Goal: Task Accomplishment & Management: Use online tool/utility

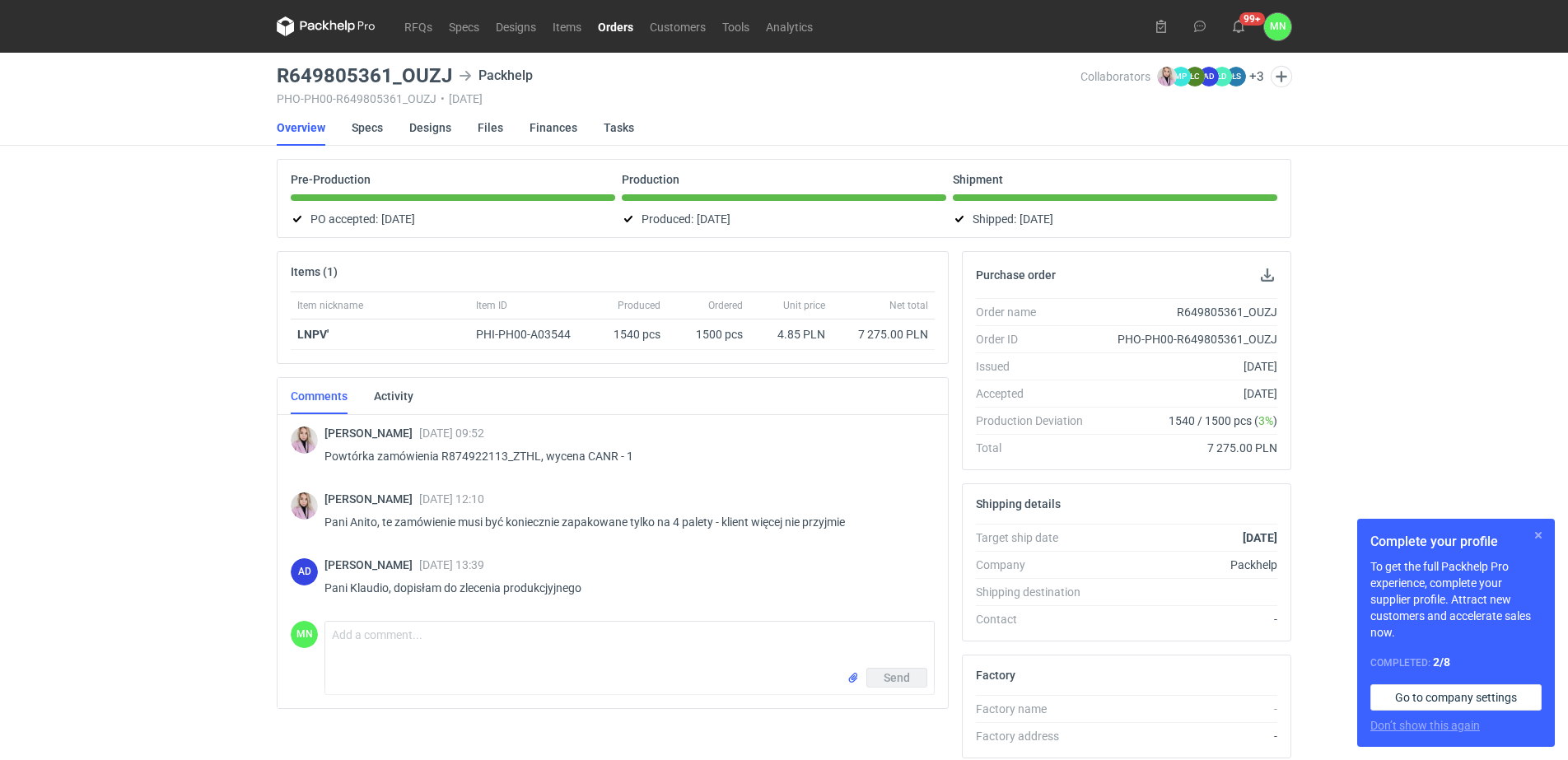
click at [1542, 538] on button "button" at bounding box center [1538, 535] width 19 height 19
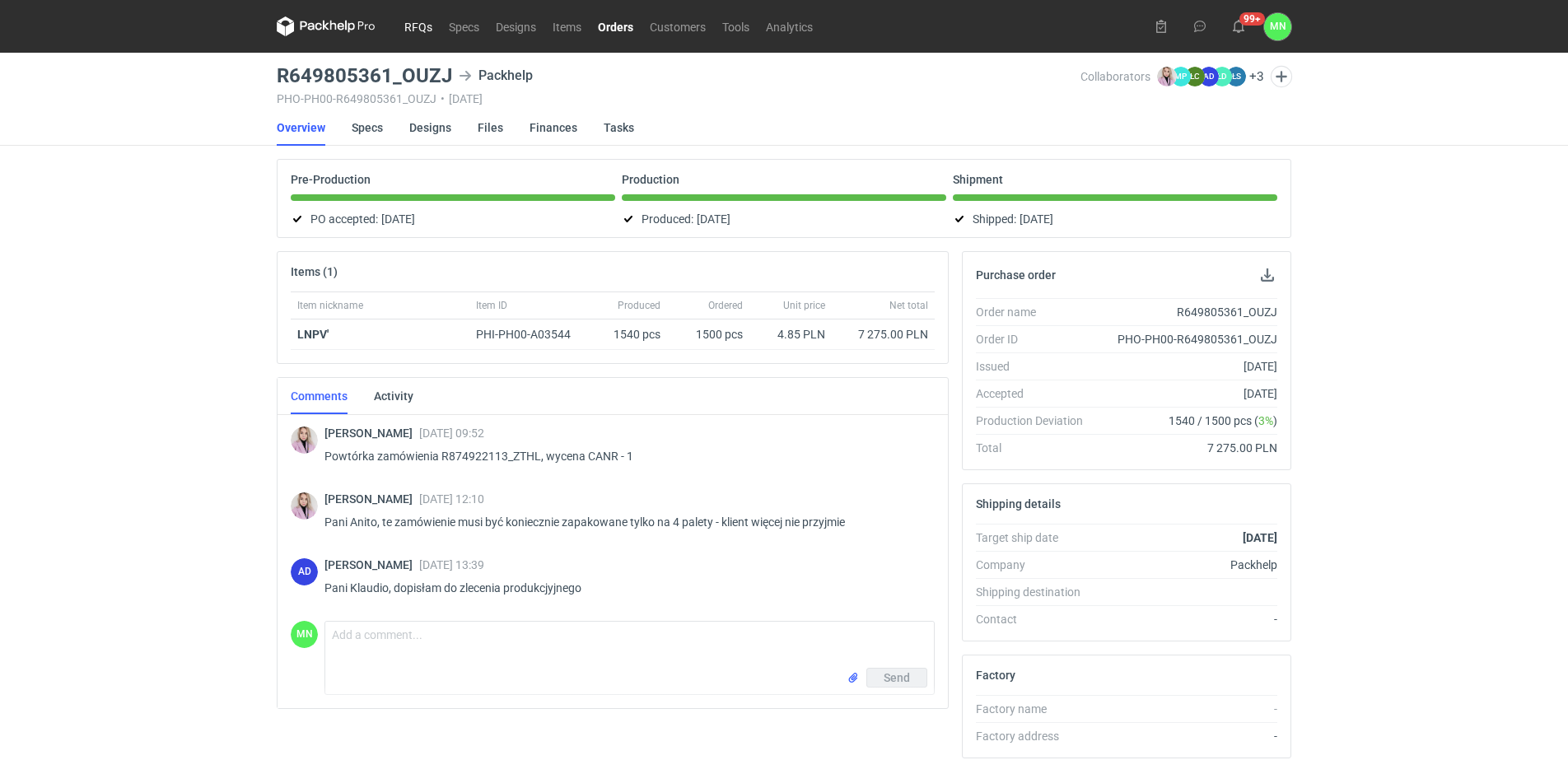
click at [429, 24] on link "RFQs" at bounding box center [419, 26] width 45 height 19
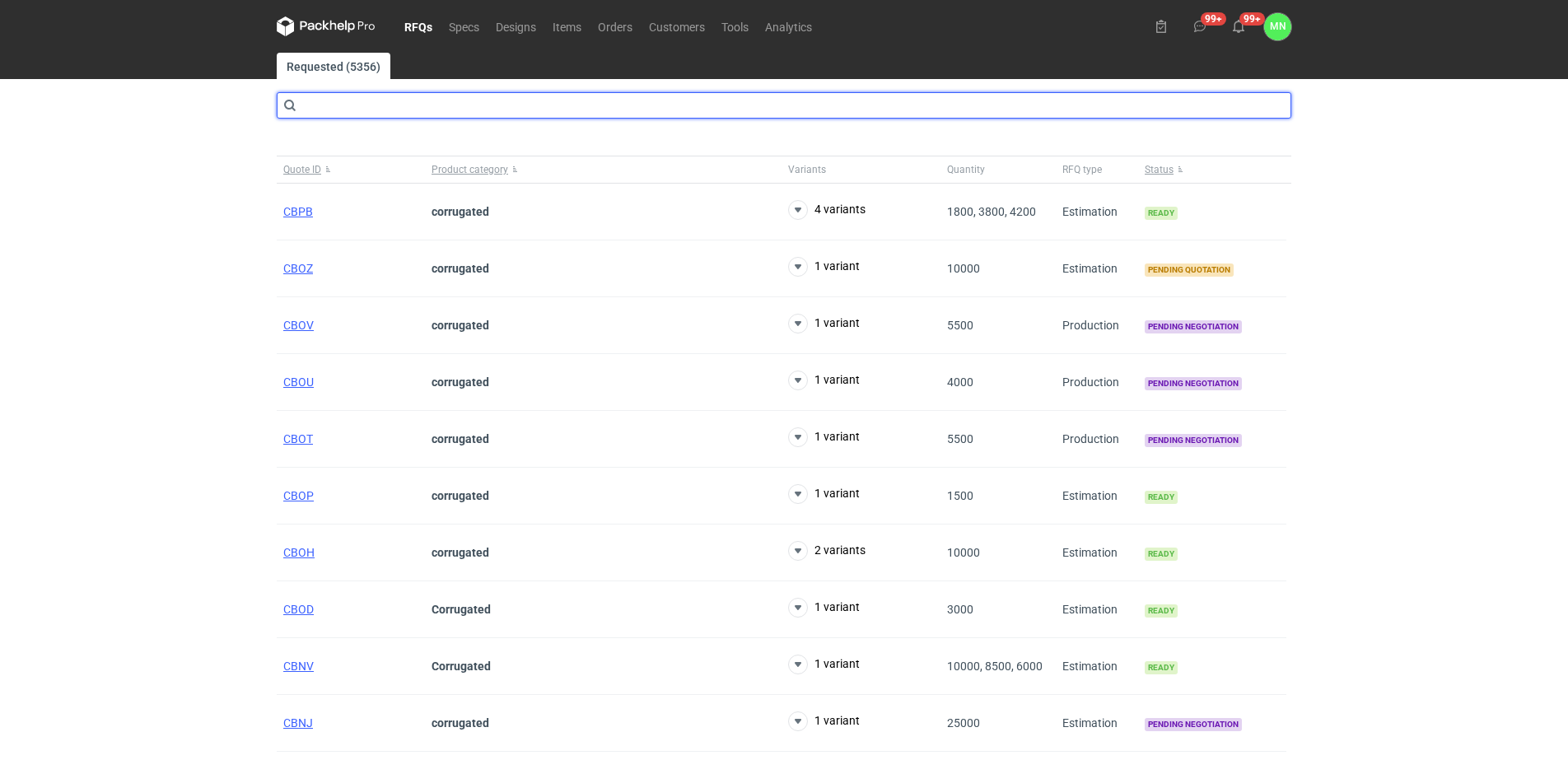
click at [327, 99] on input "text" at bounding box center [784, 105] width 1014 height 26
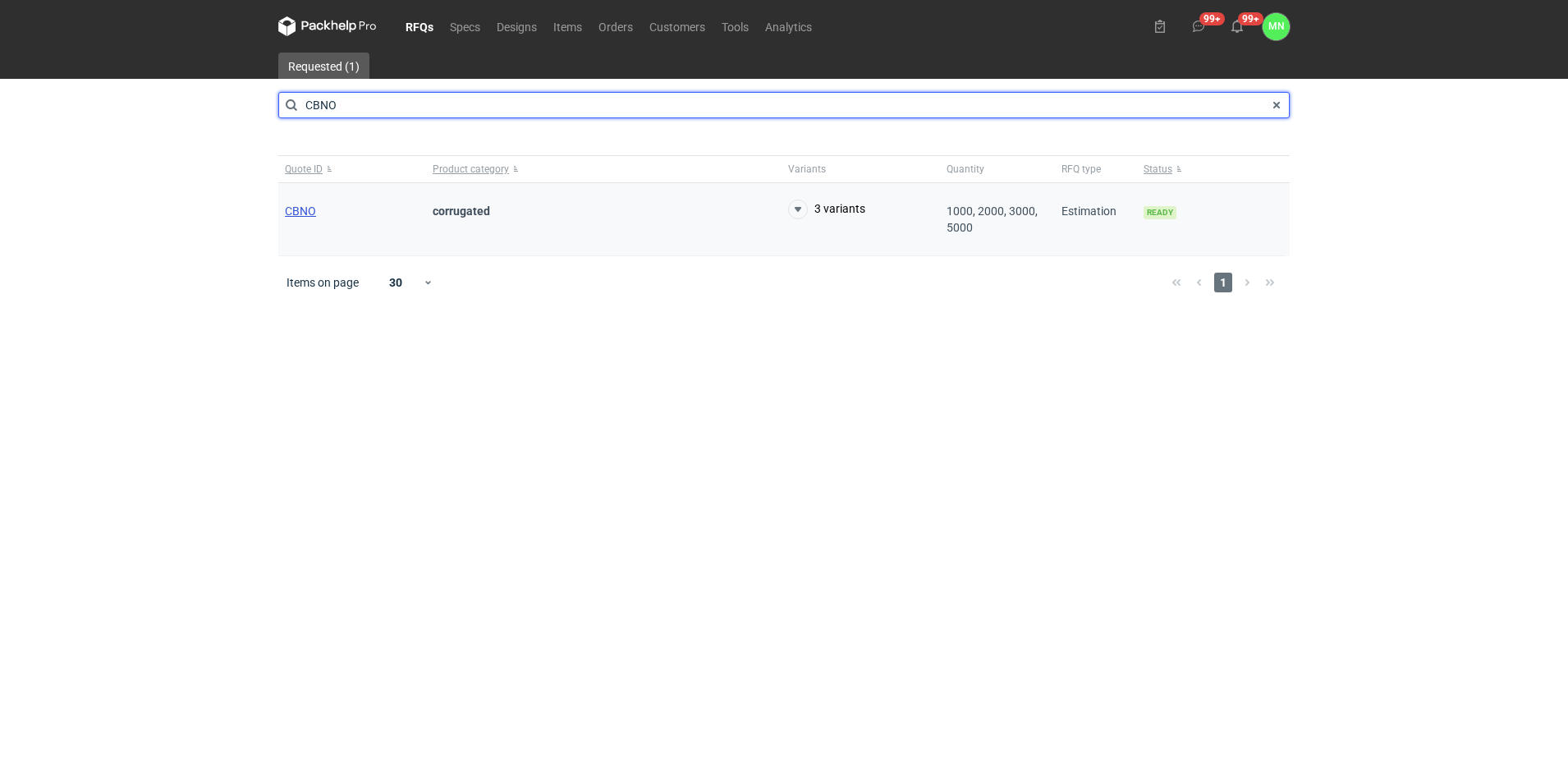
type input "CBNO"
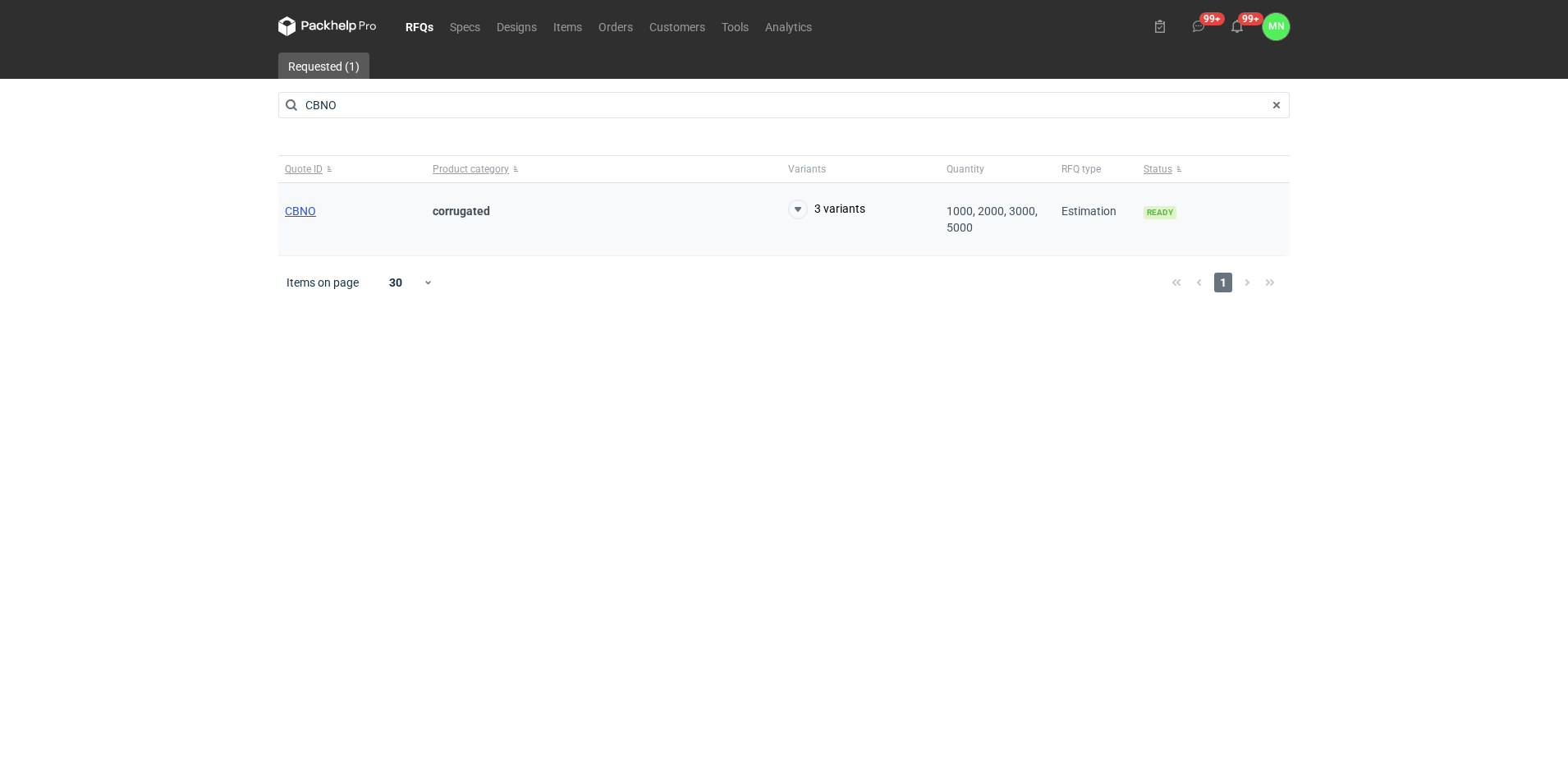
click at [302, 210] on span "CBNO" at bounding box center [301, 211] width 31 height 14
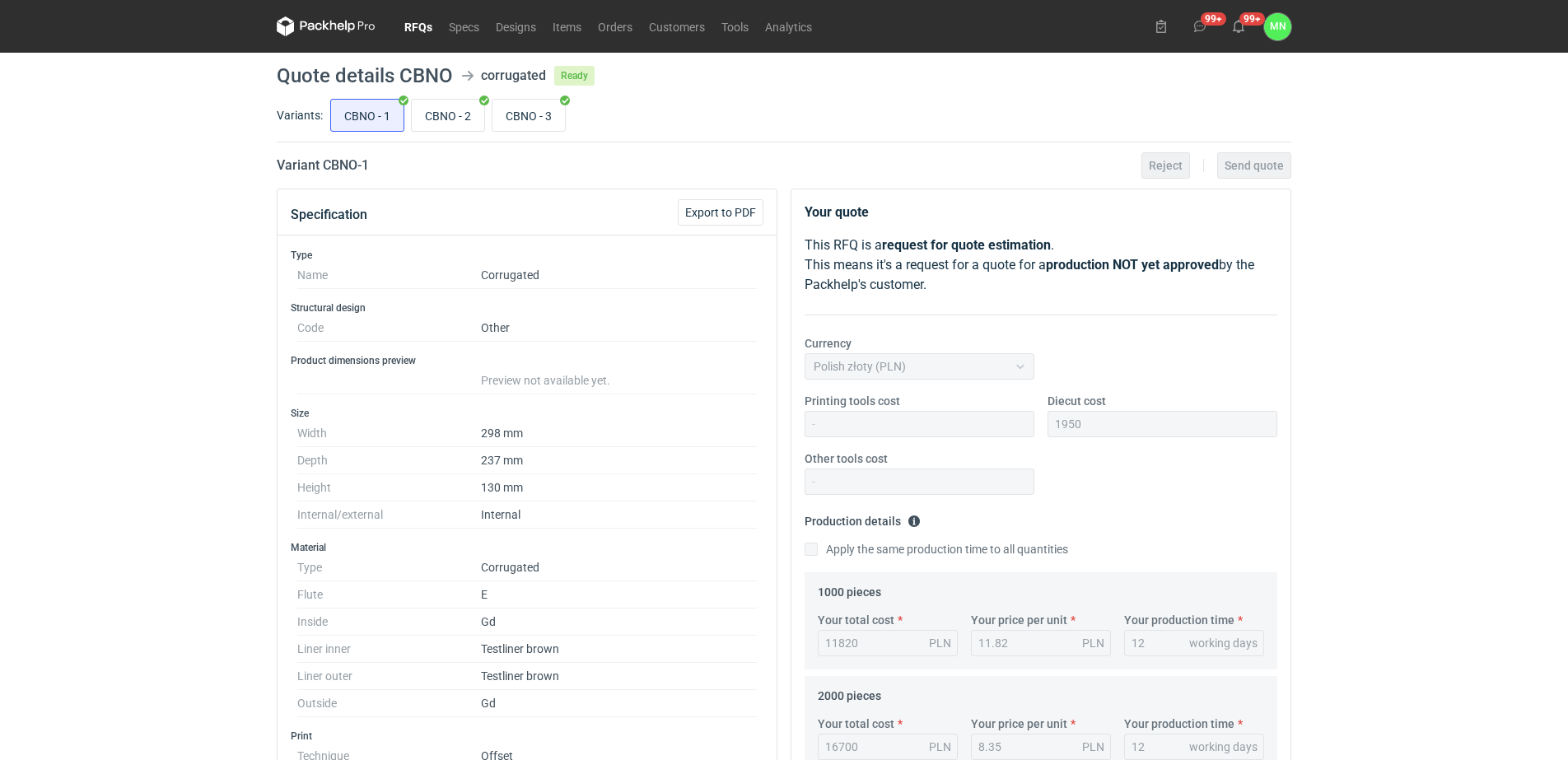
drag, startPoint x: 434, startPoint y: 113, endPoint x: 520, endPoint y: 142, distance: 90.8
click at [436, 113] on input "CBNO - 2" at bounding box center [448, 115] width 73 height 31
radio input "true"
click at [536, 112] on input "CBNO - 3" at bounding box center [528, 115] width 73 height 31
radio input "true"
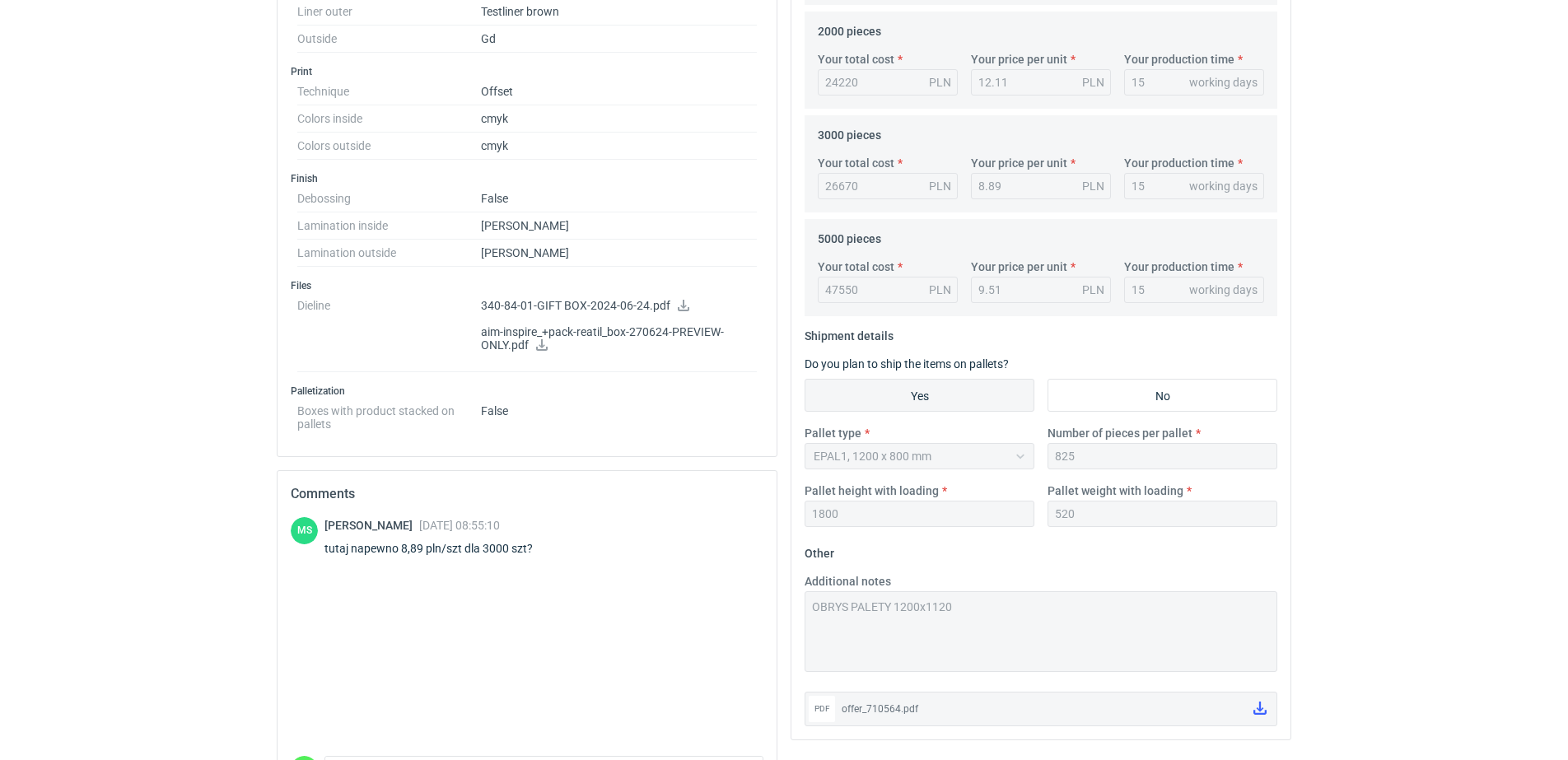
scroll to position [770, 0]
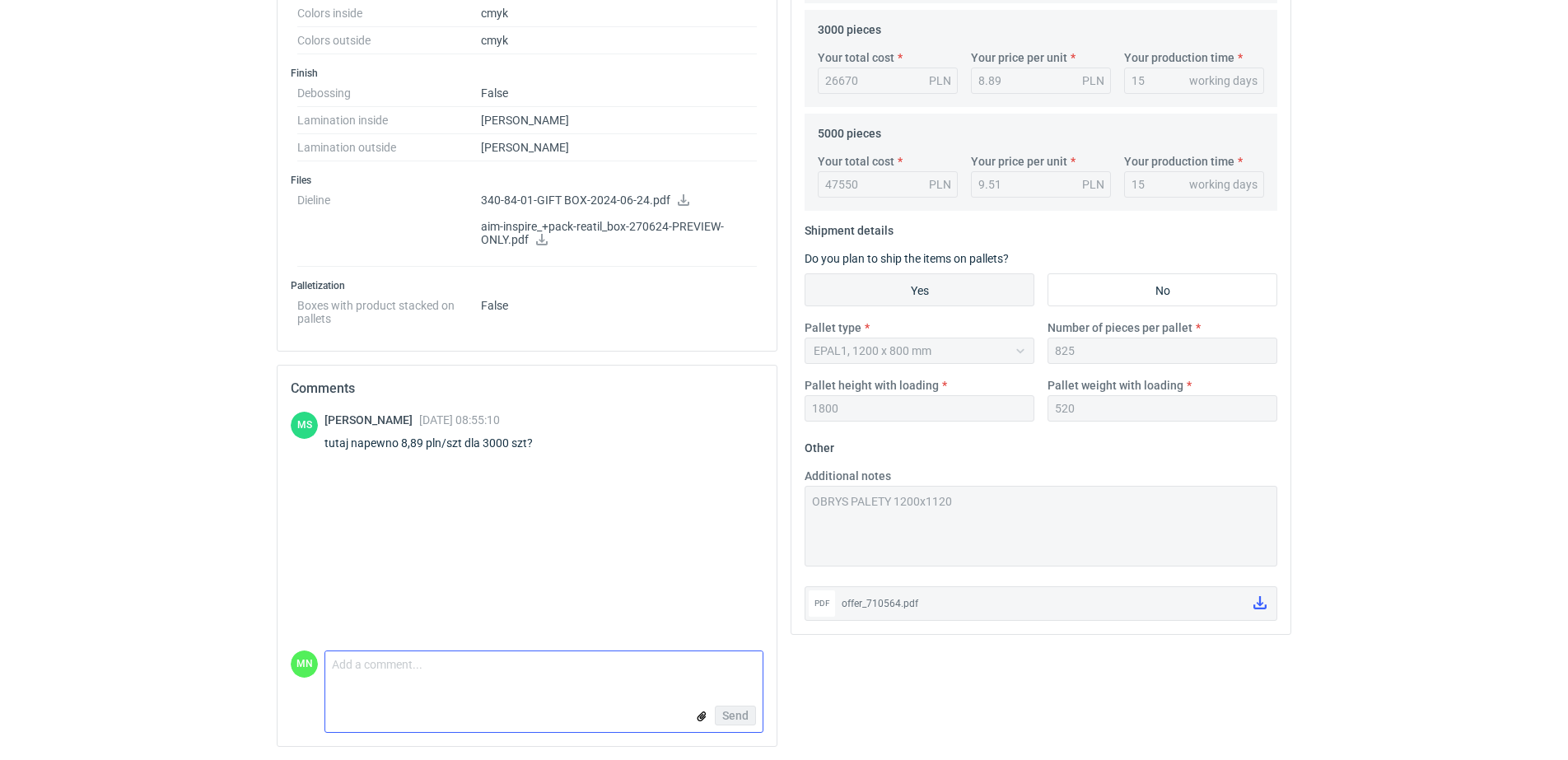
click at [448, 675] on textarea "Comment message" at bounding box center [543, 669] width 437 height 35
click at [560, 669] on textarea "Panie Macieju, dziękuje za czujność... w załąni oferta na 3000 szt" at bounding box center [543, 669] width 437 height 35
click at [732, 666] on textarea "Panie Macieju, dziękuje za czujność... w załączniku oferta na 3000 szt" at bounding box center [543, 669] width 437 height 35
type textarea "Panie Macieju, dziękuje za czujność... w załączniku oferta na 3000 sztuk"
click at [705, 716] on input "file" at bounding box center [702, 716] width 14 height 17
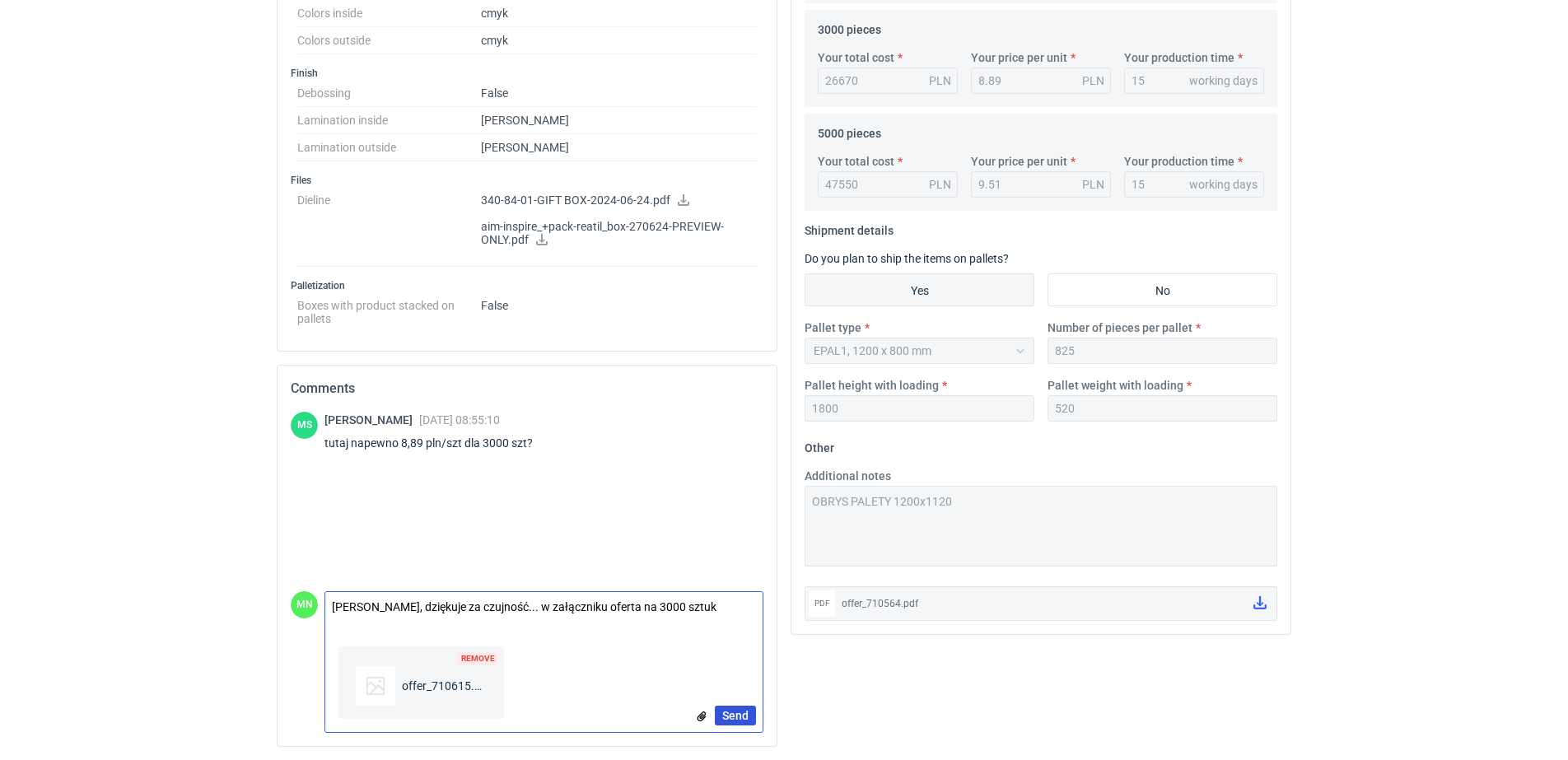
click at [741, 711] on span "Send" at bounding box center [735, 715] width 26 height 12
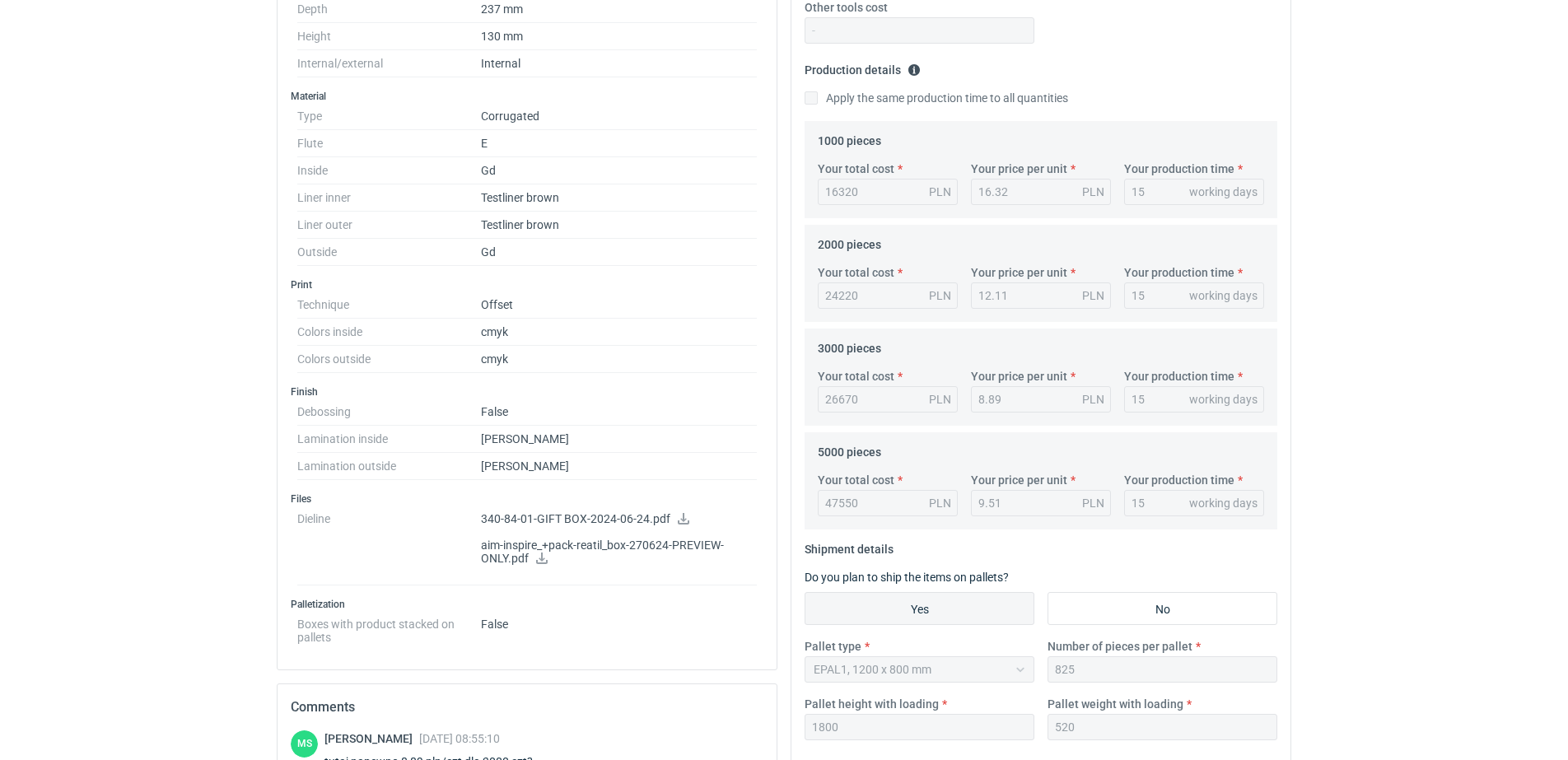
scroll to position [358, 0]
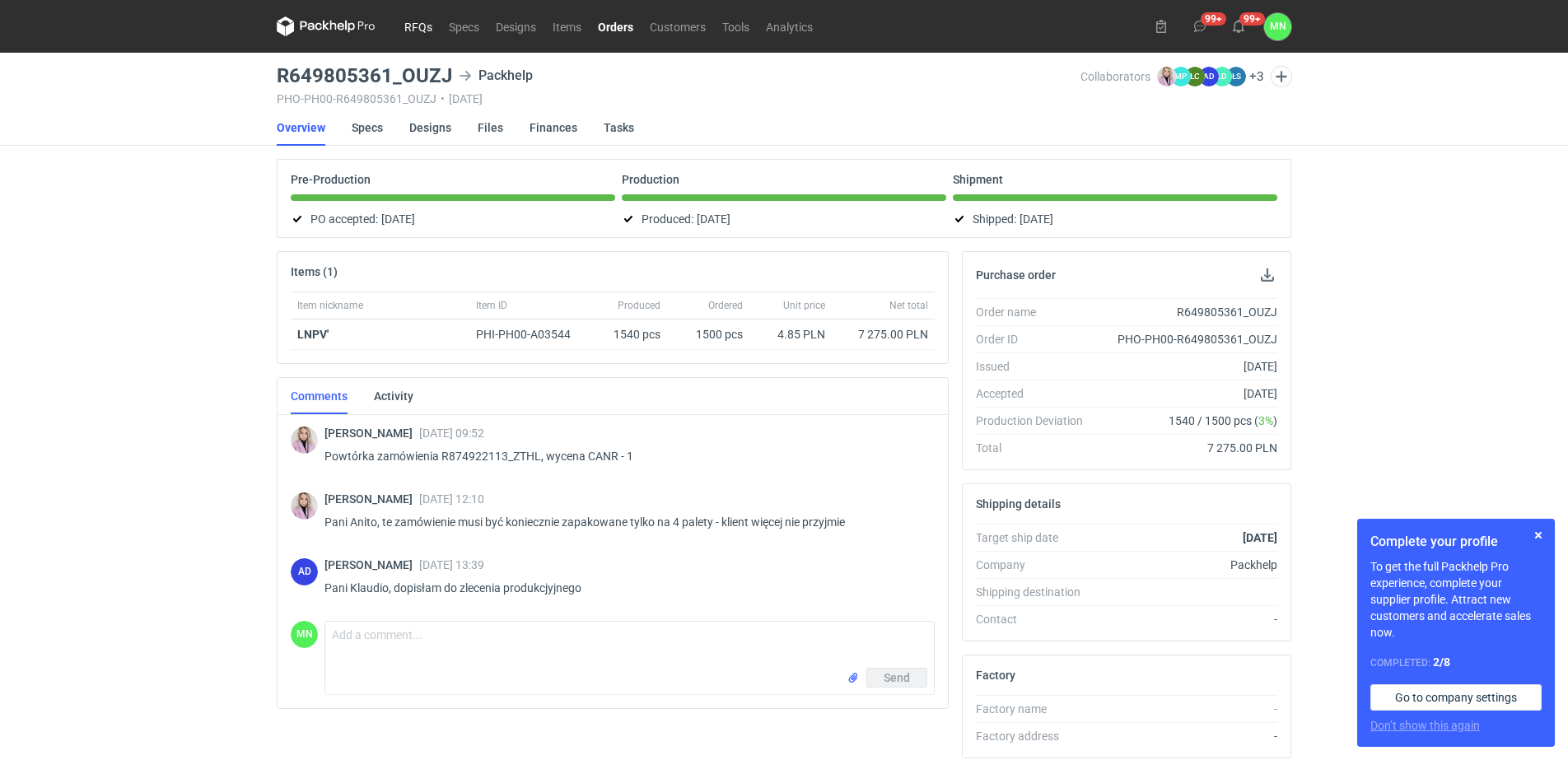
click at [418, 33] on link "RFQs" at bounding box center [419, 26] width 45 height 19
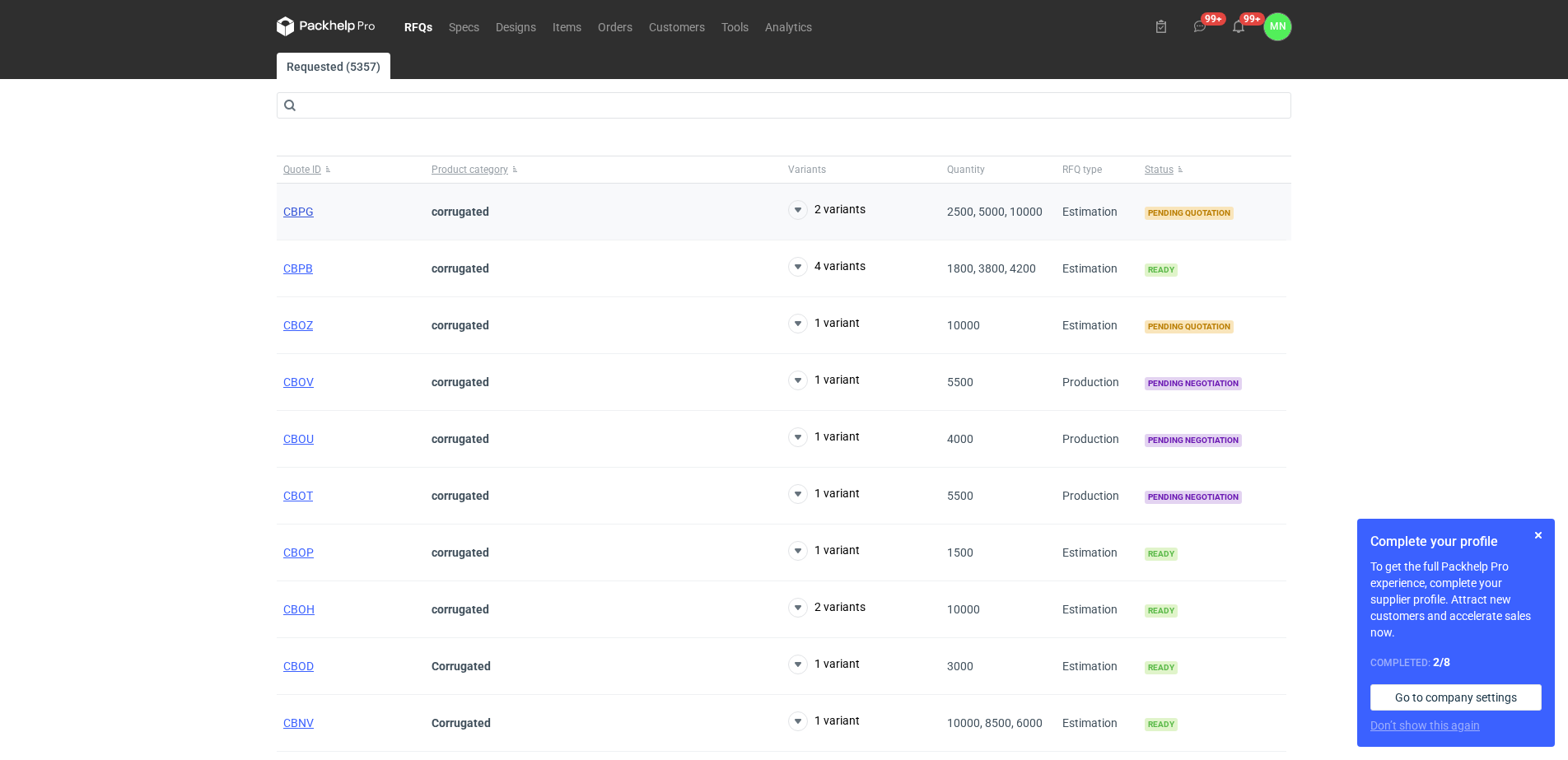
click at [288, 208] on span "CBPG" at bounding box center [298, 211] width 30 height 14
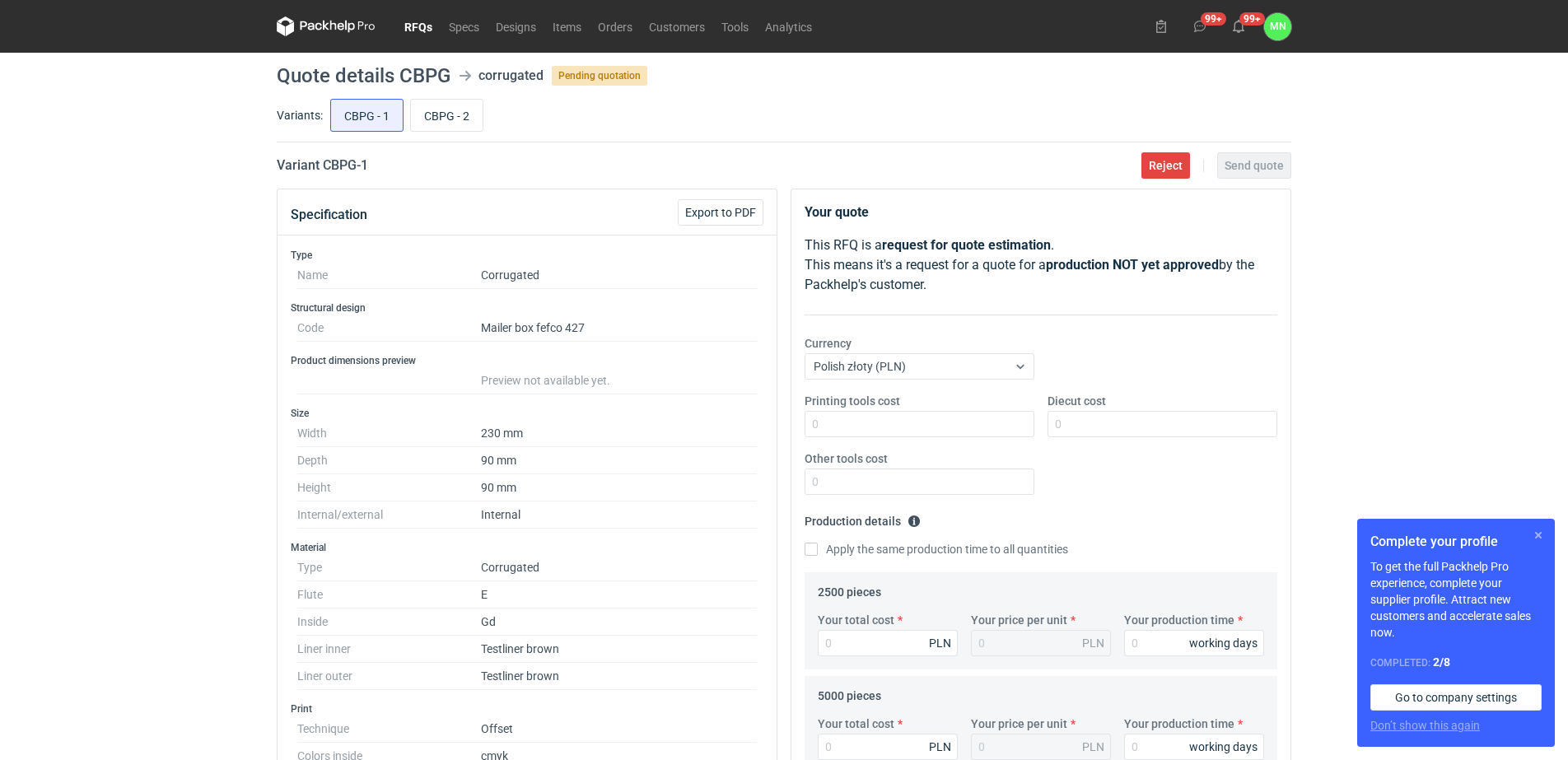
click at [1534, 535] on button "button" at bounding box center [1538, 535] width 19 height 19
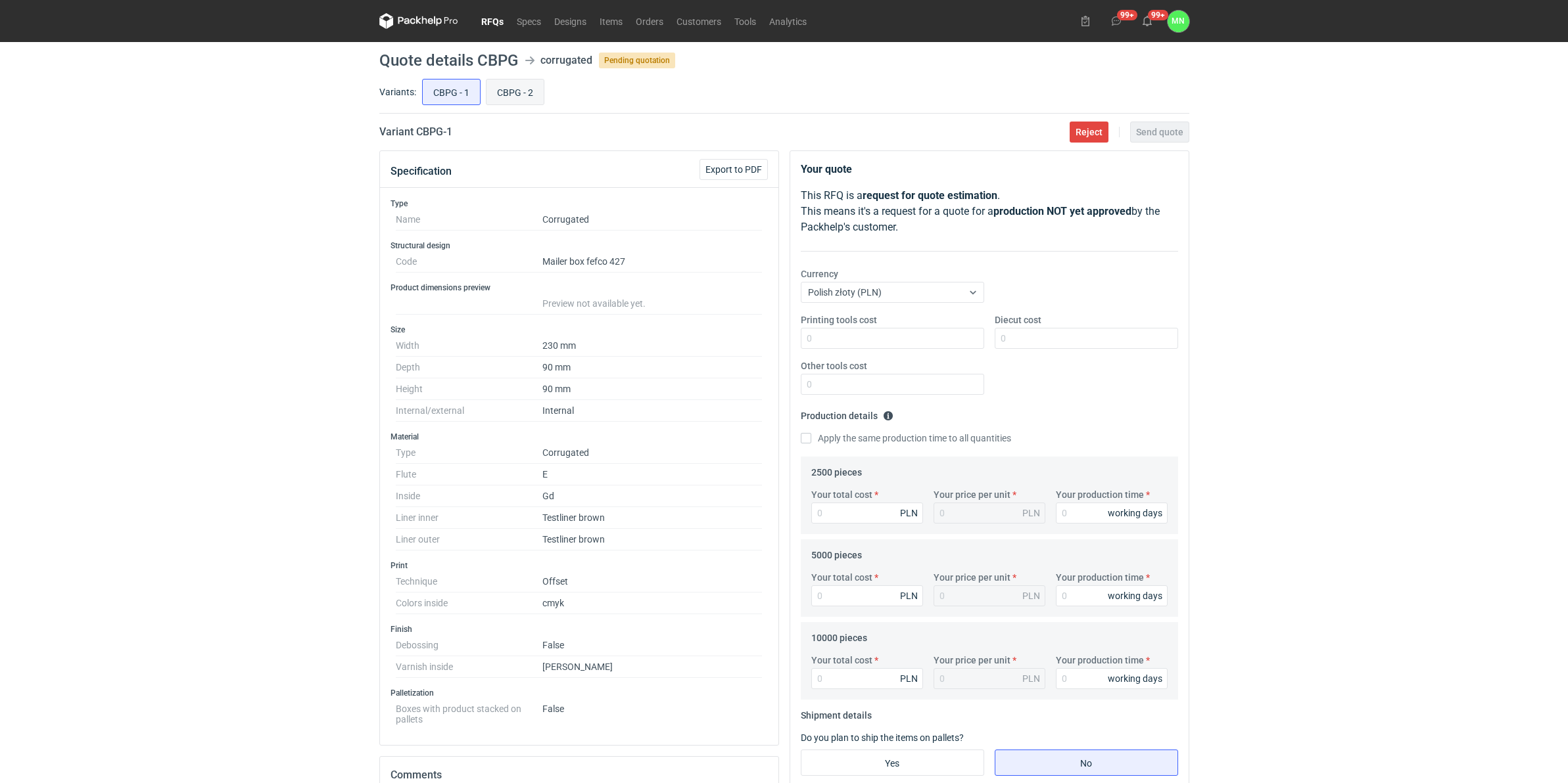
click at [524, 89] on input "CBPG - 2" at bounding box center [515, 92] width 57 height 25
radio input "true"
click at [455, 96] on input "CBPG - 1" at bounding box center [451, 92] width 57 height 25
radio input "true"
drag, startPoint x: 459, startPoint y: 138, endPoint x: 413, endPoint y: 132, distance: 46.4
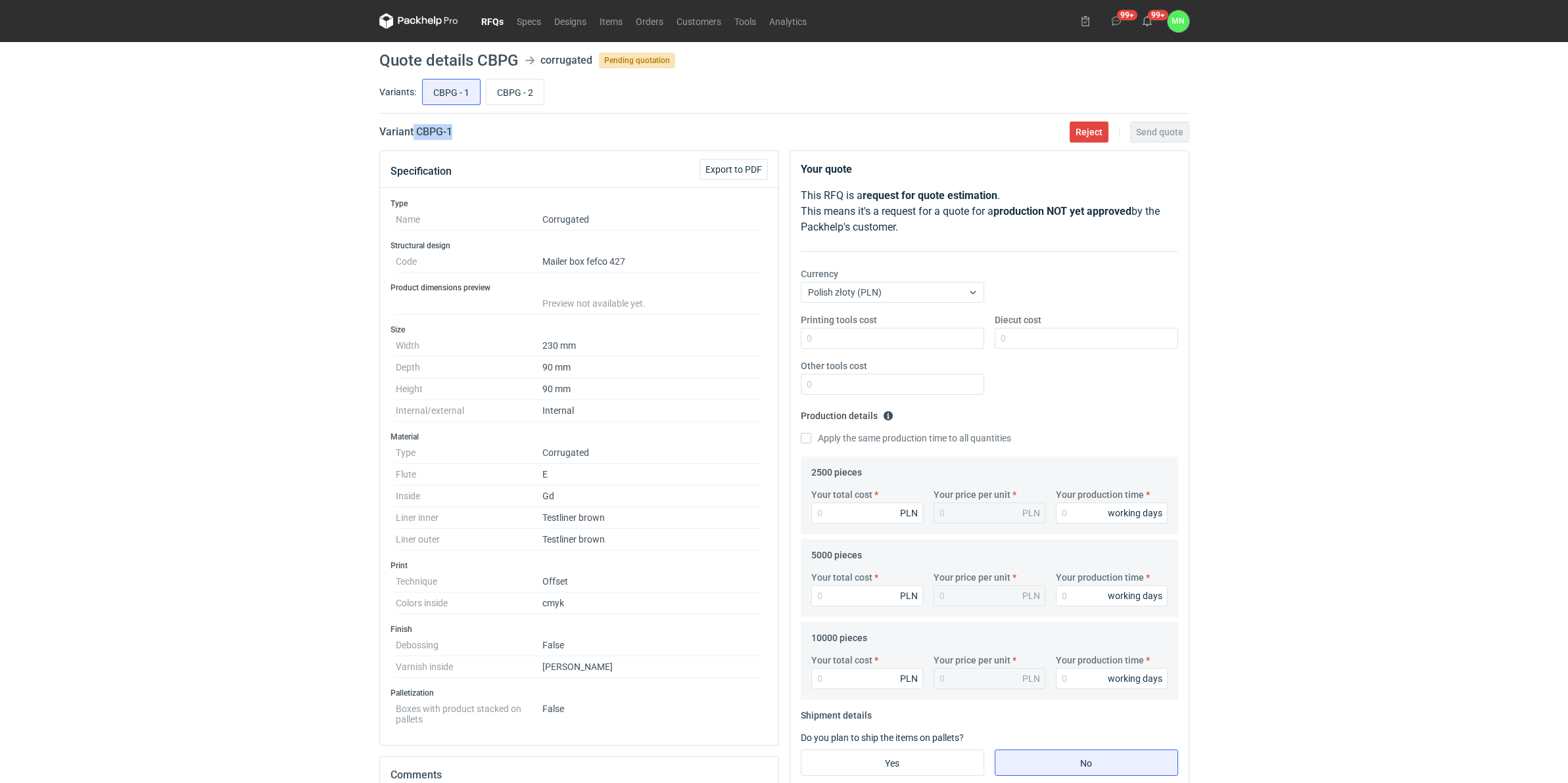
click at [413, 132] on div "Variant CBPG - 1 Reject Send quote" at bounding box center [784, 132] width 810 height 15
click at [487, 133] on div "Variant CBPG - 1 Reject Send quote" at bounding box center [784, 132] width 810 height 15
drag, startPoint x: 471, startPoint y: 130, endPoint x: 415, endPoint y: 130, distance: 56.0
click at [415, 130] on div "Variant CBPG - 1 Reject Send quote" at bounding box center [784, 132] width 810 height 15
copy h2 "CBPG - 1"
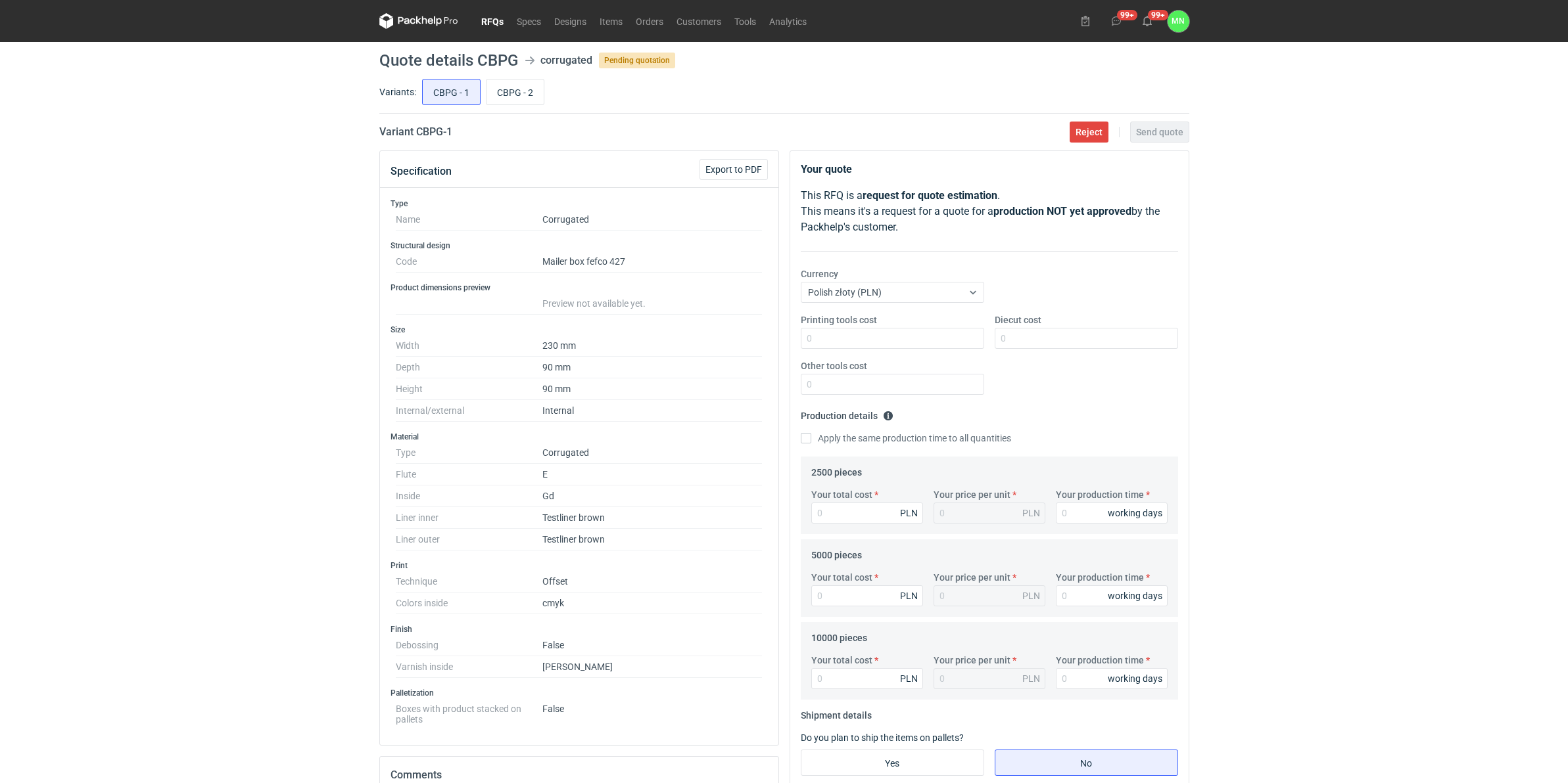
click at [24, 517] on div "RFQs Specs Designs Items Orders Customers Tools Analytics 99+ 99+ MN Małgorzata…" at bounding box center [784, 392] width 1568 height 783
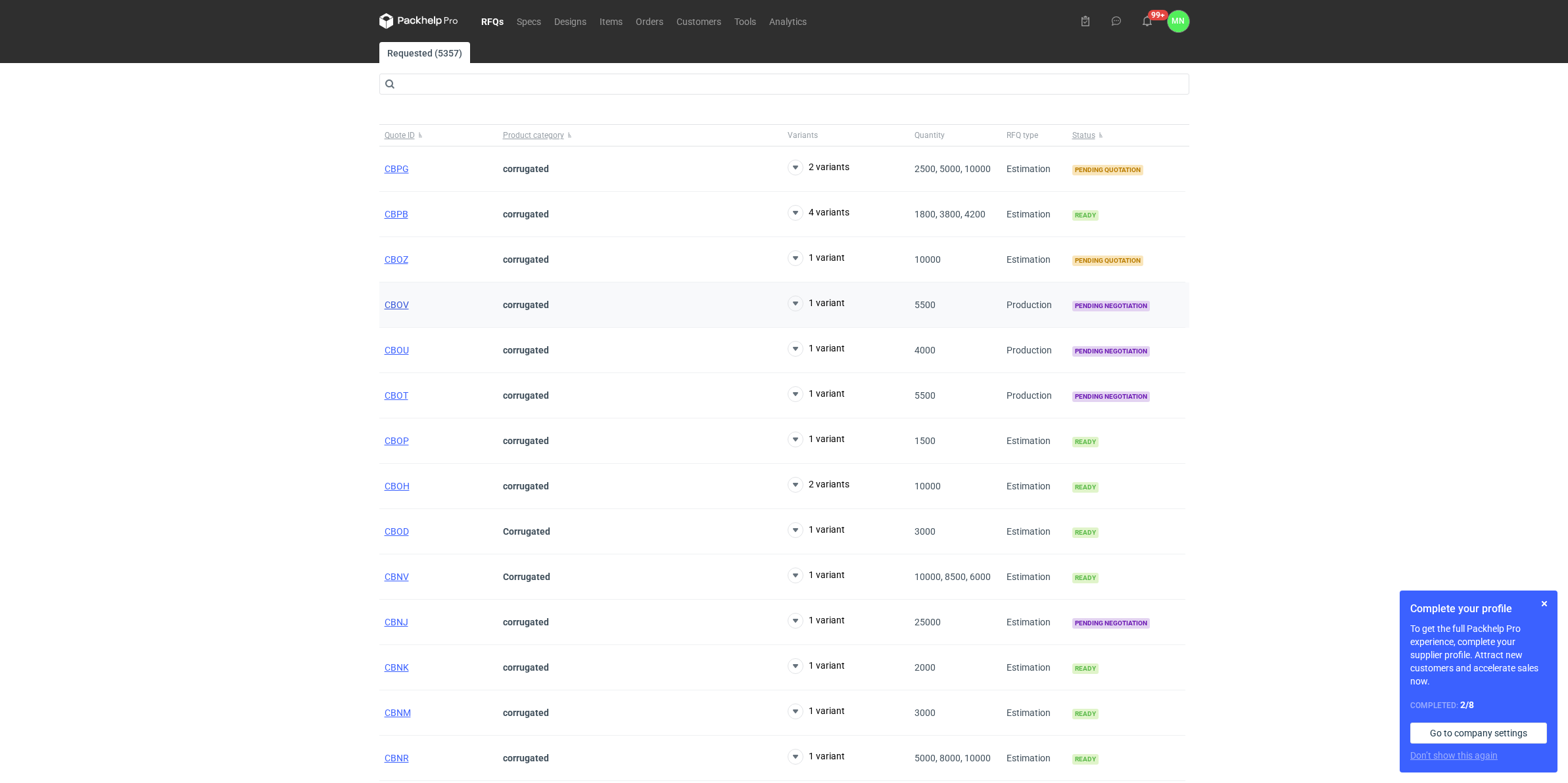
click at [399, 309] on span "CBOV" at bounding box center [396, 305] width 24 height 11
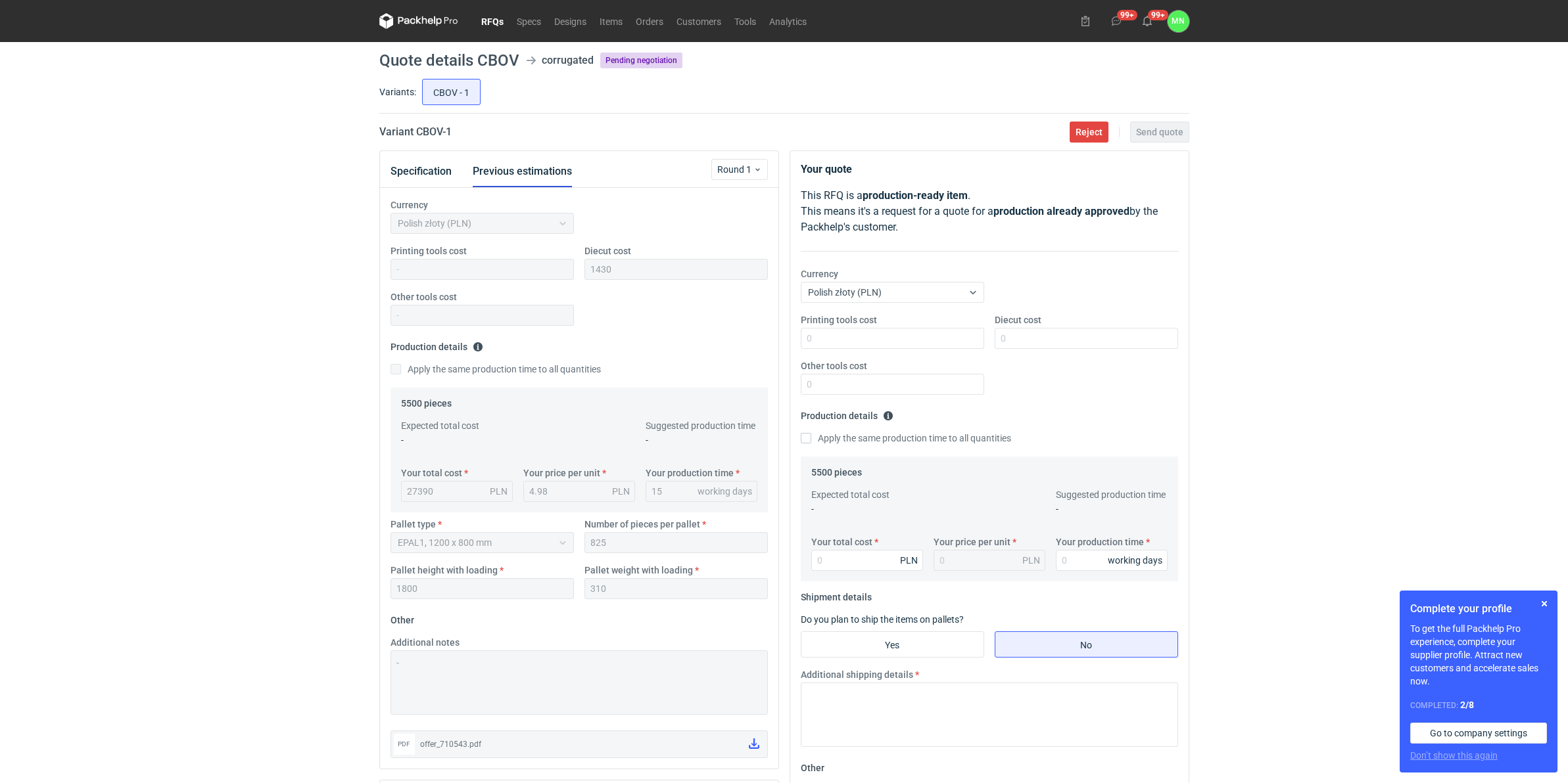
scroll to position [120, 0]
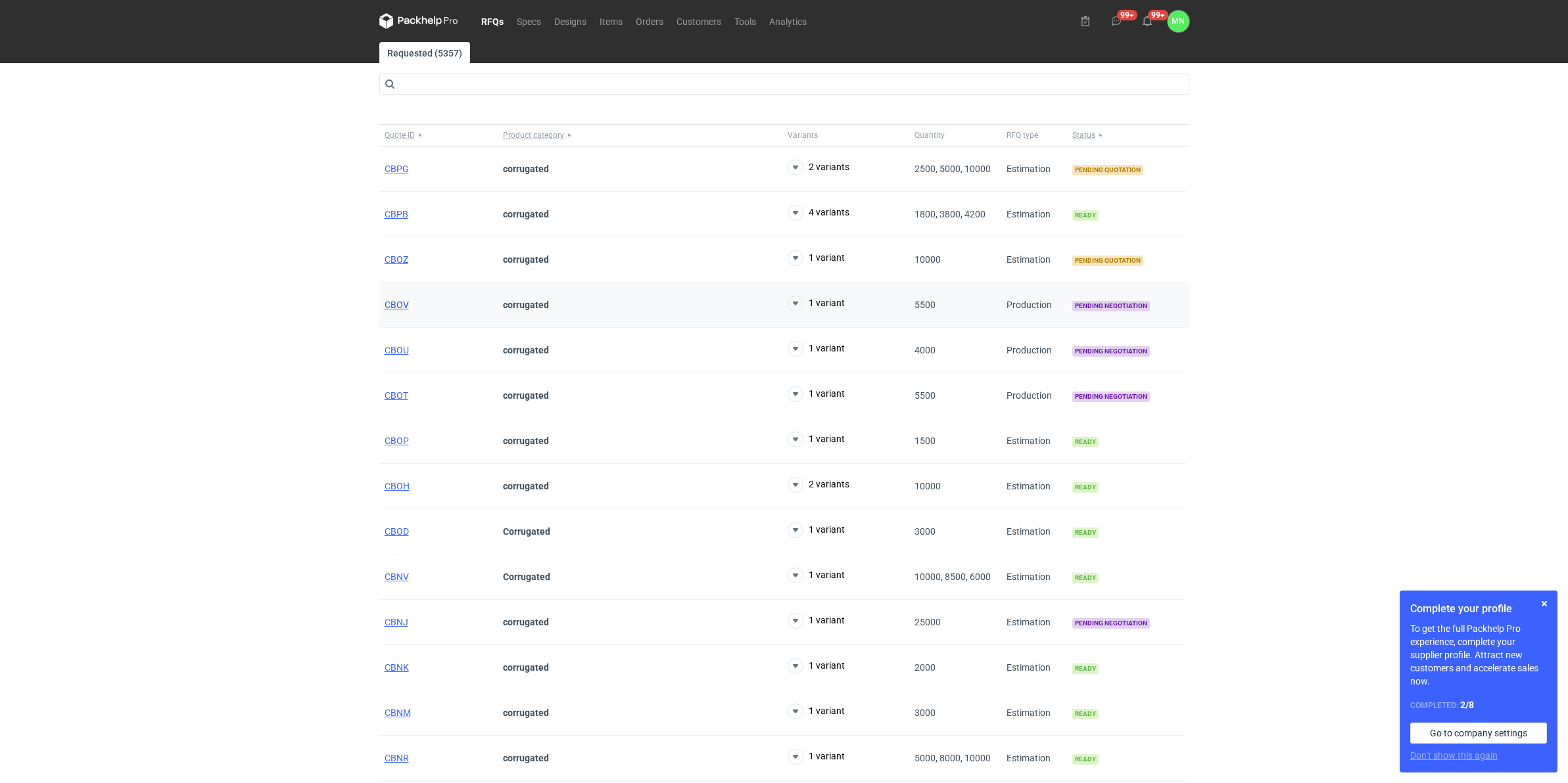
click at [392, 308] on span "CBOV" at bounding box center [396, 305] width 24 height 11
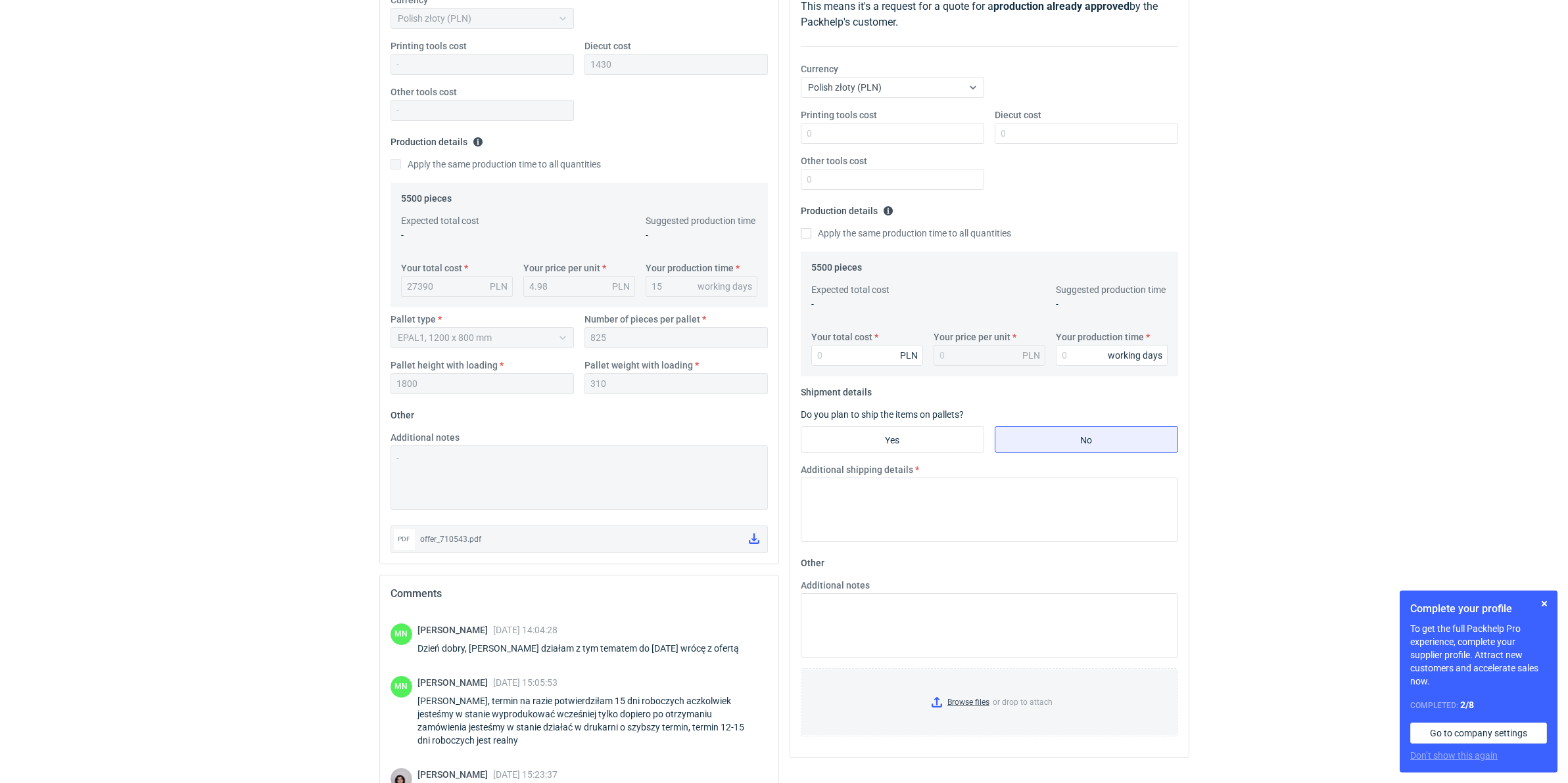
scroll to position [25, 0]
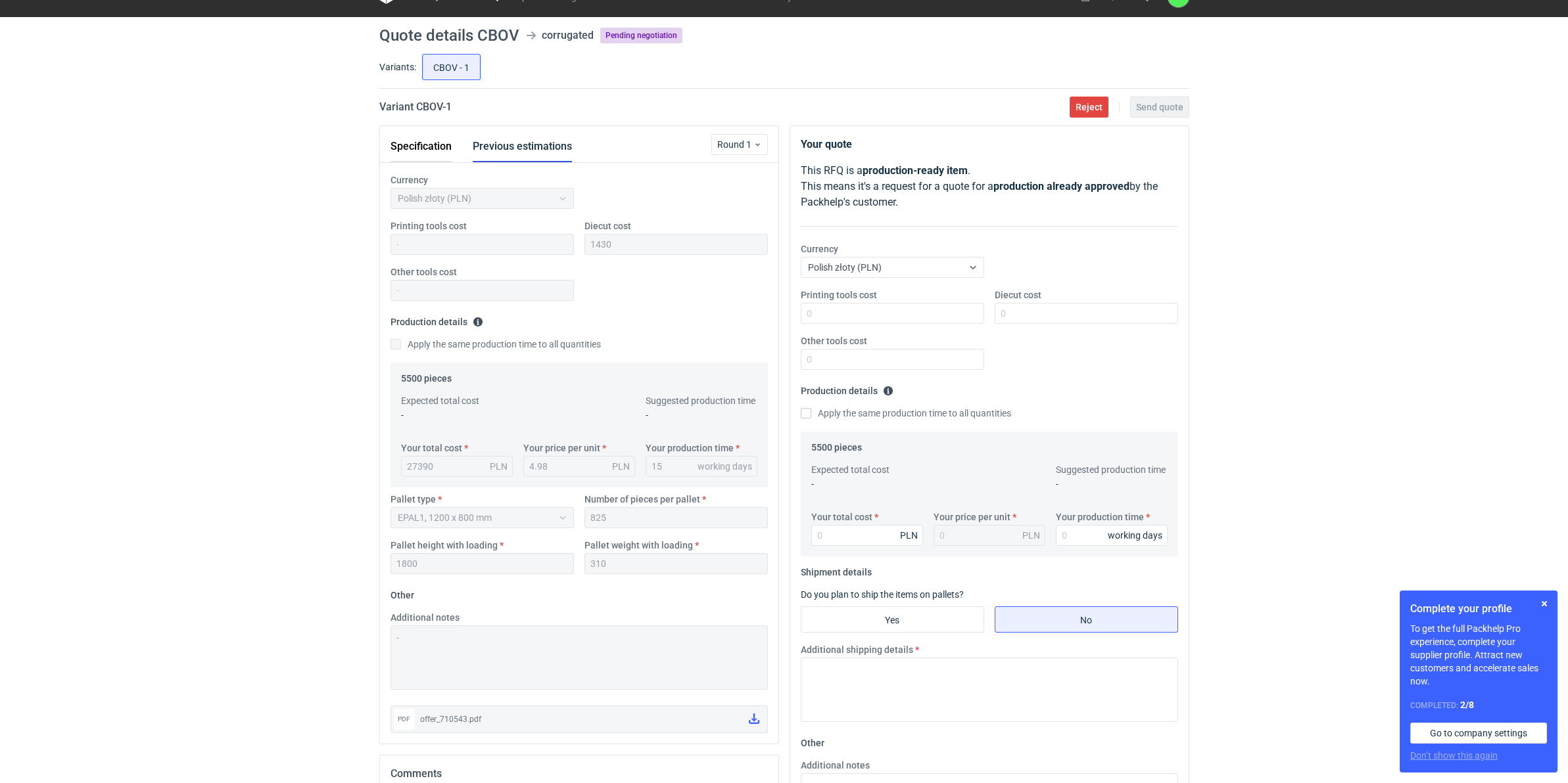
click at [450, 138] on div "Specification Previous estimations" at bounding box center [492, 146] width 203 height 32
click at [432, 149] on button "Specification" at bounding box center [421, 146] width 61 height 32
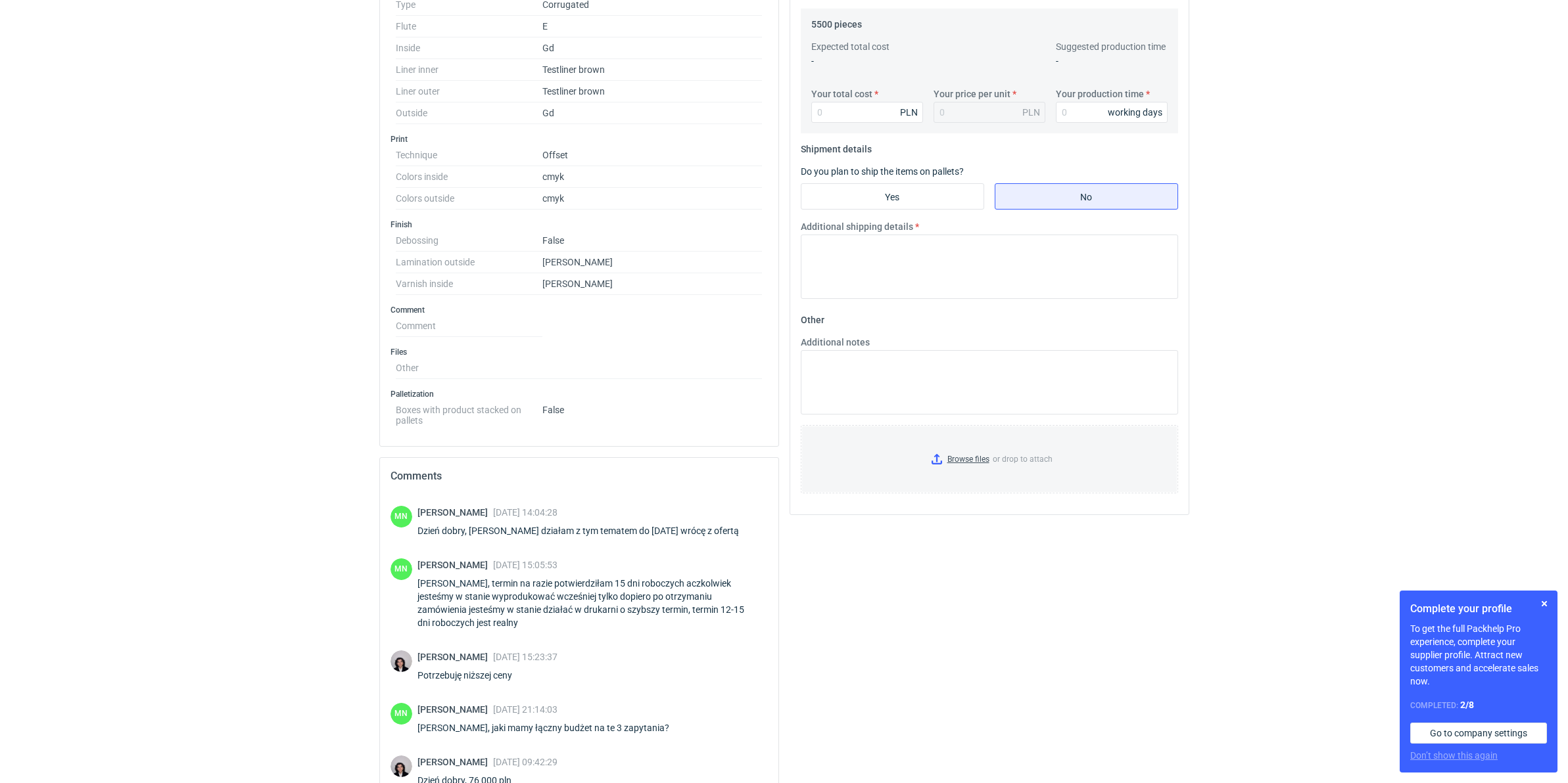
scroll to position [493, 0]
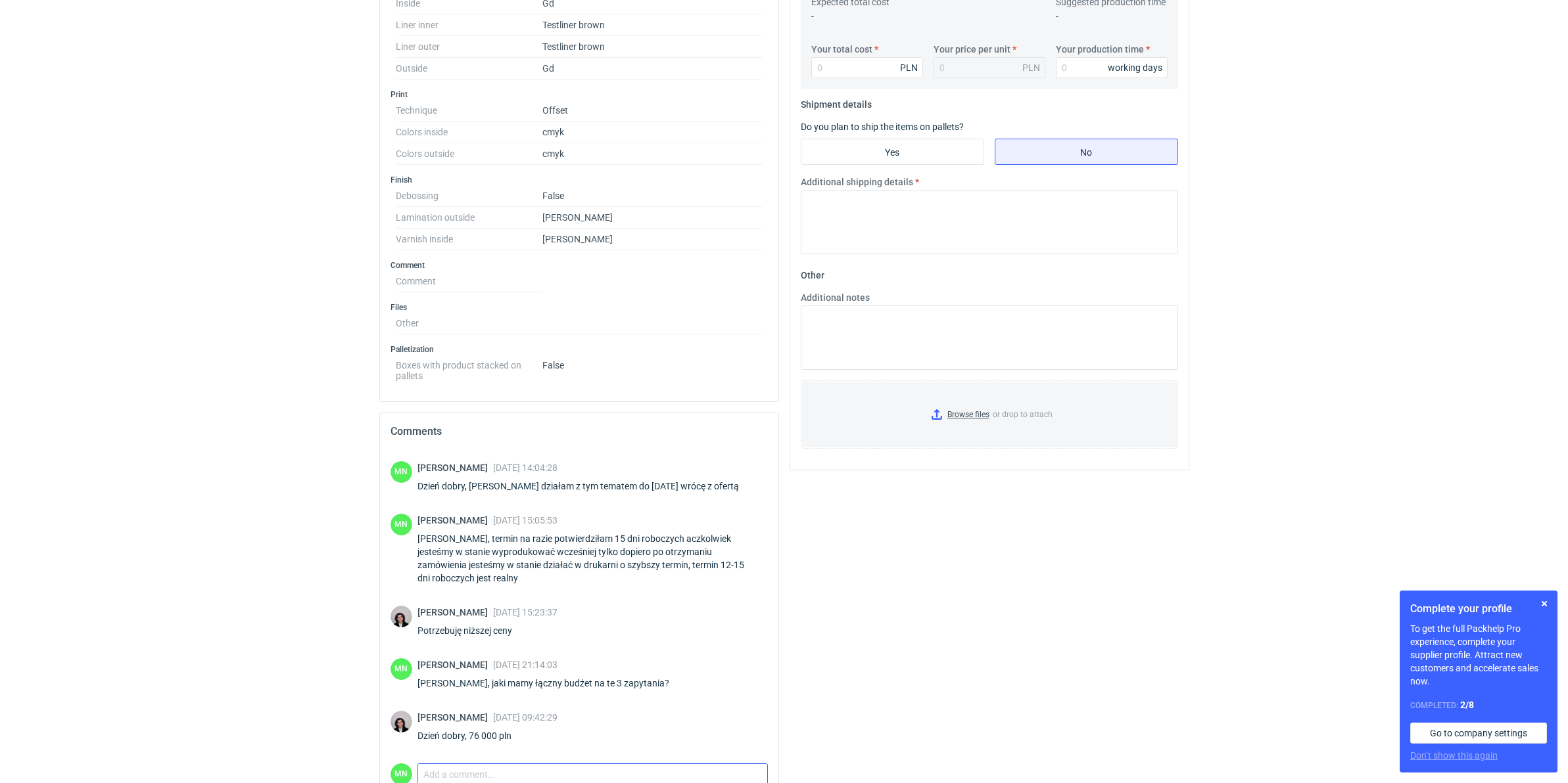
click at [519, 769] on textarea "Comment message" at bounding box center [592, 778] width 349 height 28
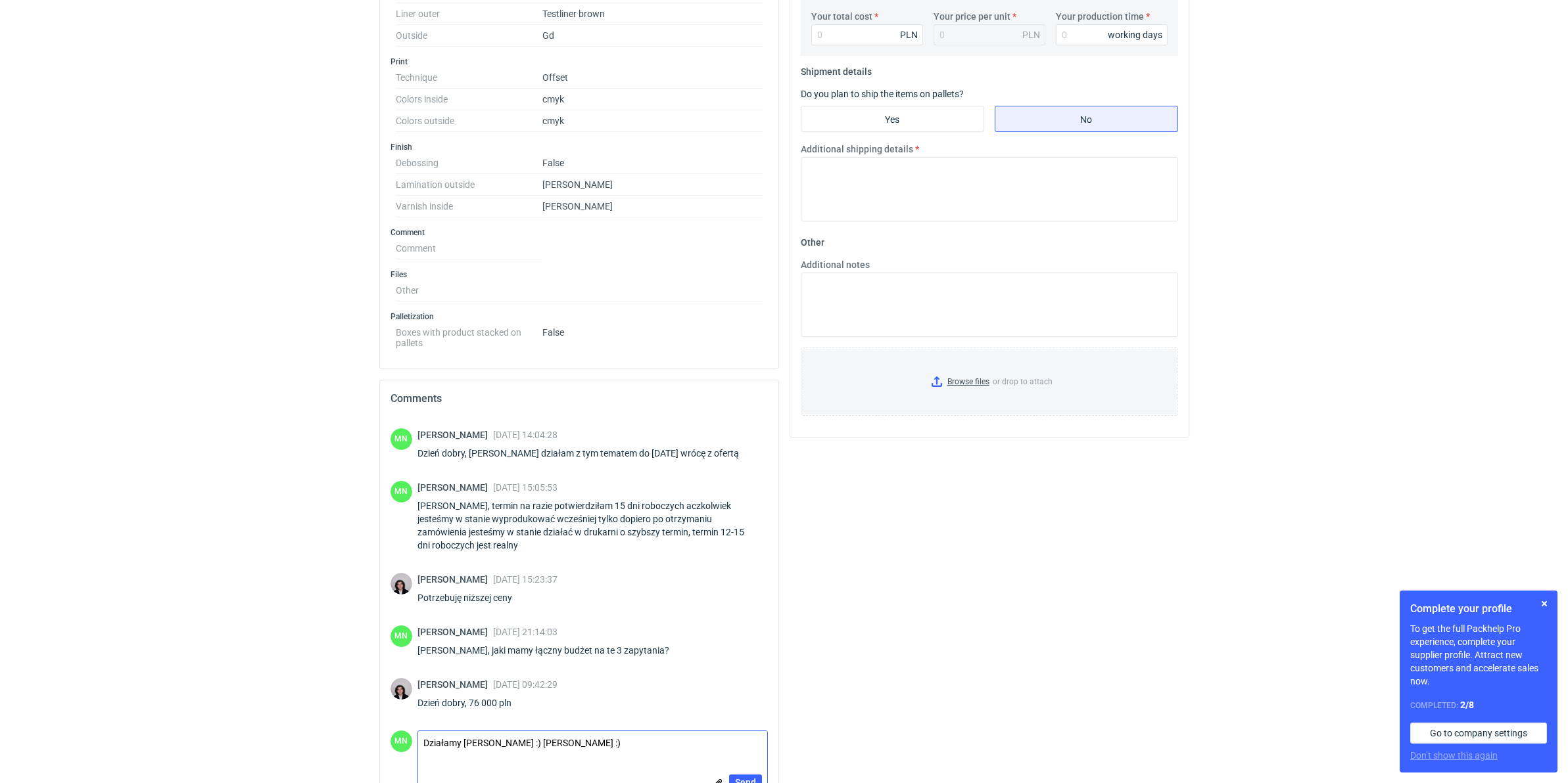
scroll to position [564, 0]
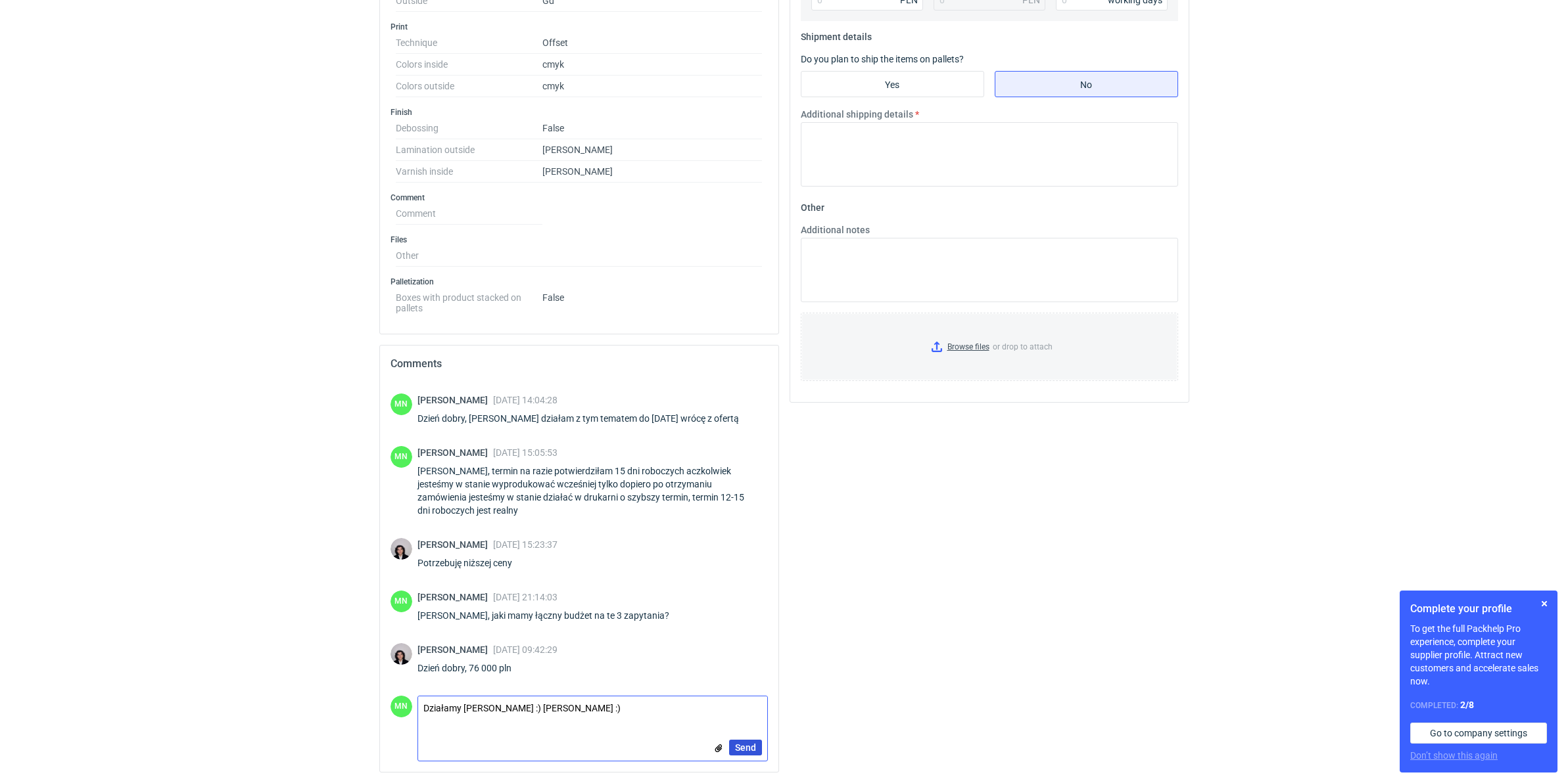
type textarea "Działamy Panie Sebastianie :) damy znać :)"
click at [743, 744] on span "Send" at bounding box center [745, 748] width 21 height 9
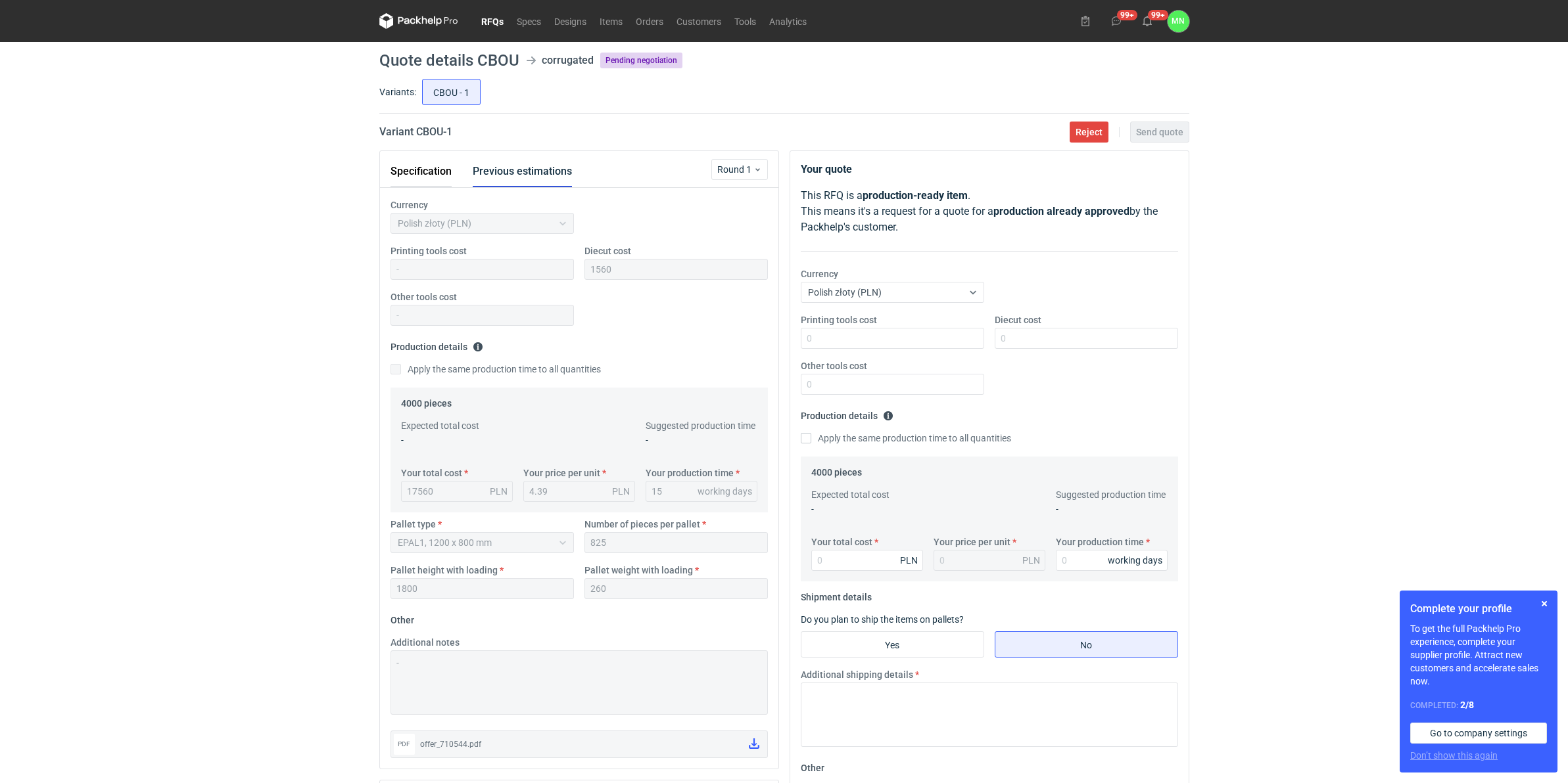
click at [411, 159] on button "Specification" at bounding box center [421, 171] width 61 height 32
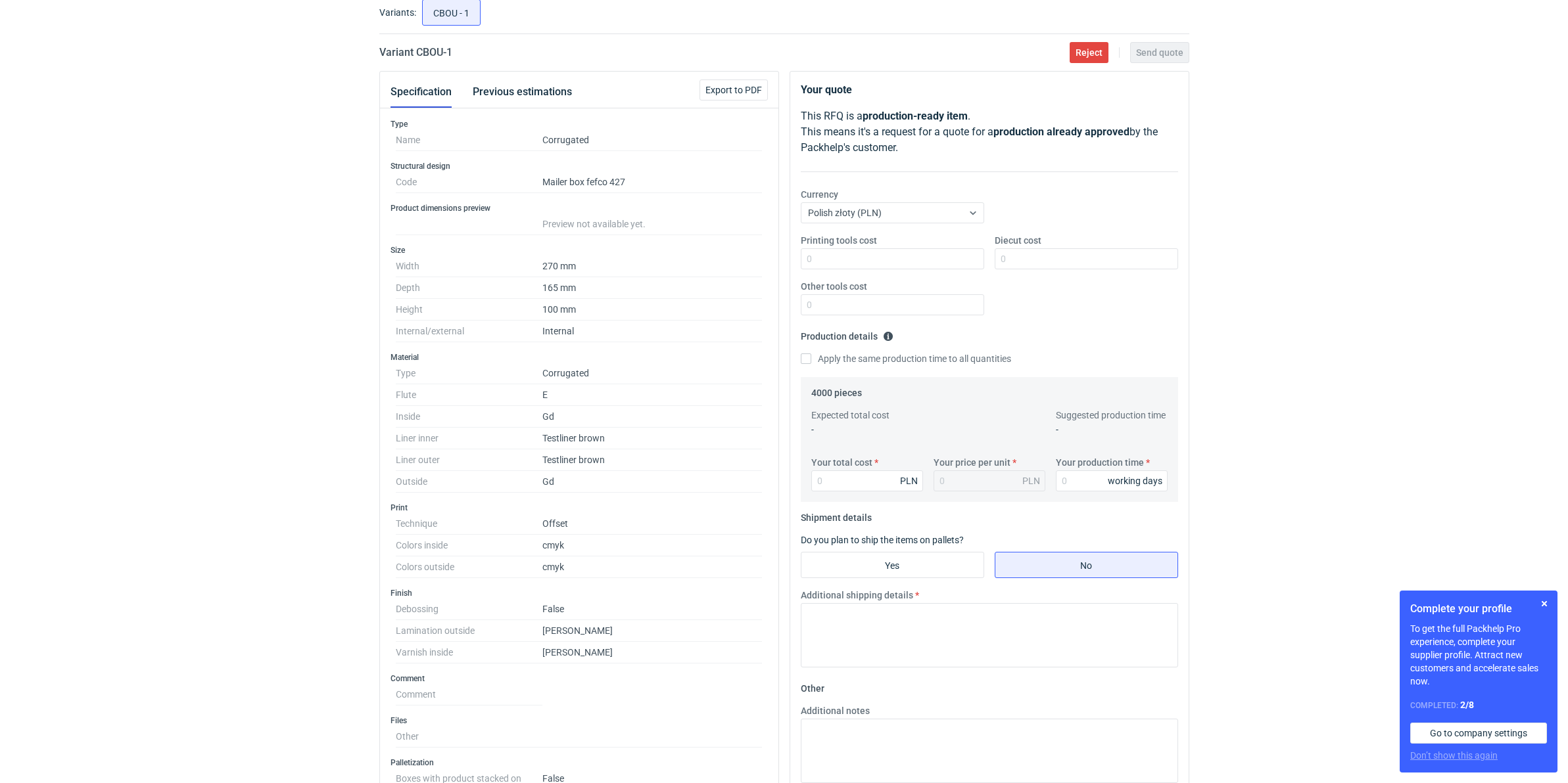
scroll to position [82, 0]
click at [301, 593] on div "RFQs Specs Designs Items Orders Customers Tools Analytics 99+ 99+ MN Małgorzata…" at bounding box center [784, 309] width 1568 height 783
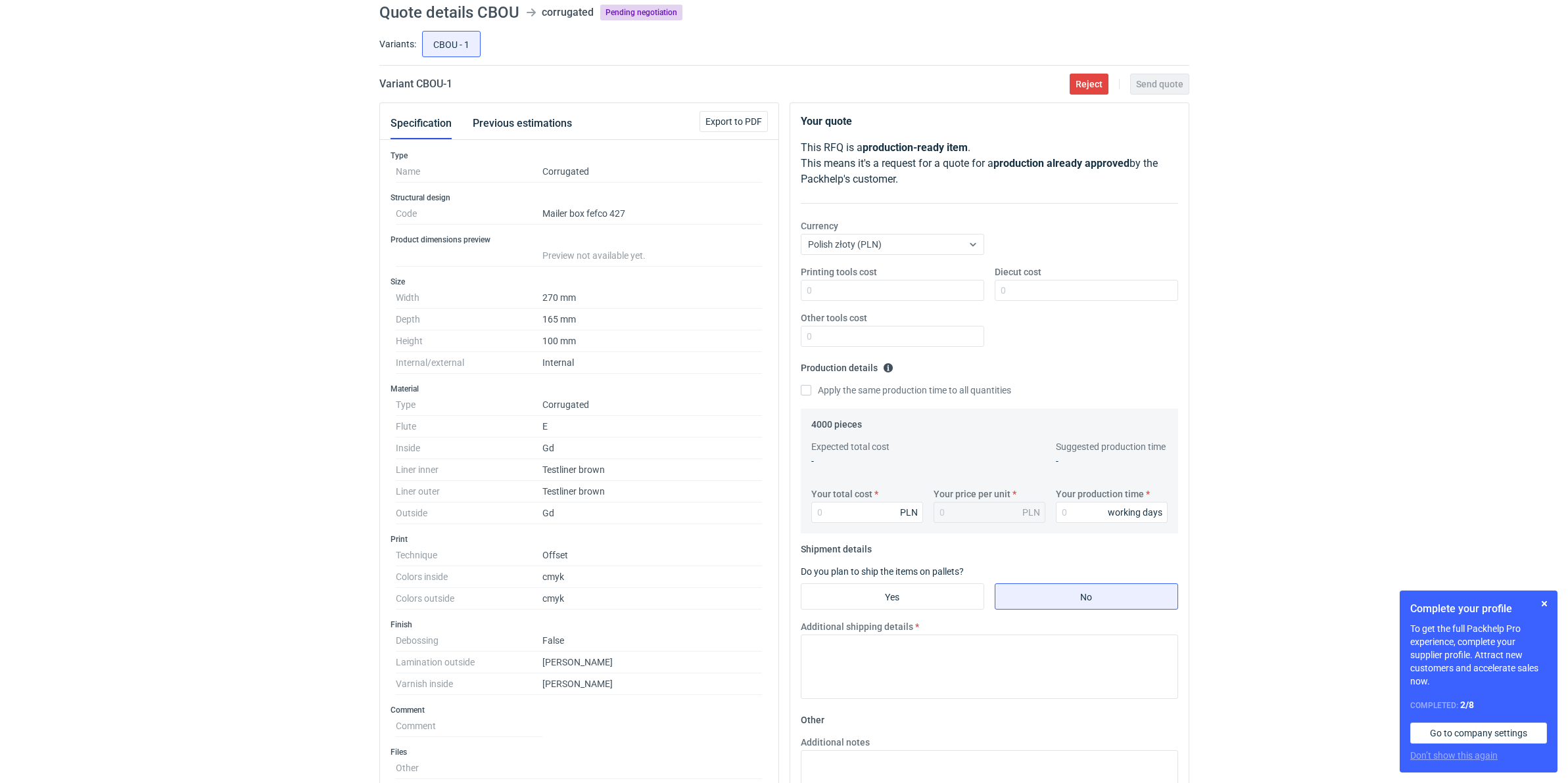
scroll to position [0, 0]
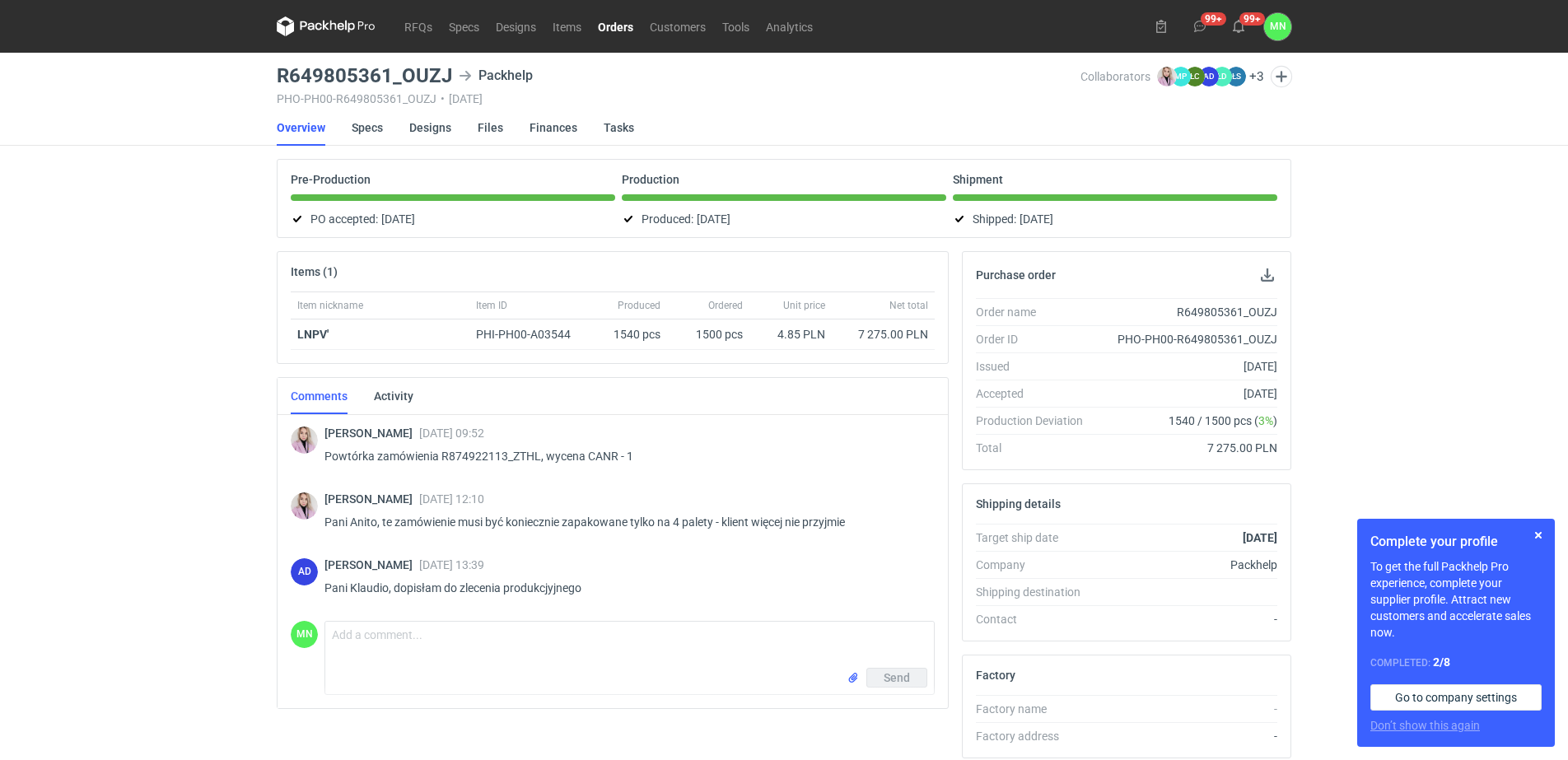
click at [615, 22] on link "Orders" at bounding box center [616, 26] width 52 height 19
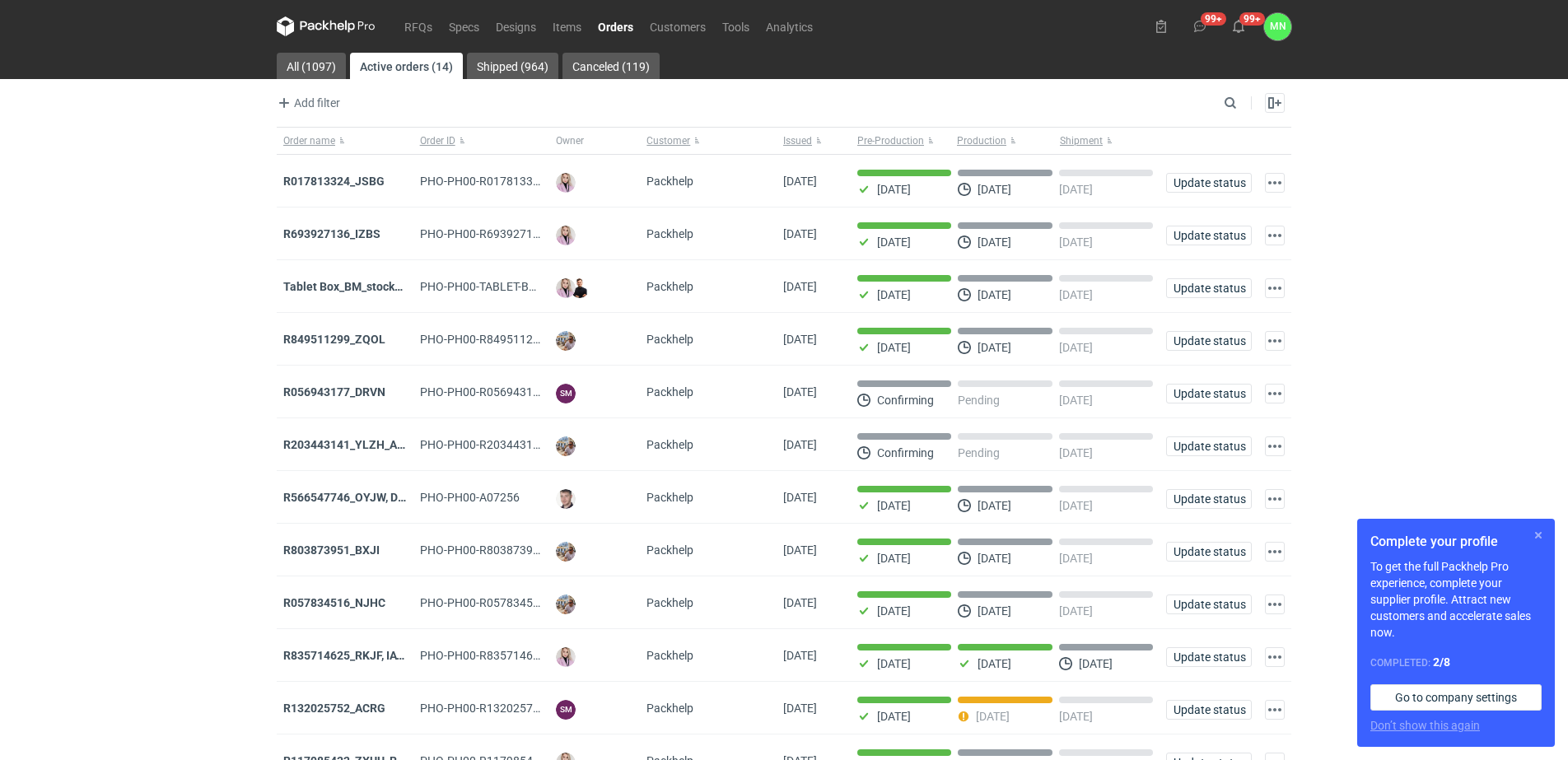
click at [1535, 531] on button "button" at bounding box center [1538, 535] width 19 height 19
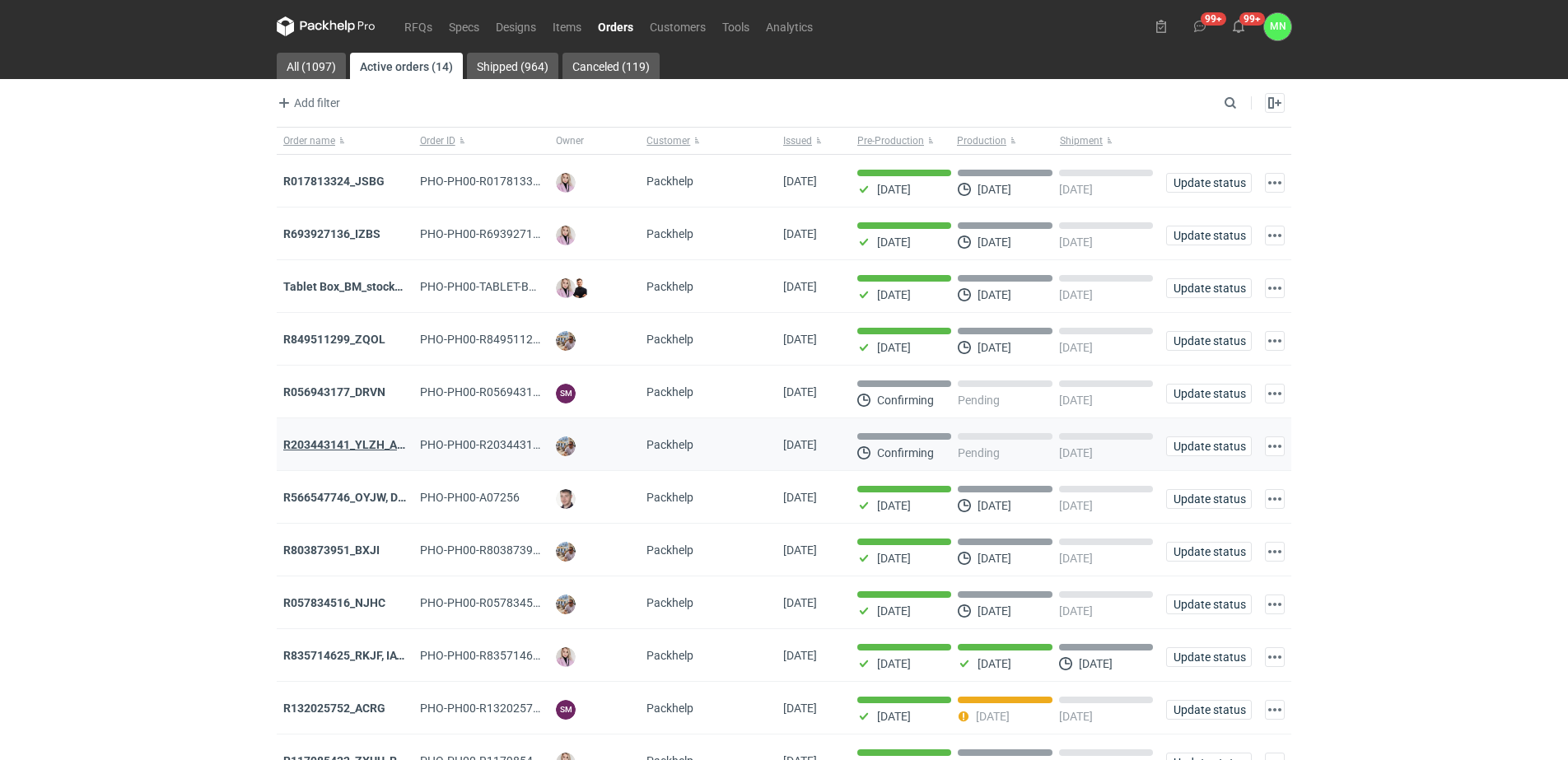
click at [340, 451] on strong "R203443141_YLZH_AHYW" at bounding box center [353, 445] width 140 height 14
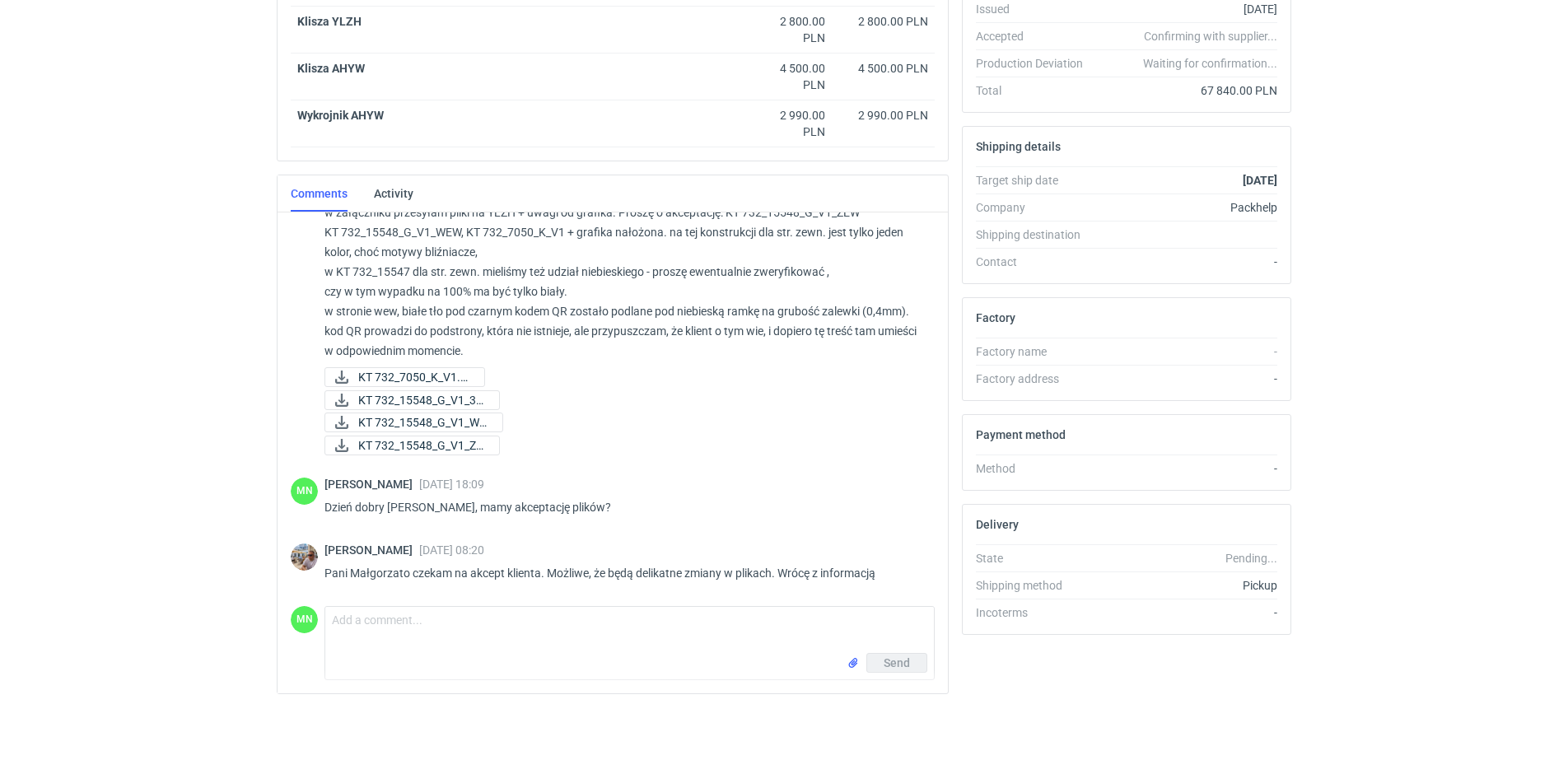
scroll to position [1330, 0]
click at [470, 643] on textarea "Comment message" at bounding box center [629, 630] width 609 height 47
type textarea "Dobrze Panie Michale, w takim razie czekamy za informacją"
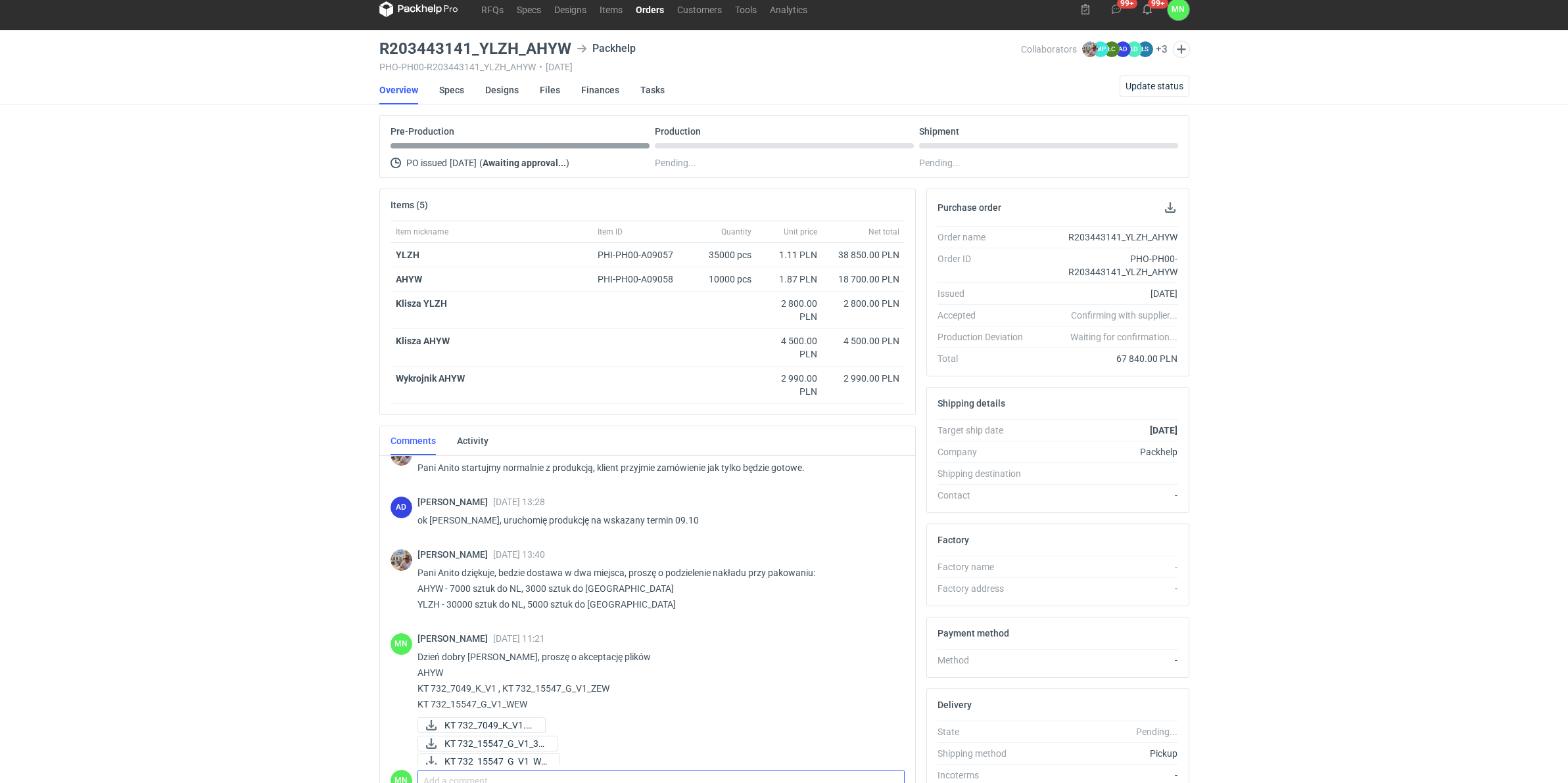
scroll to position [0, 0]
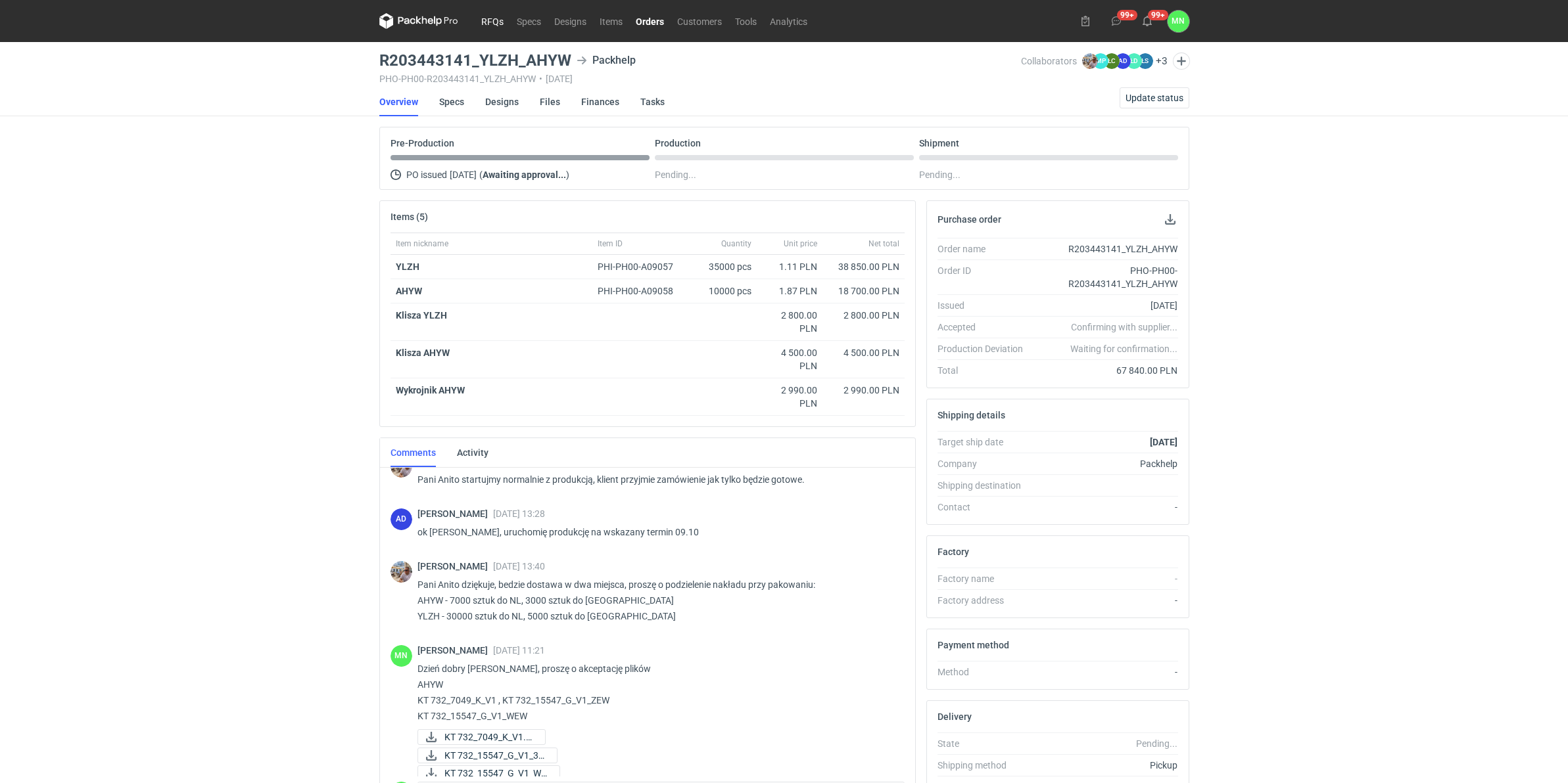
click at [490, 20] on link "RFQs" at bounding box center [492, 21] width 36 height 15
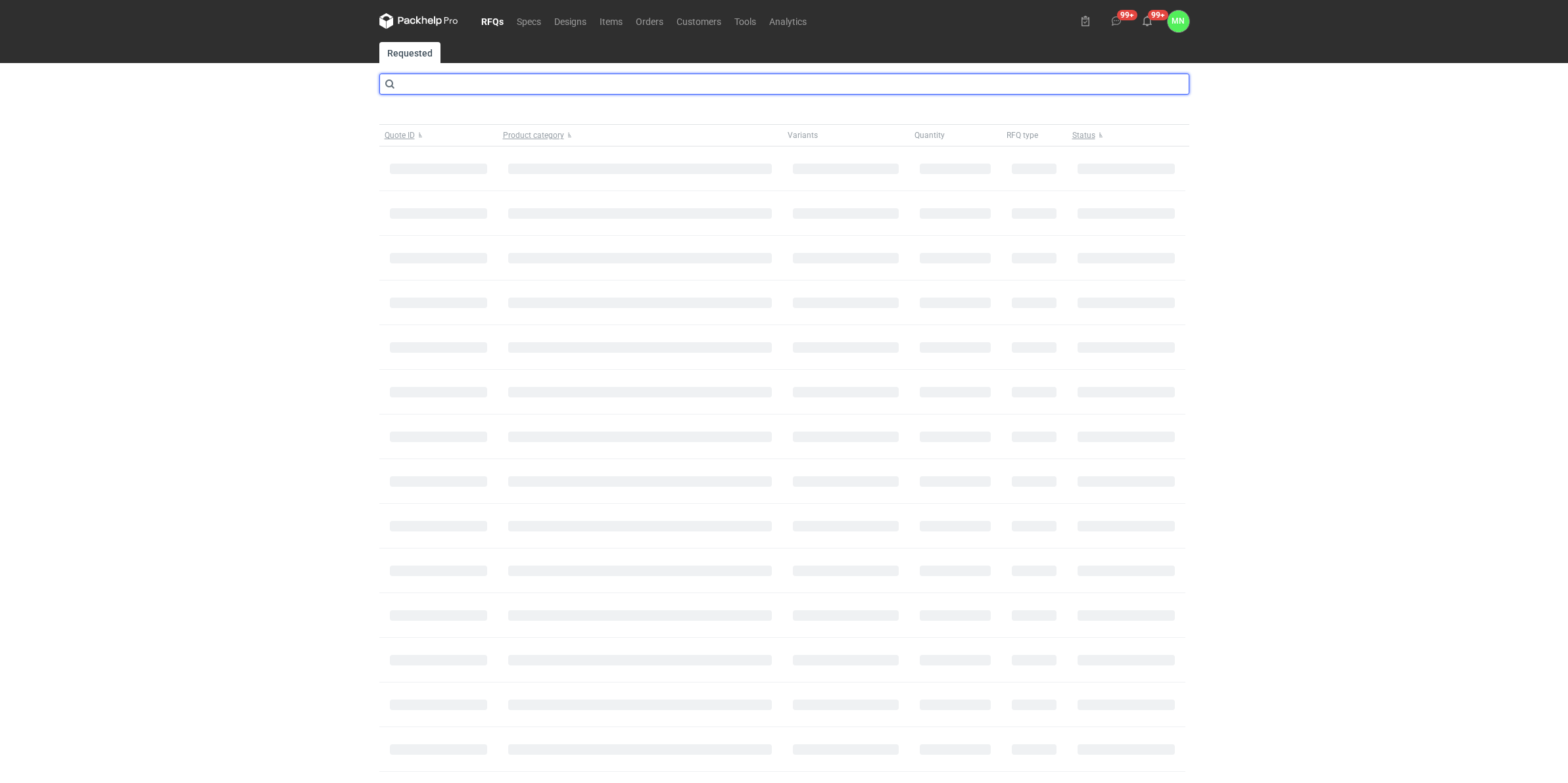
click at [474, 80] on input "text" at bounding box center [784, 84] width 810 height 21
type input "cbot"
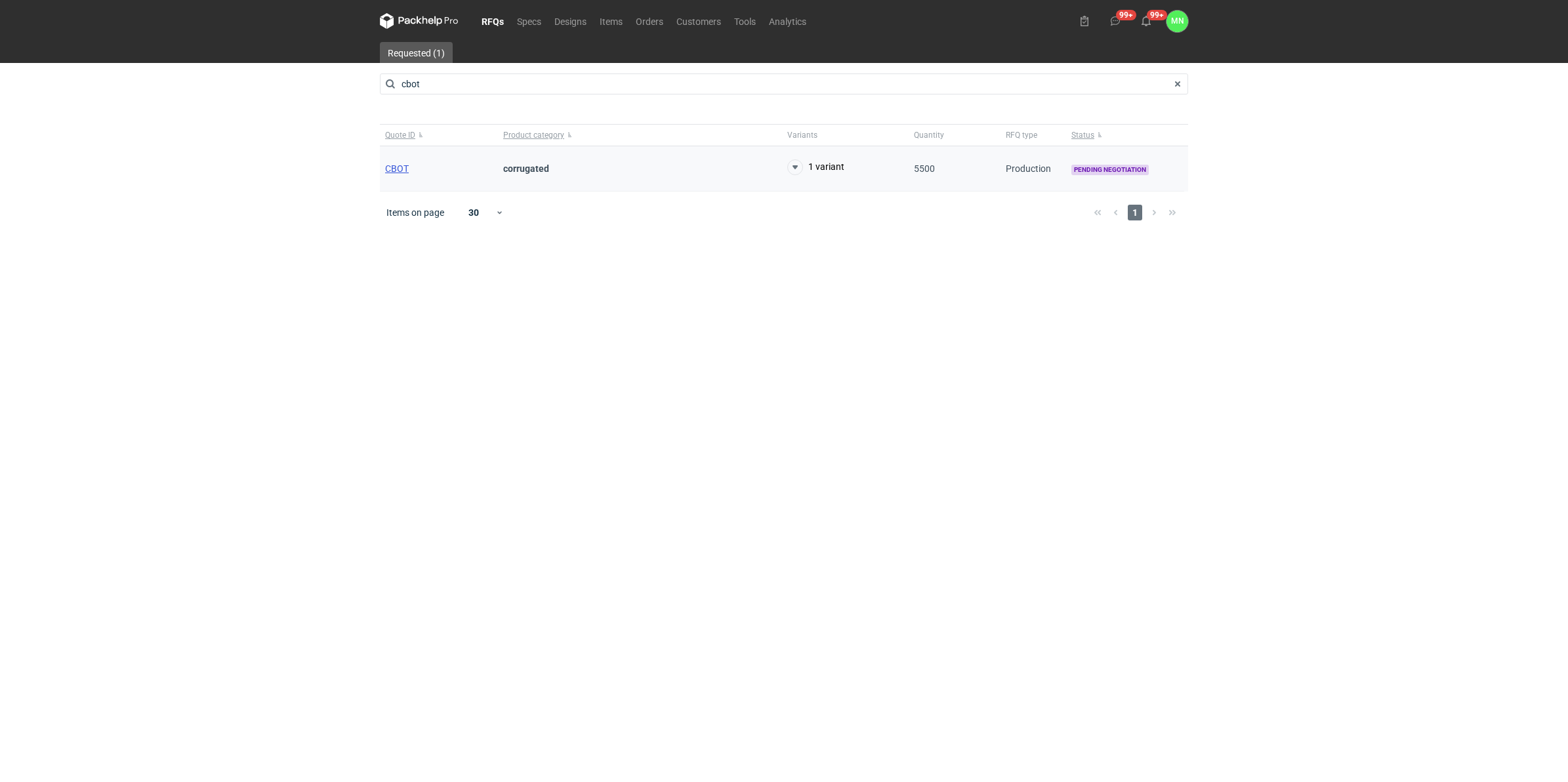
click at [385, 168] on span "CBOT" at bounding box center [397, 168] width 24 height 11
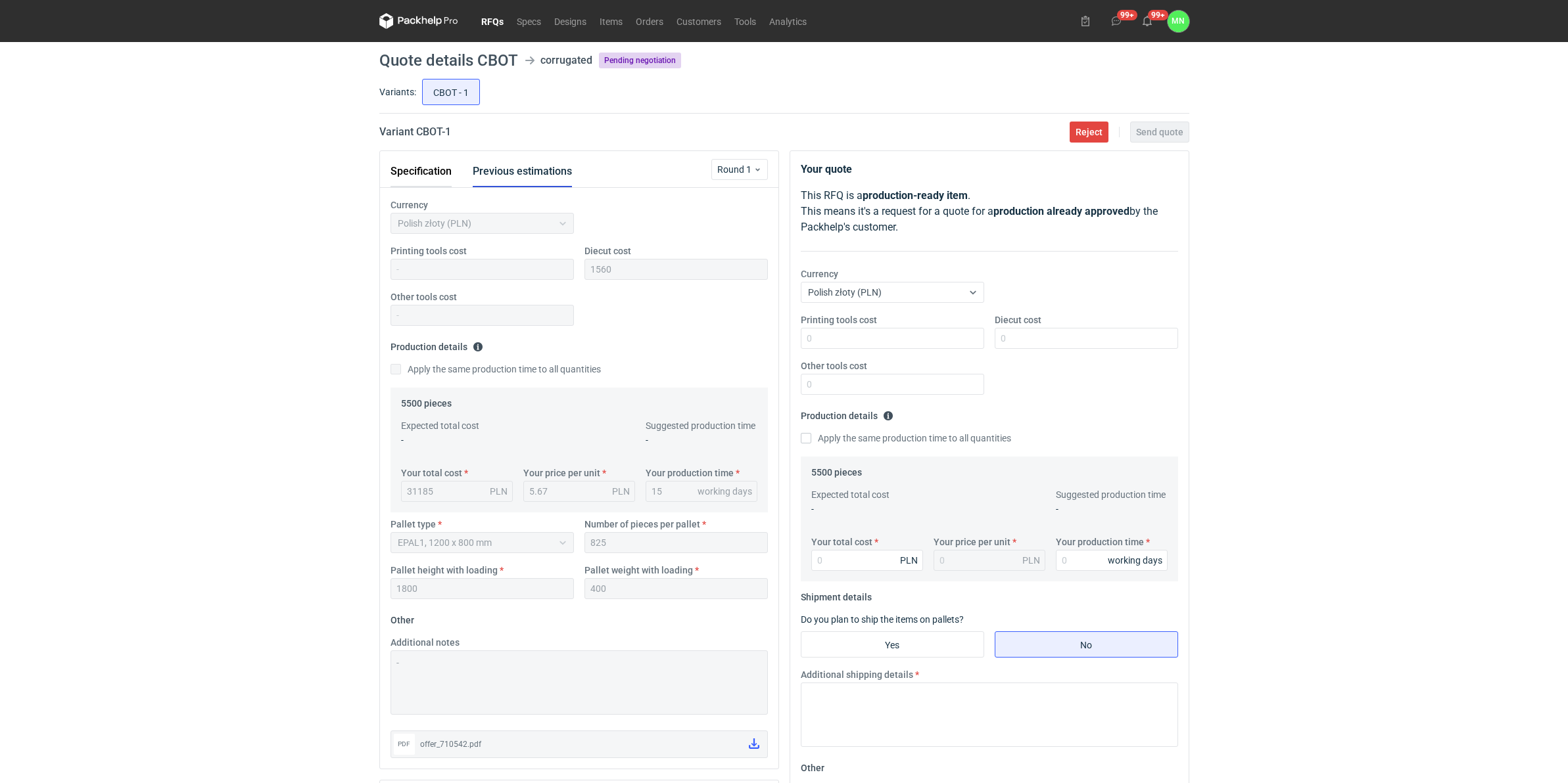
click at [418, 173] on button "Specification" at bounding box center [421, 171] width 61 height 32
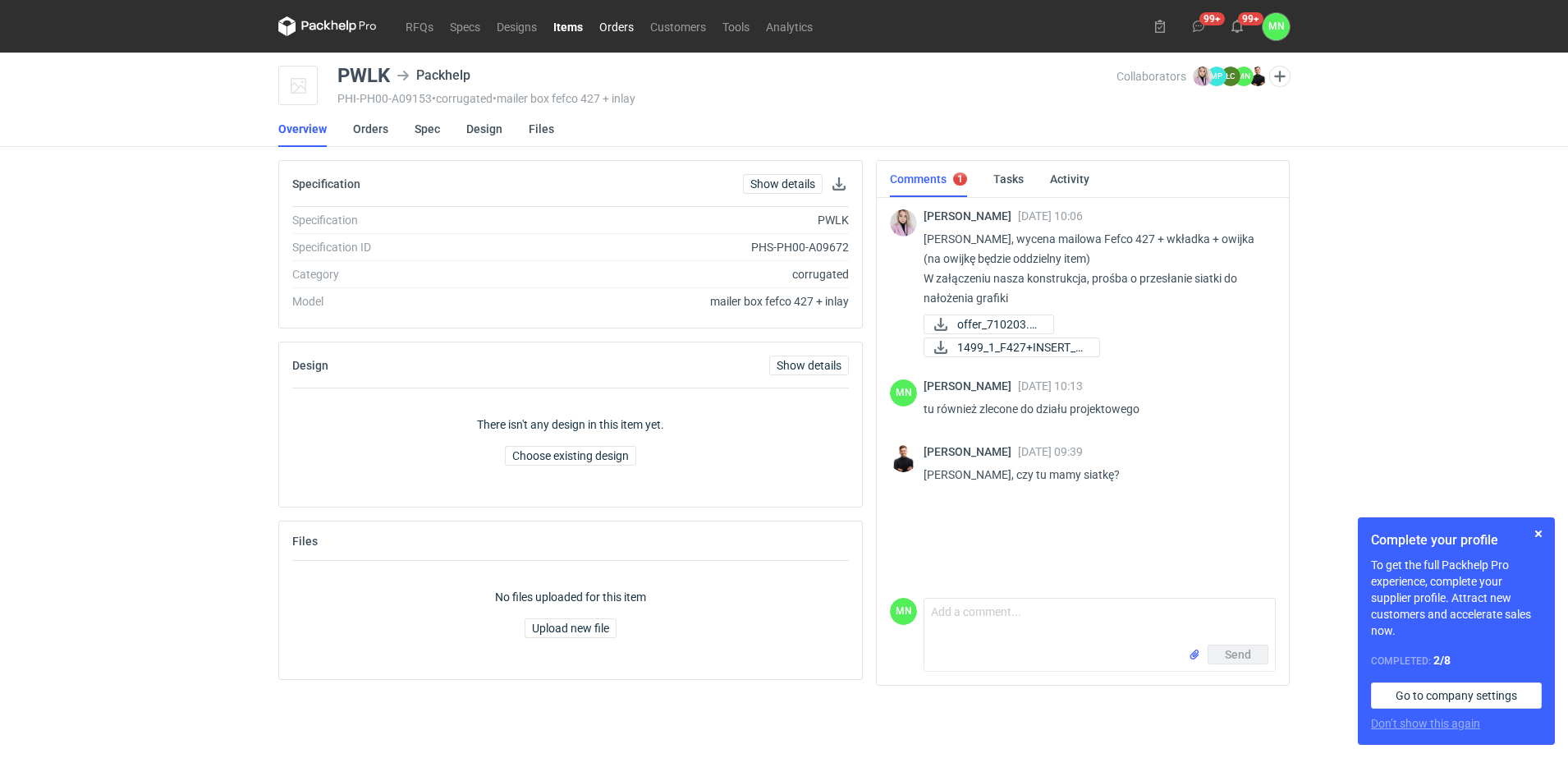
click at [613, 24] on link "Orders" at bounding box center [617, 26] width 51 height 19
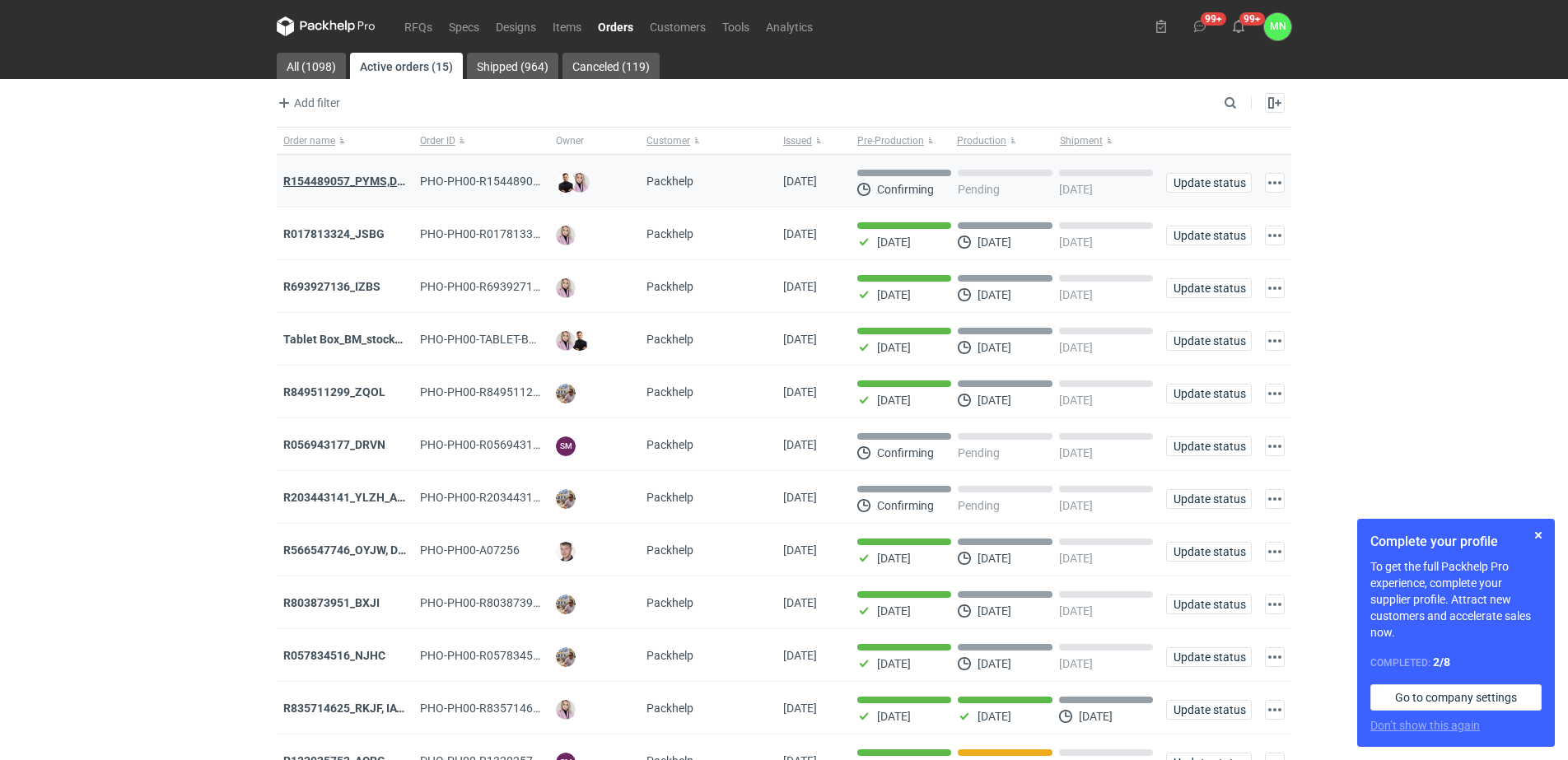
click at [375, 174] on strong "R154489057_PYMS,DEPJ,PVJP" at bounding box center [366, 181] width 165 height 14
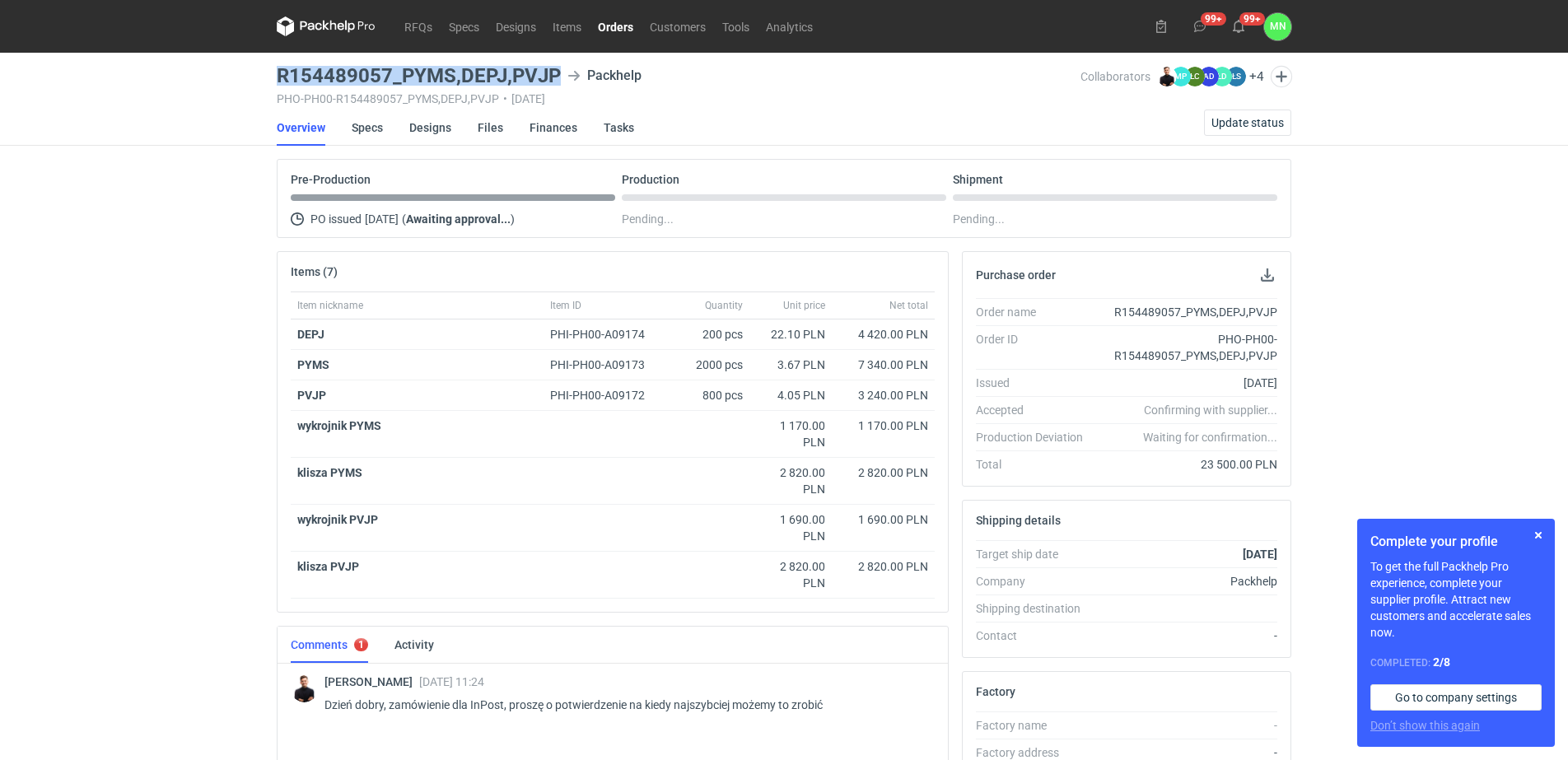
drag, startPoint x: 555, startPoint y: 75, endPoint x: 279, endPoint y: 68, distance: 276.1
click at [279, 68] on h3 "R154489057_PYMS,DEPJ,PVJP" at bounding box center [418, 76] width 284 height 19
copy h3 "R154489057_PYMS,DEPJ,PVJP"
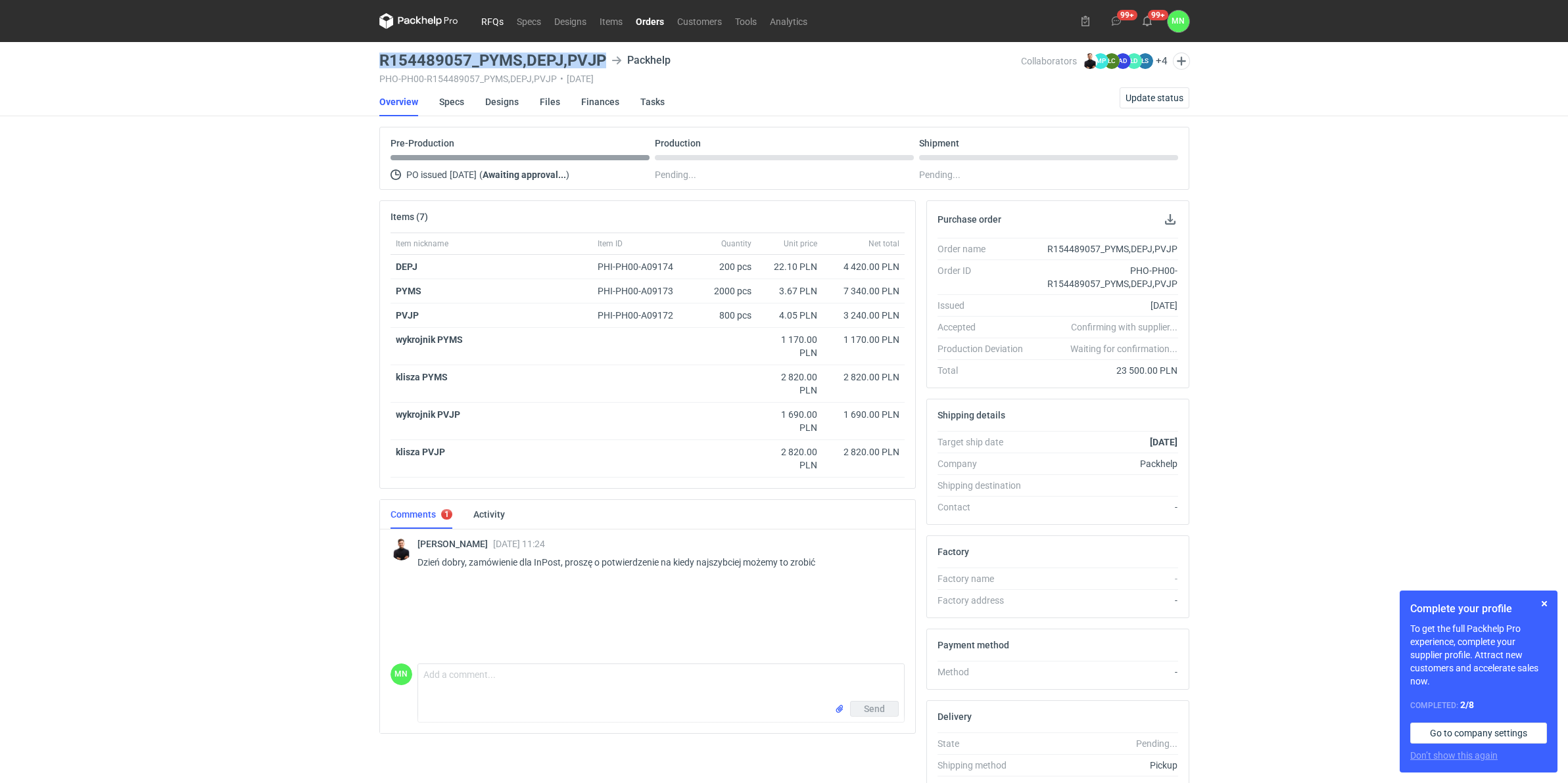
click at [495, 24] on link "RFQs" at bounding box center [492, 21] width 36 height 15
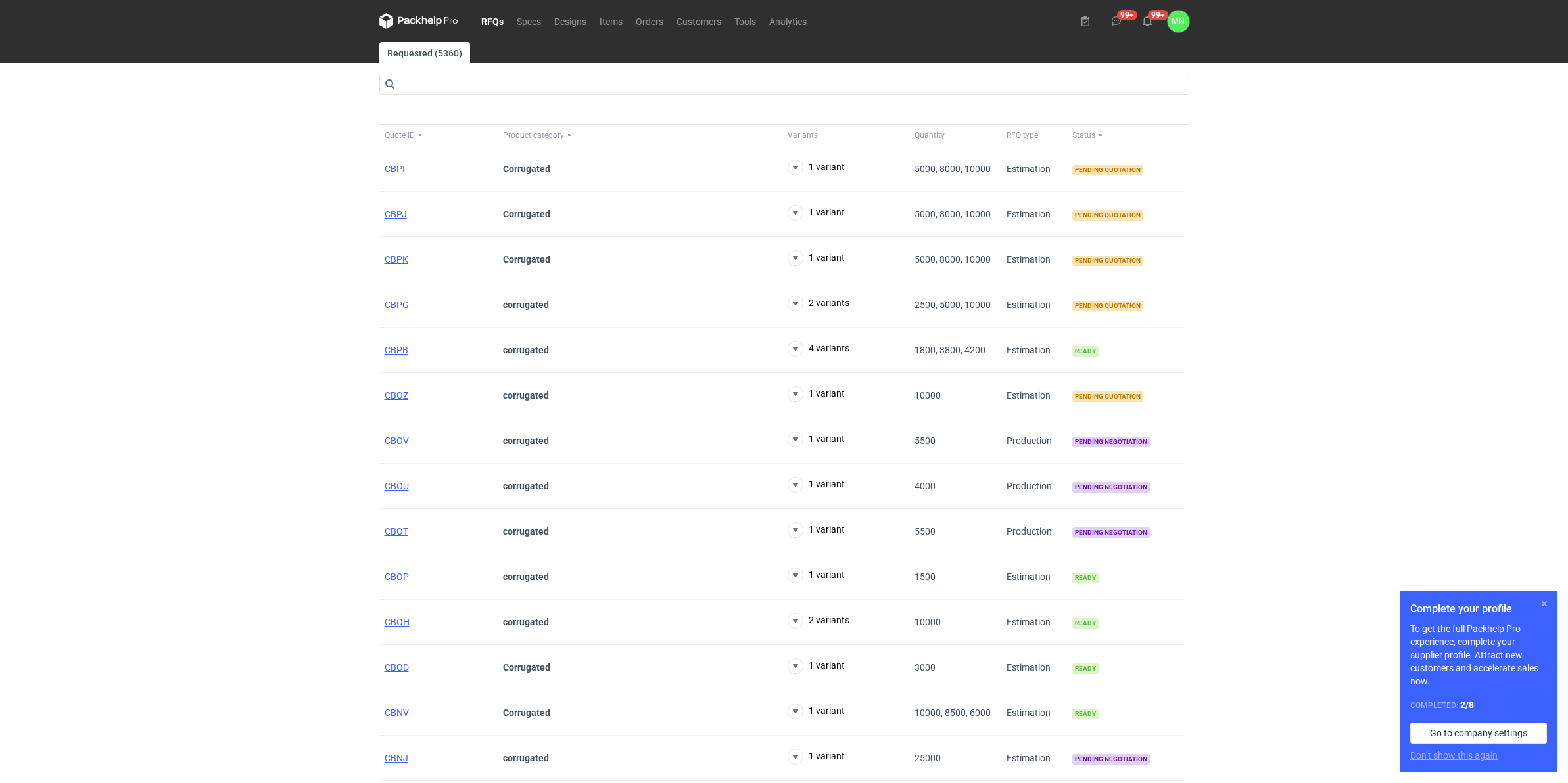
click at [1251, 603] on button "button" at bounding box center [1544, 603] width 15 height 15
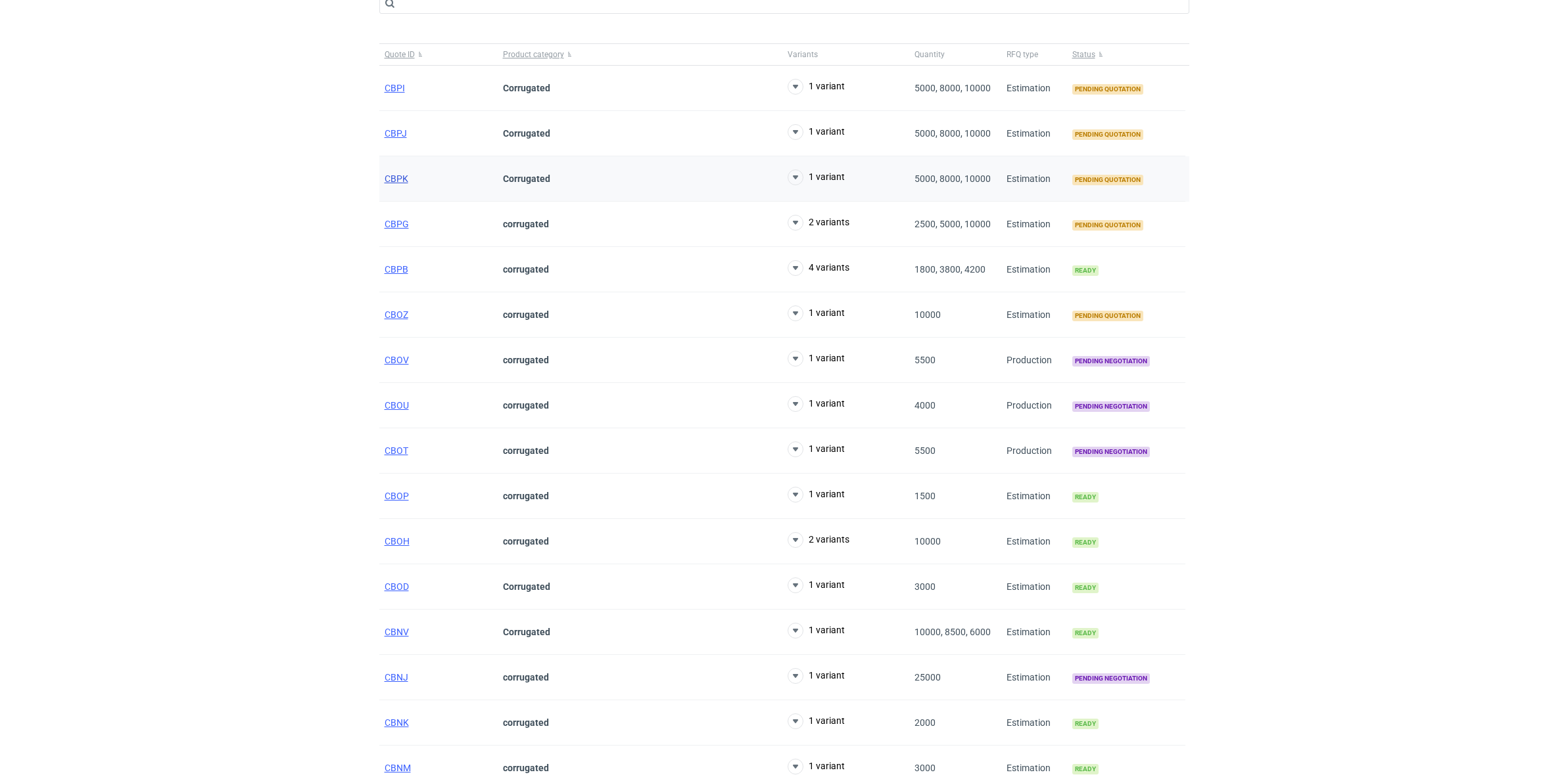
scroll to position [82, 0]
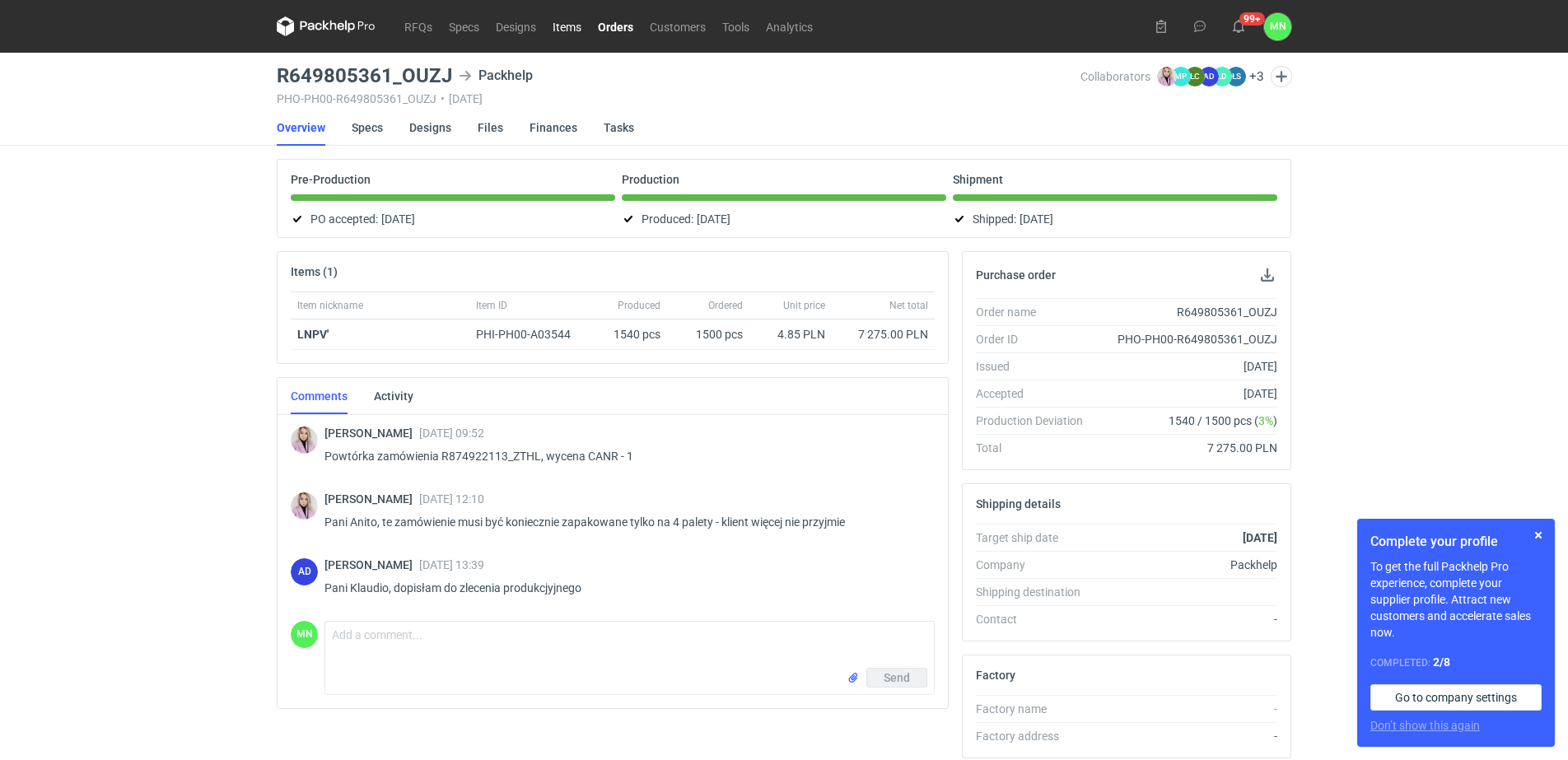
click at [566, 27] on link "Items" at bounding box center [566, 26] width 46 height 19
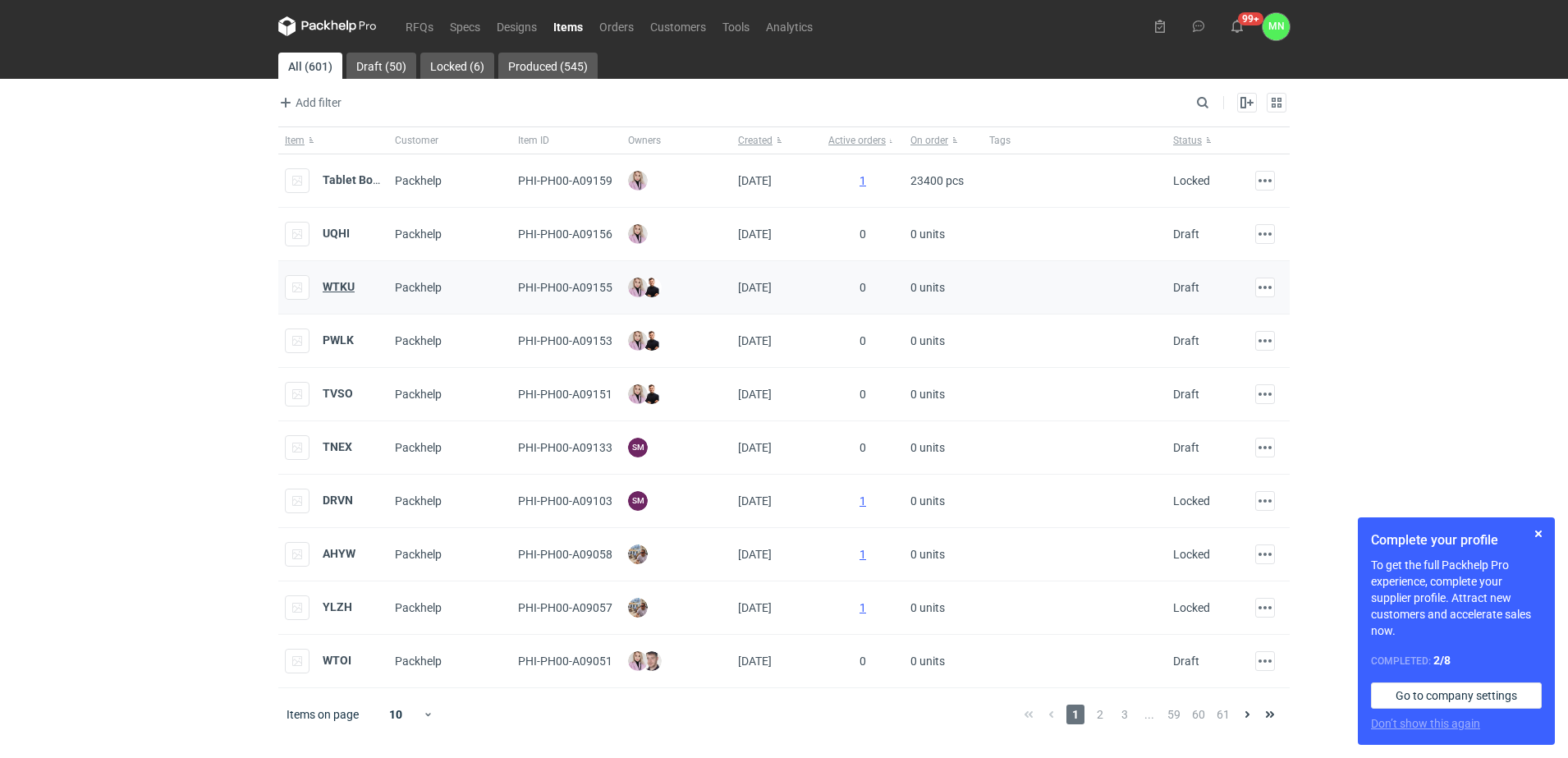
click at [334, 281] on strong "WTKU" at bounding box center [338, 287] width 32 height 14
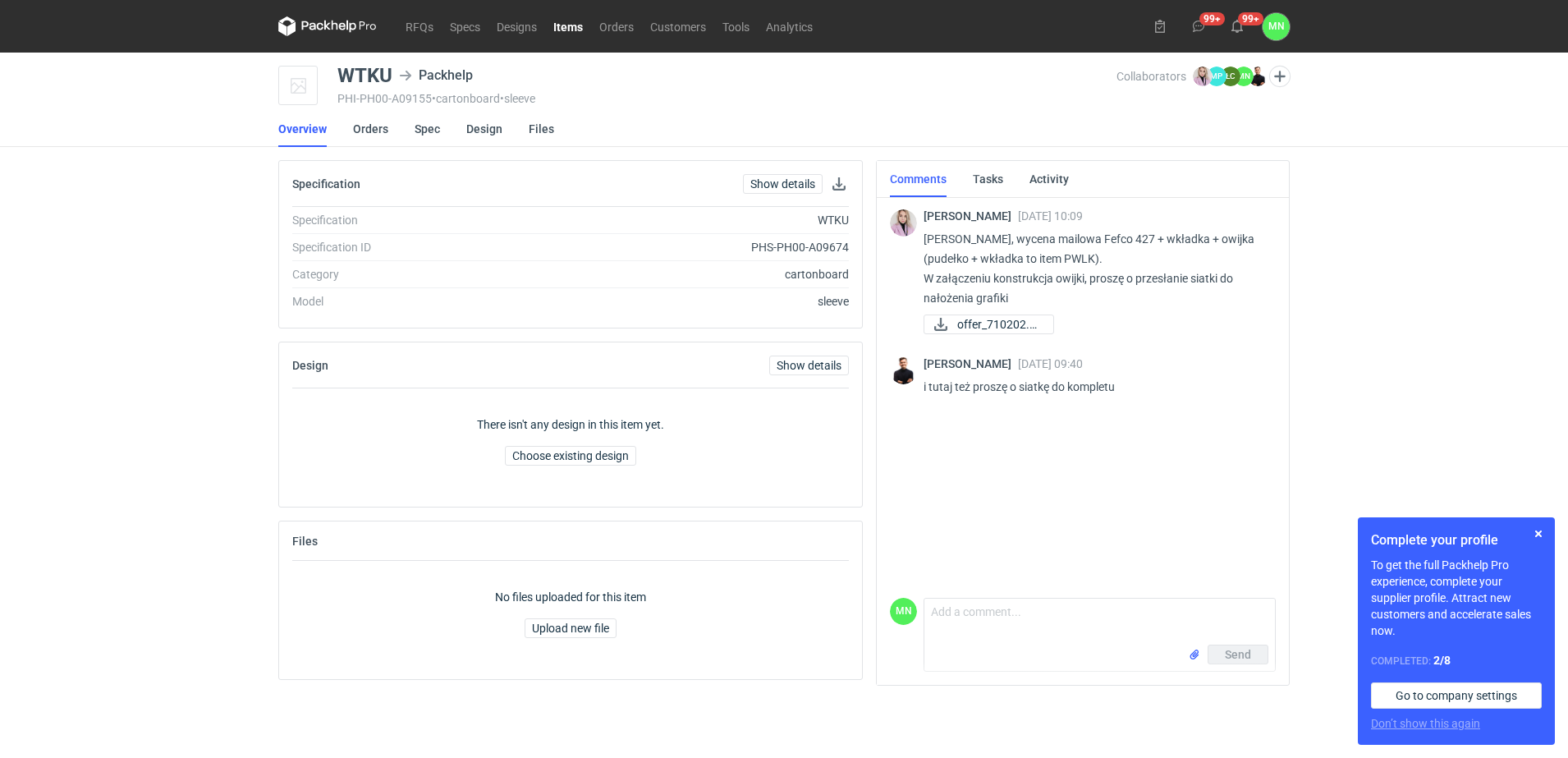
click at [204, 436] on div "RFQs Specs Designs Items Orders Customers Tools Analytics 99+ 99+ MN [PERSON_NA…" at bounding box center [784, 379] width 1568 height 758
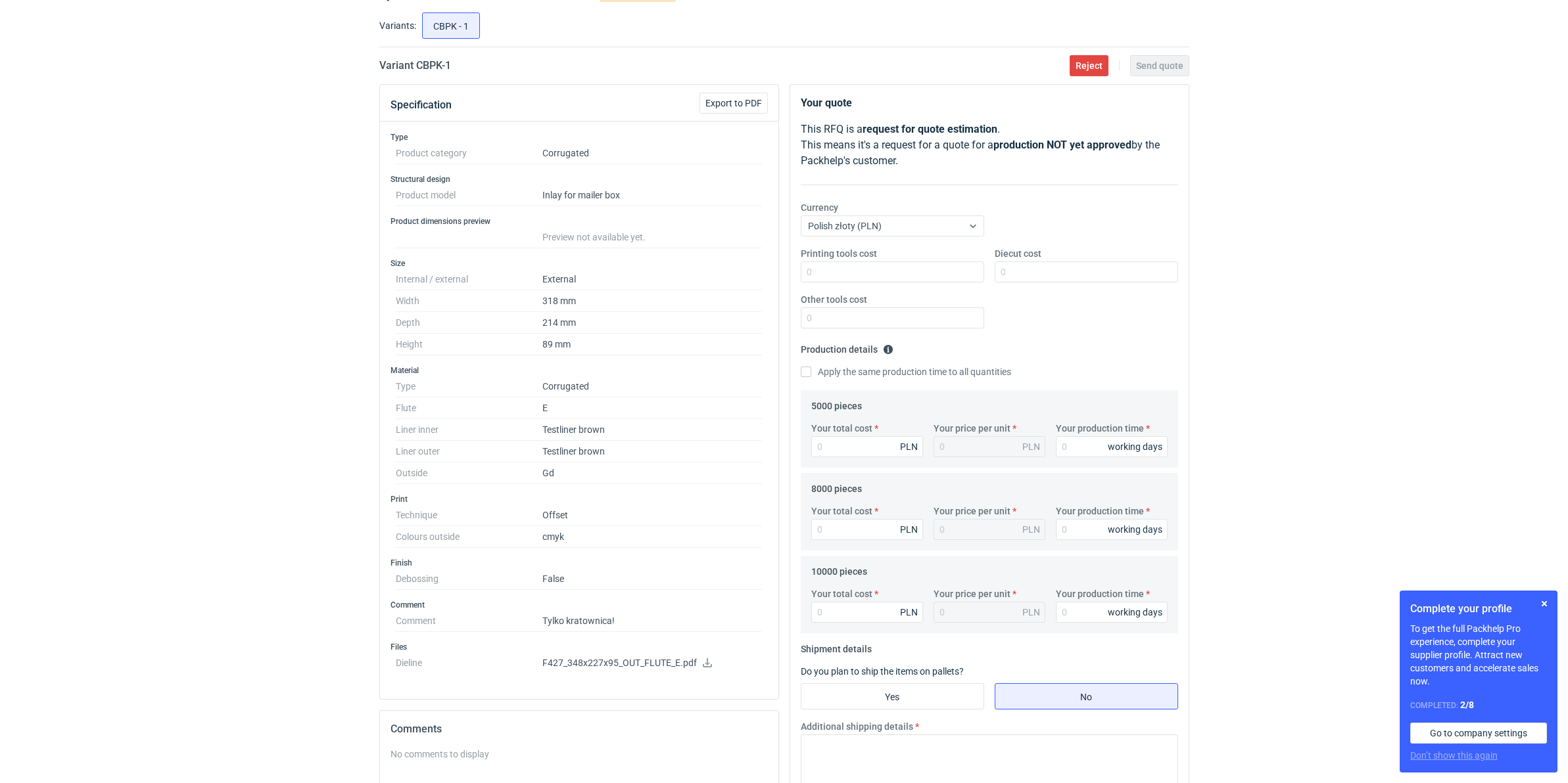
scroll to position [64, 0]
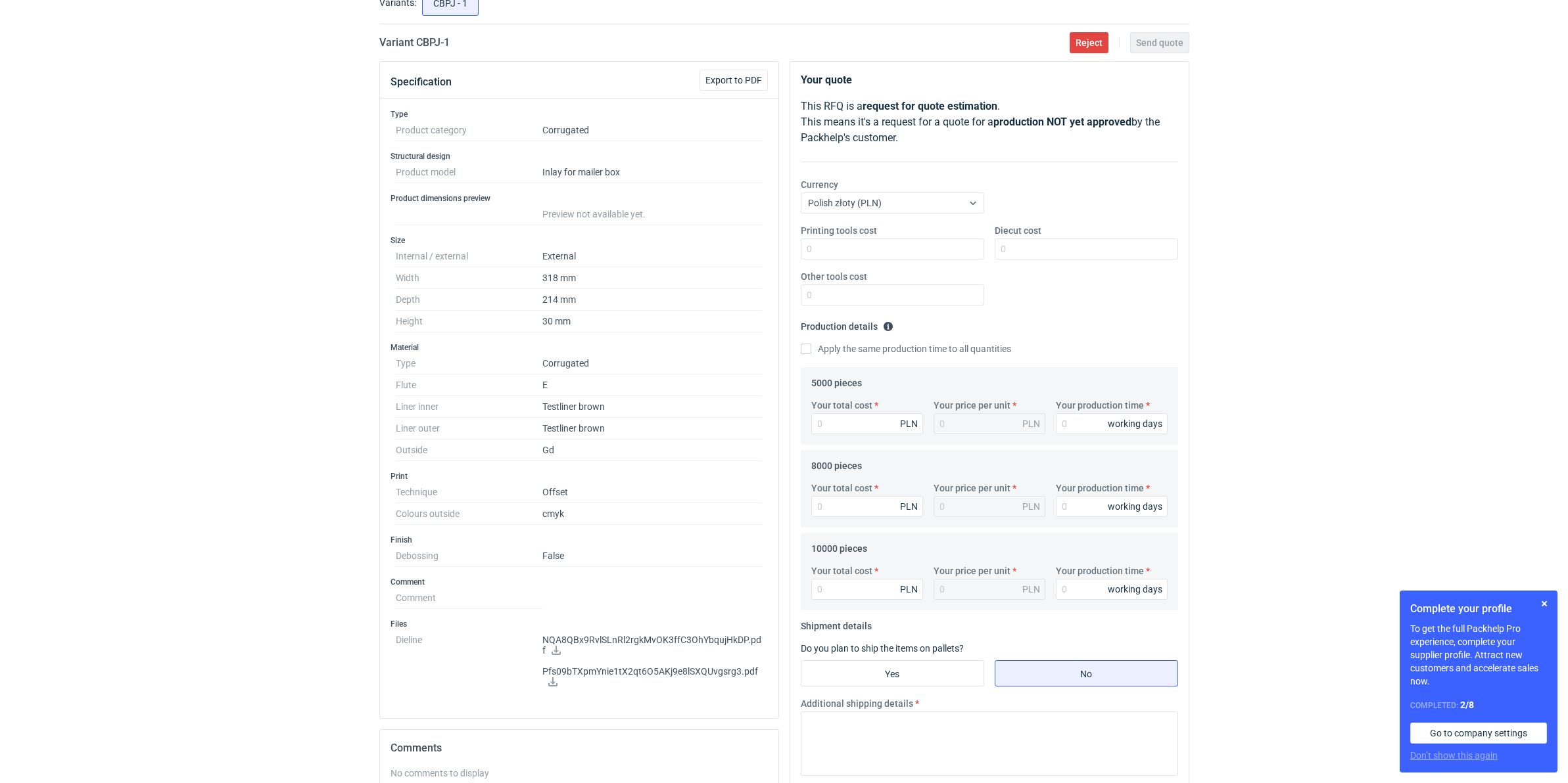
scroll to position [164, 0]
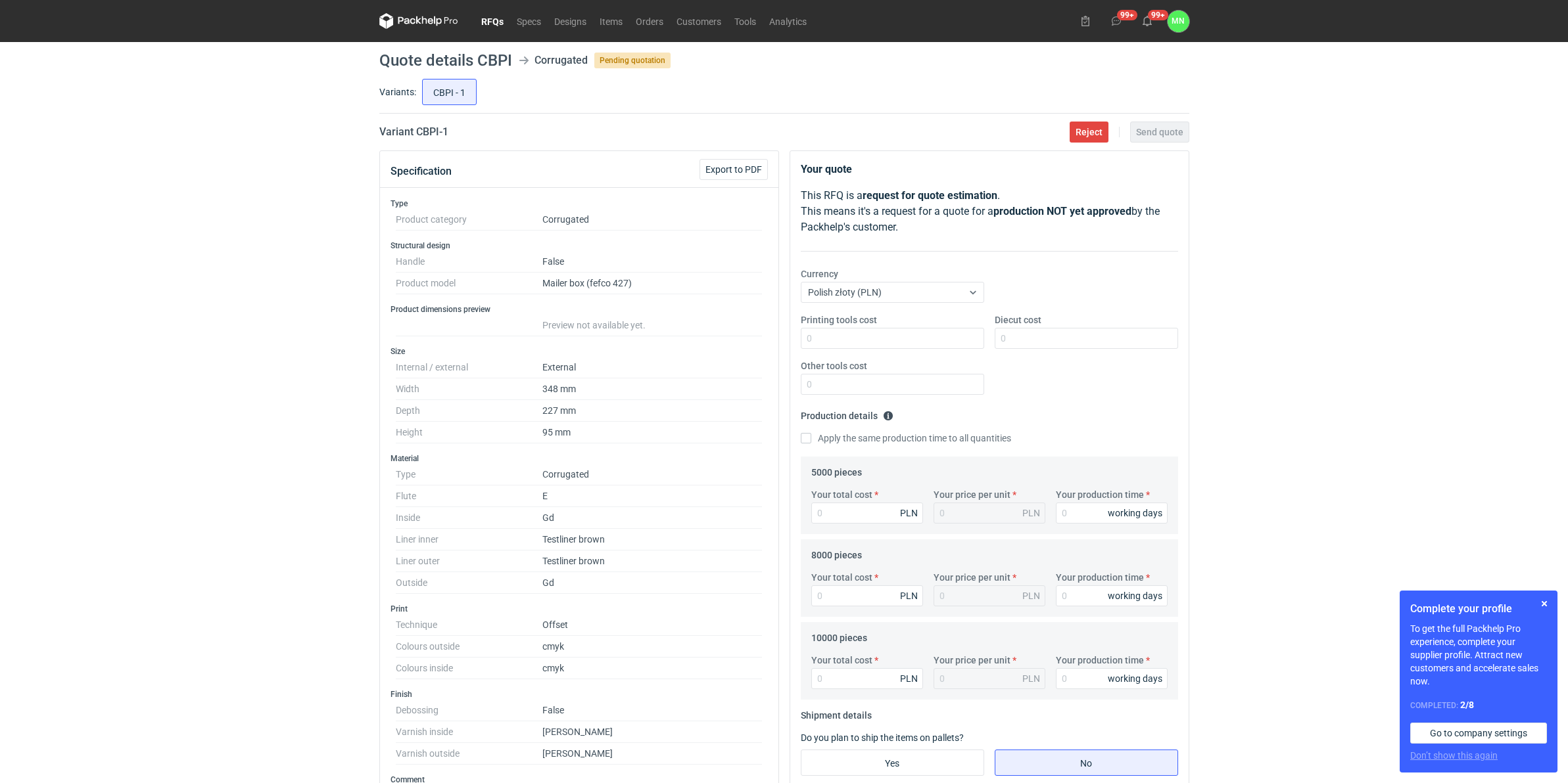
click at [484, 22] on link "RFQs" at bounding box center [492, 21] width 36 height 15
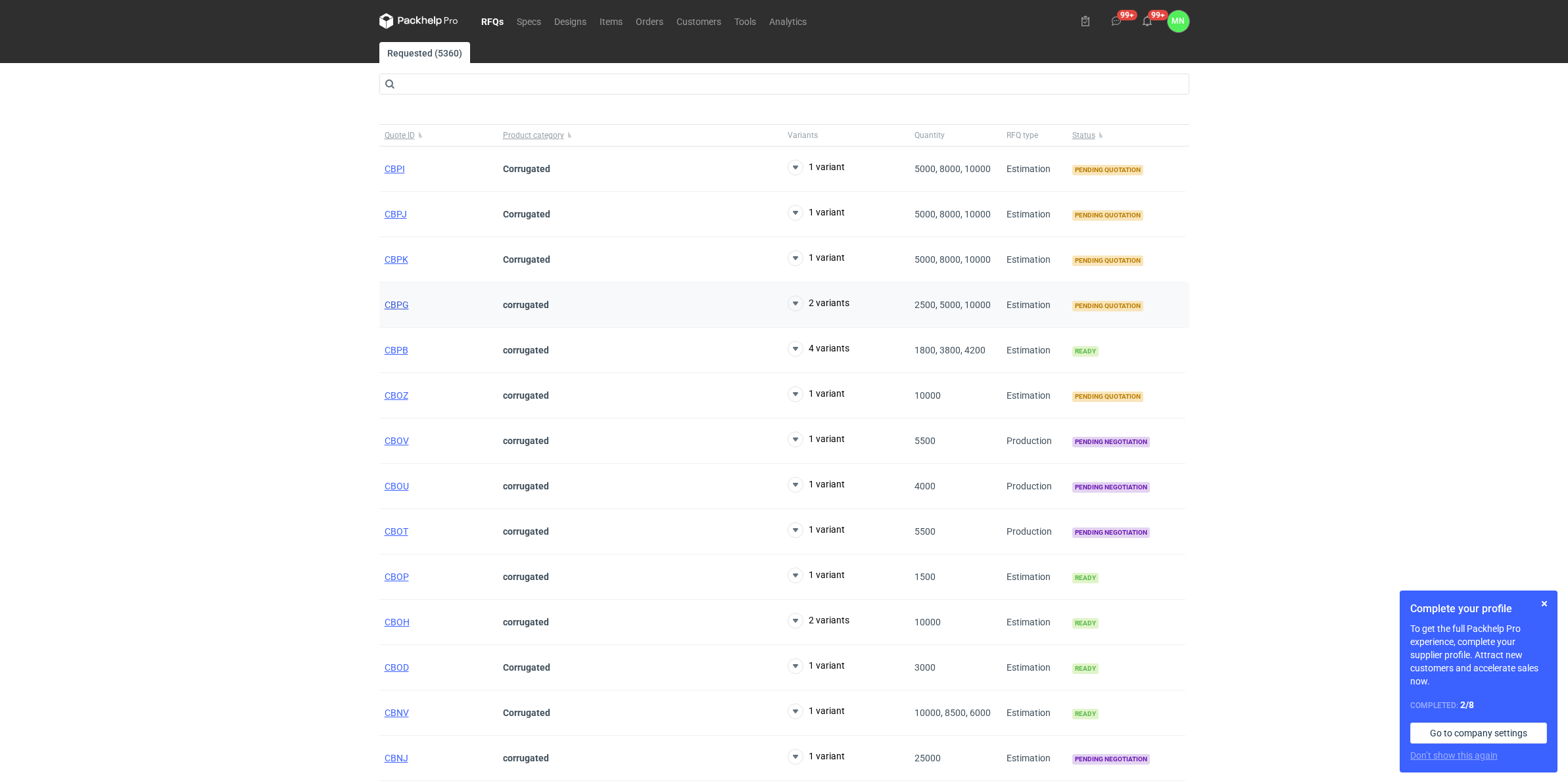
click at [386, 303] on span "CBPG" at bounding box center [396, 305] width 24 height 11
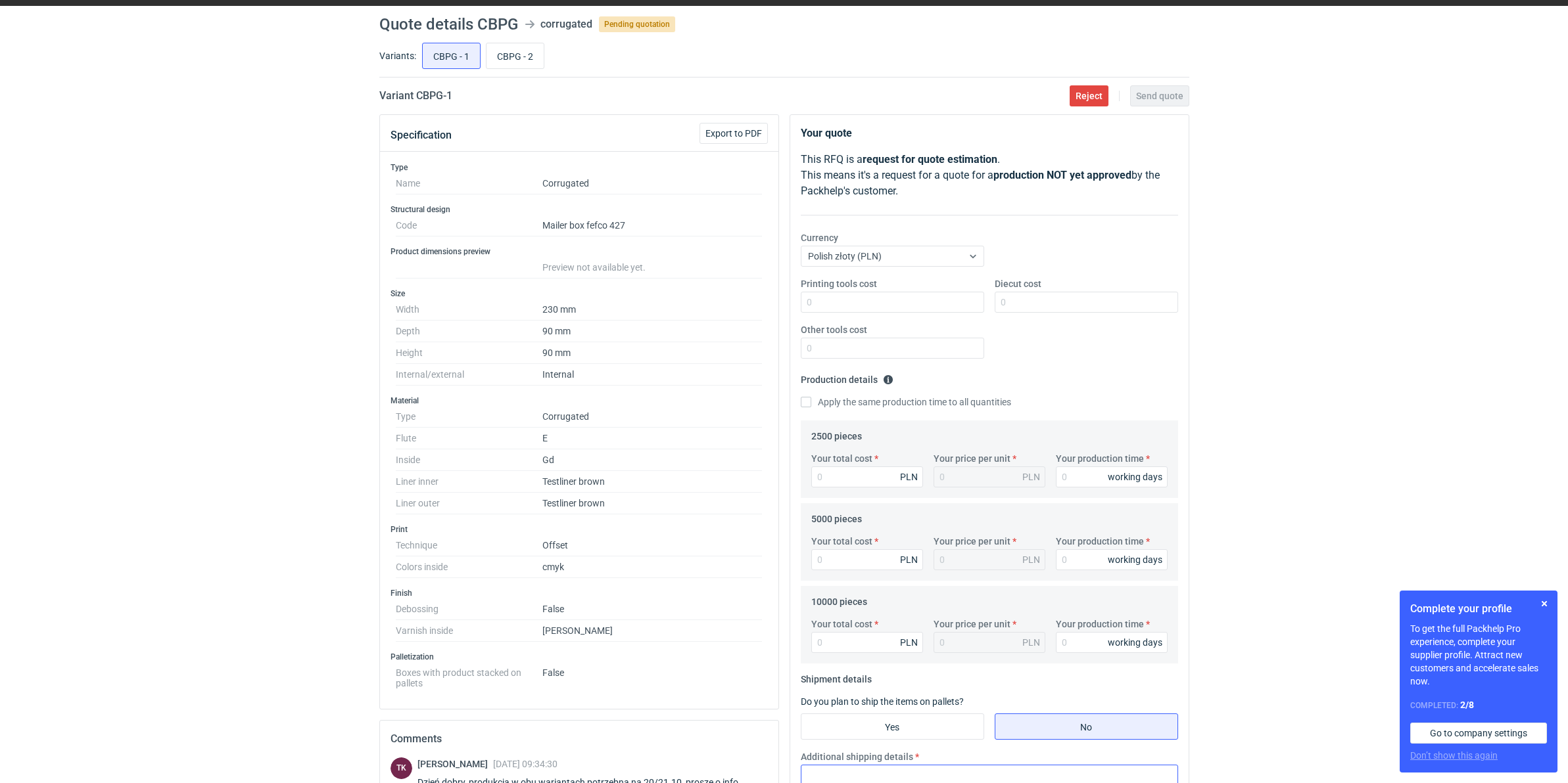
scroll to position [82, 0]
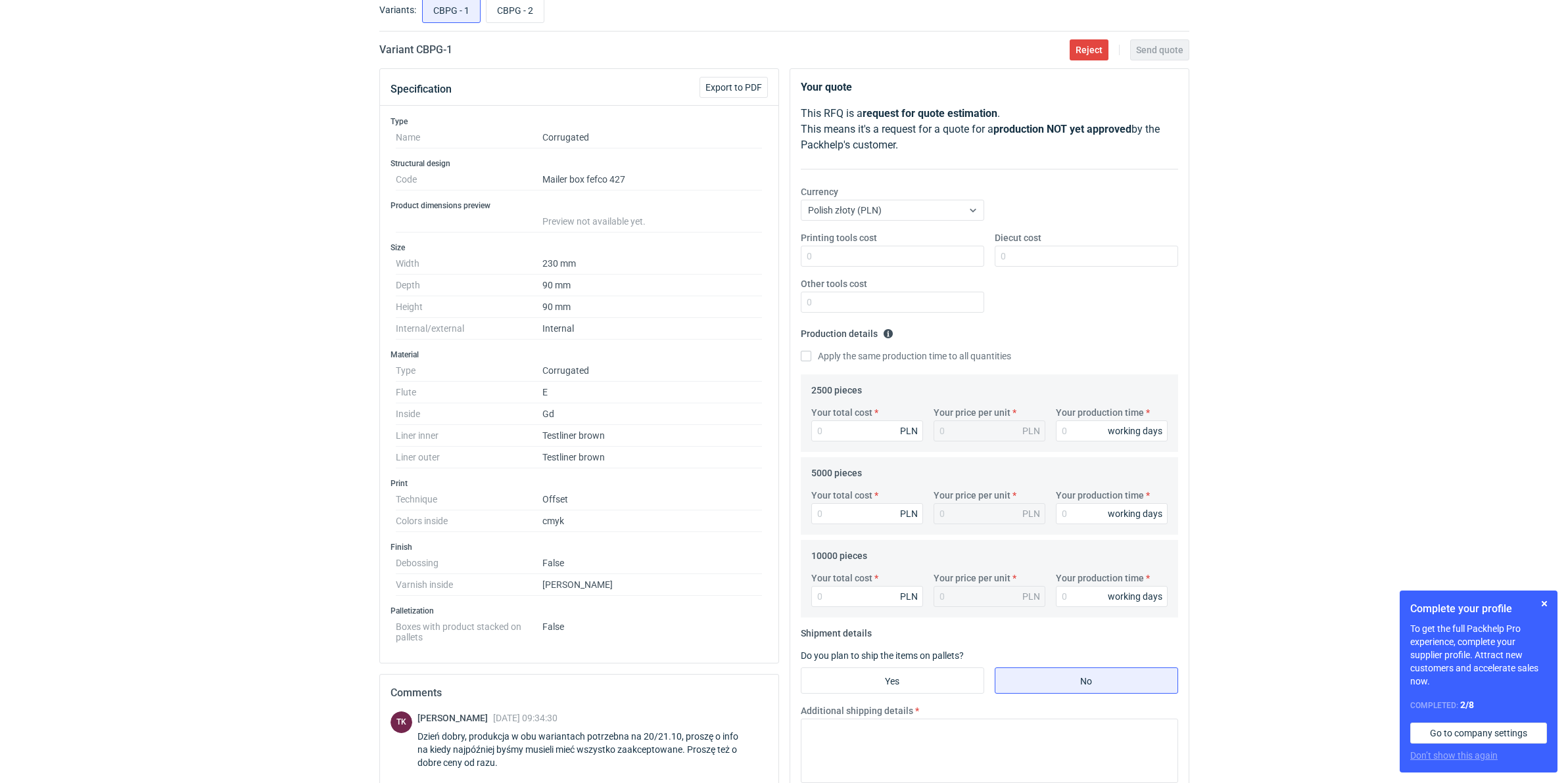
click at [1442, 282] on div "RFQs Specs Designs Items Orders Customers Tools Analytics 99+ 99+ MN [PERSON_NA…" at bounding box center [784, 309] width 1568 height 783
drag, startPoint x: 1450, startPoint y: 330, endPoint x: 1421, endPoint y: 343, distance: 31.8
click at [1450, 330] on div "RFQs Specs Designs Items Orders Customers Tools Analytics 99+ 99+ MN Małgorzata…" at bounding box center [784, 309] width 1568 height 783
click at [875, 433] on input "Your total cost" at bounding box center [867, 431] width 111 height 21
type input "5600"
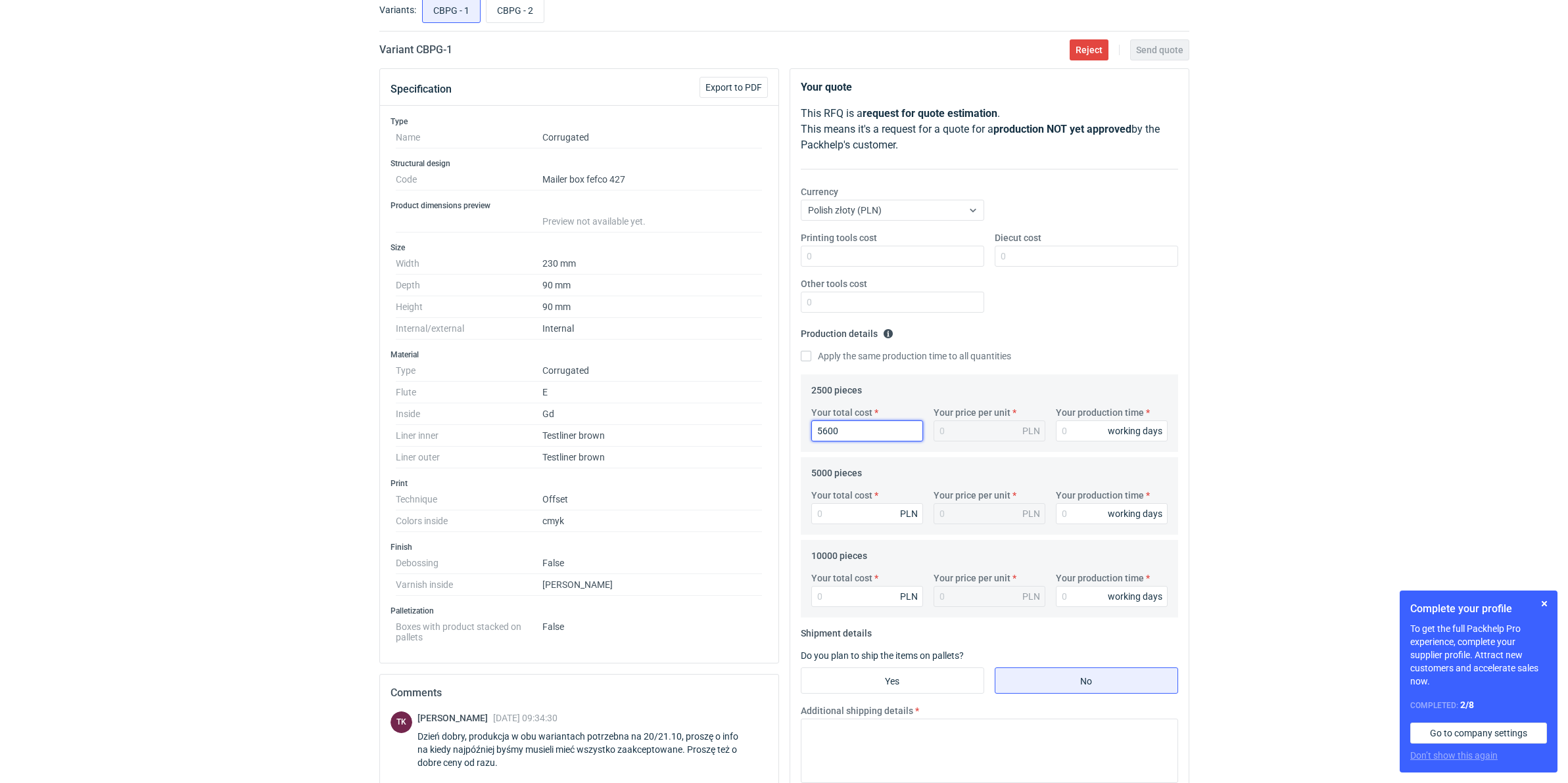
type input "2.24"
type input "5600"
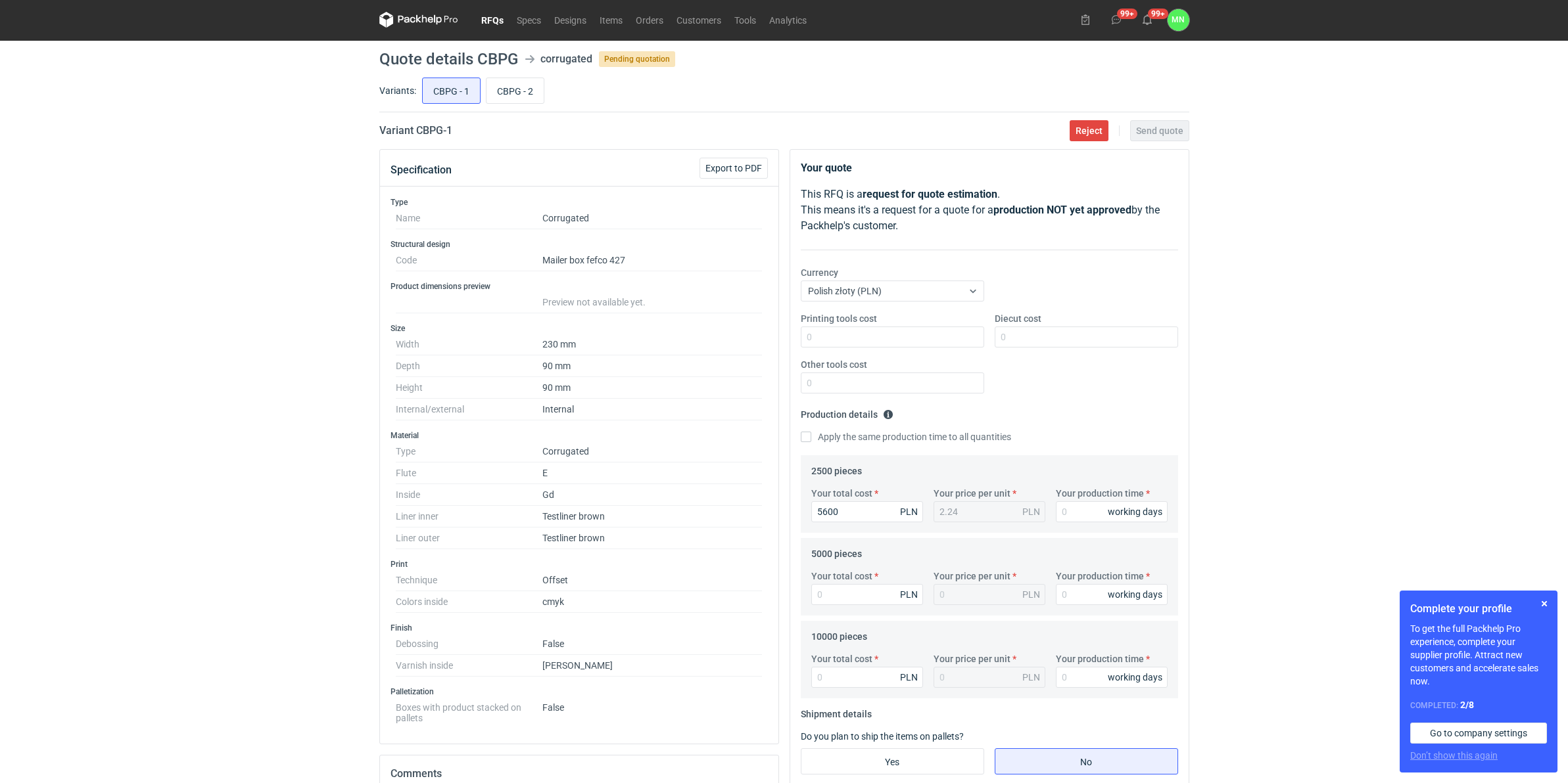
scroll to position [0, 0]
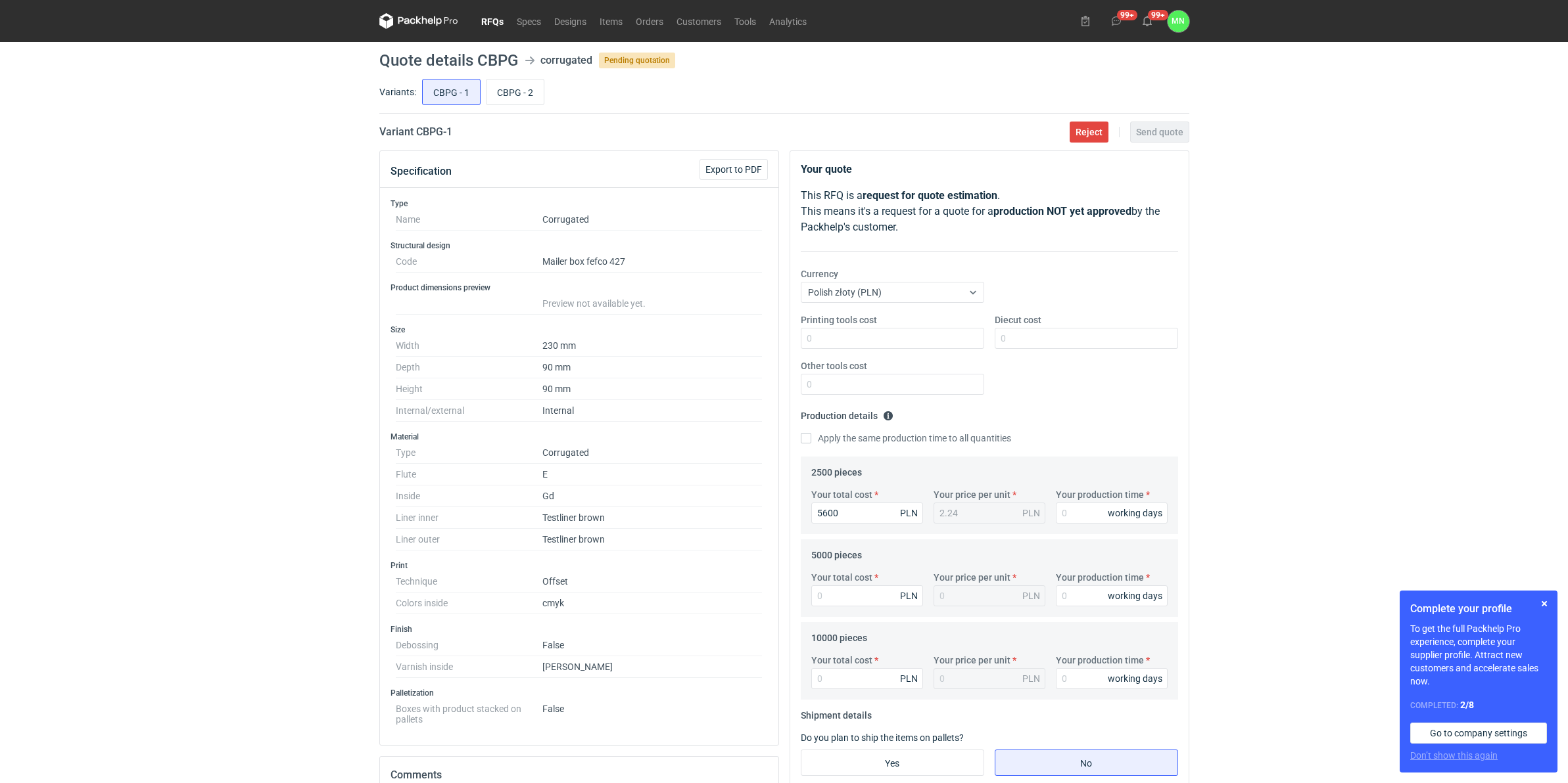
drag, startPoint x: 480, startPoint y: 28, endPoint x: 504, endPoint y: 20, distance: 25.3
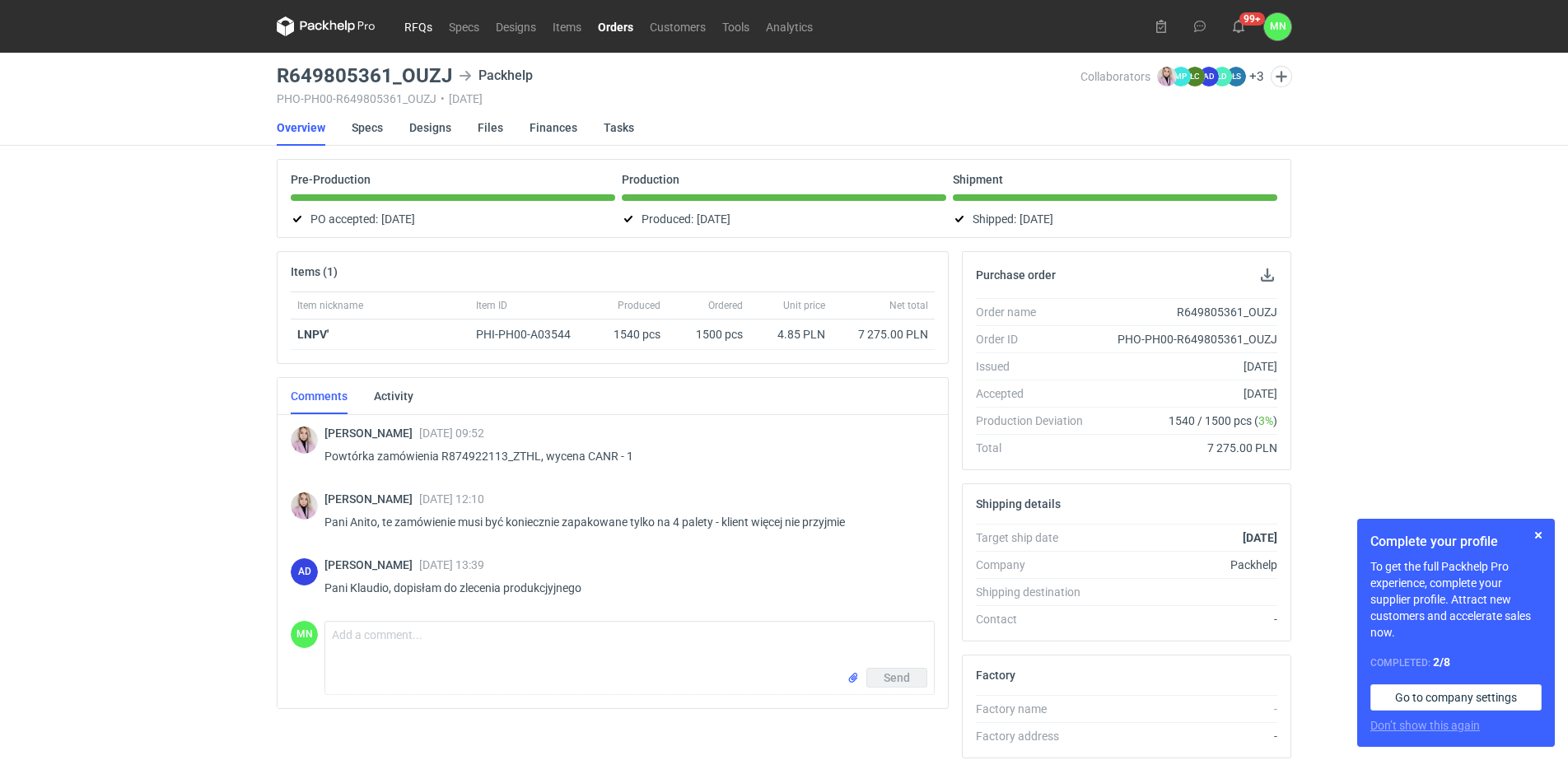
click at [418, 24] on link "RFQs" at bounding box center [419, 26] width 45 height 19
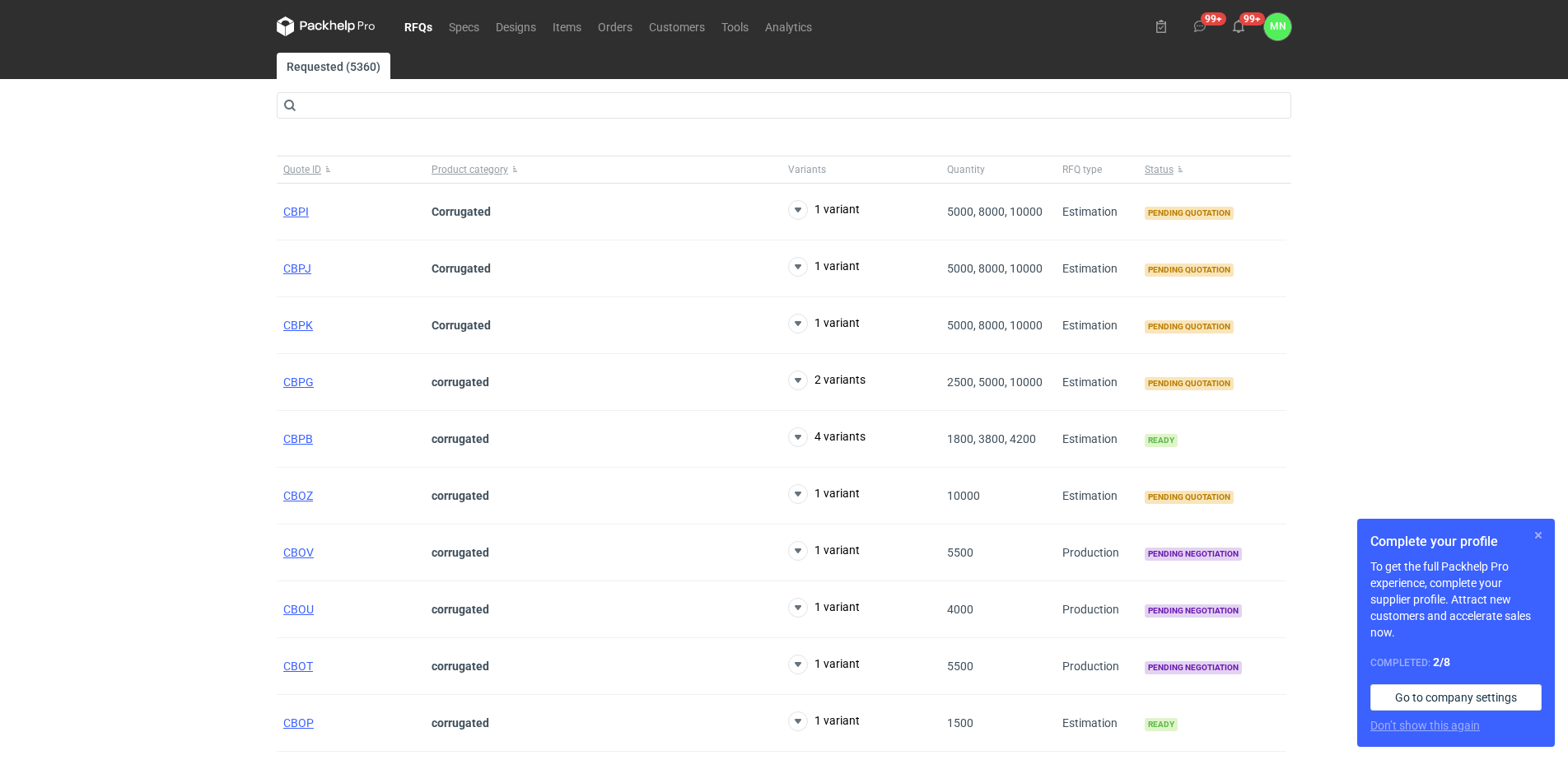
click at [1534, 532] on button "button" at bounding box center [1538, 535] width 19 height 19
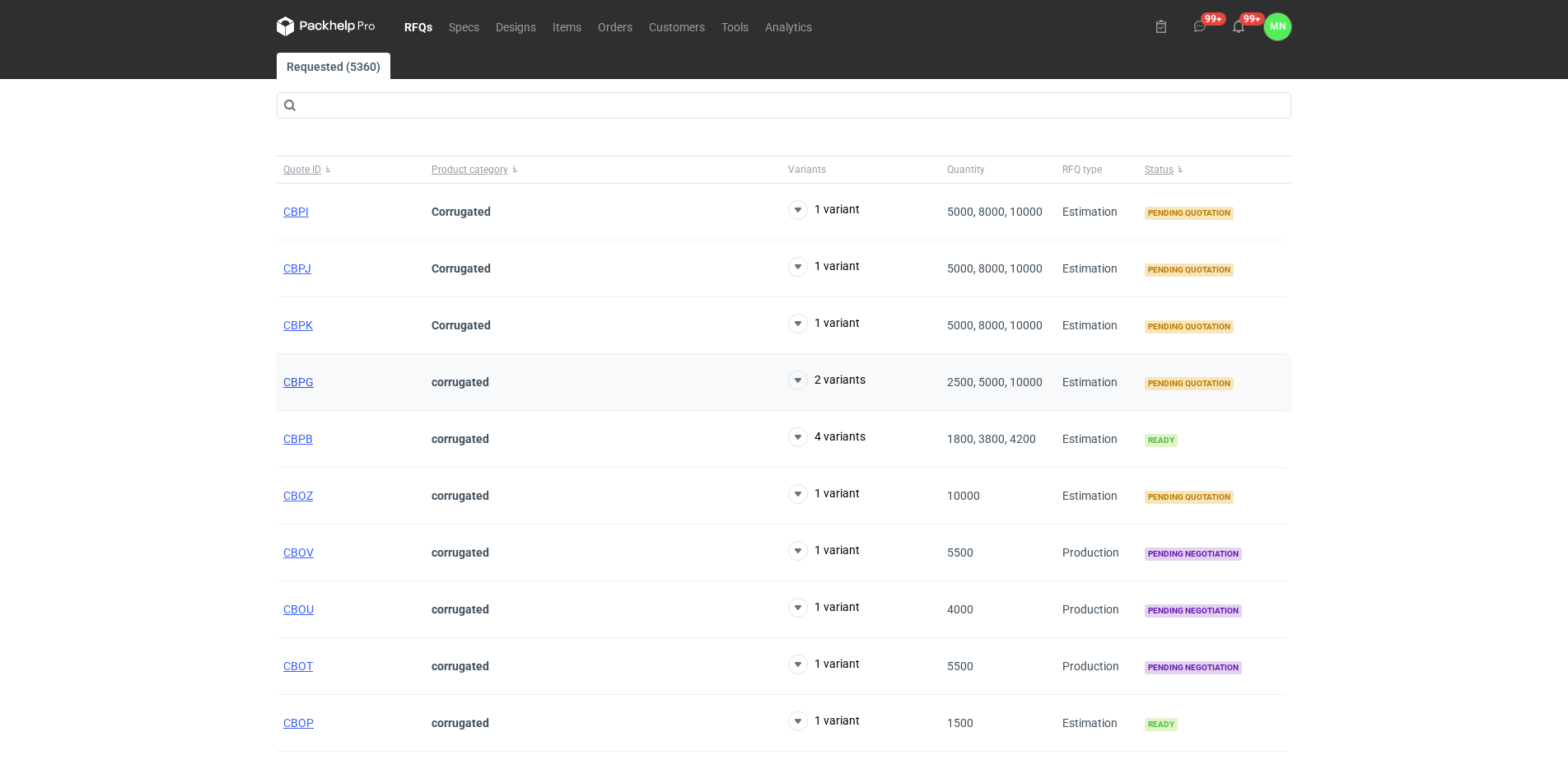
click at [304, 382] on span "CBPG" at bounding box center [298, 382] width 30 height 14
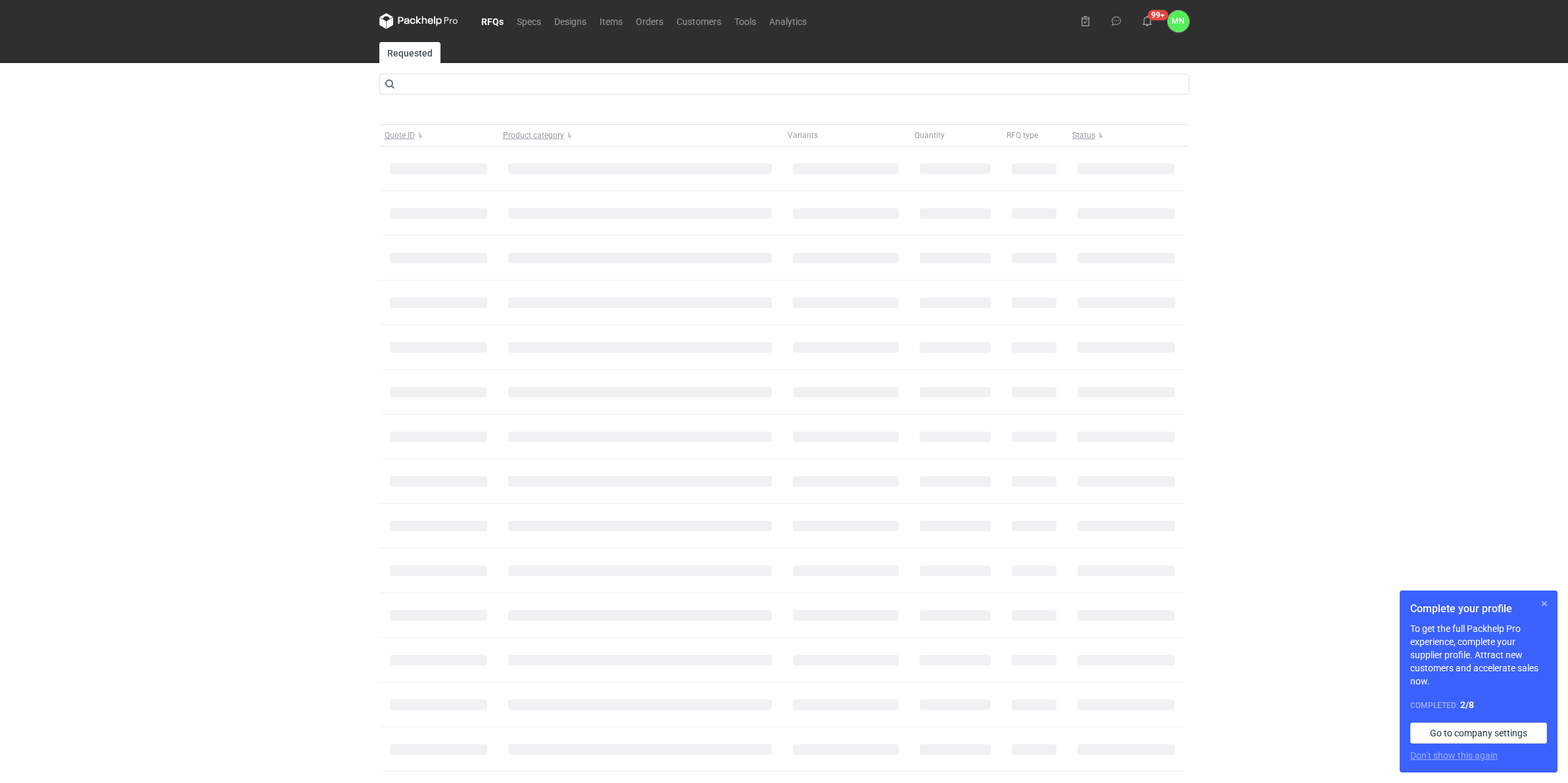
click at [1543, 604] on button "button" at bounding box center [1544, 603] width 15 height 15
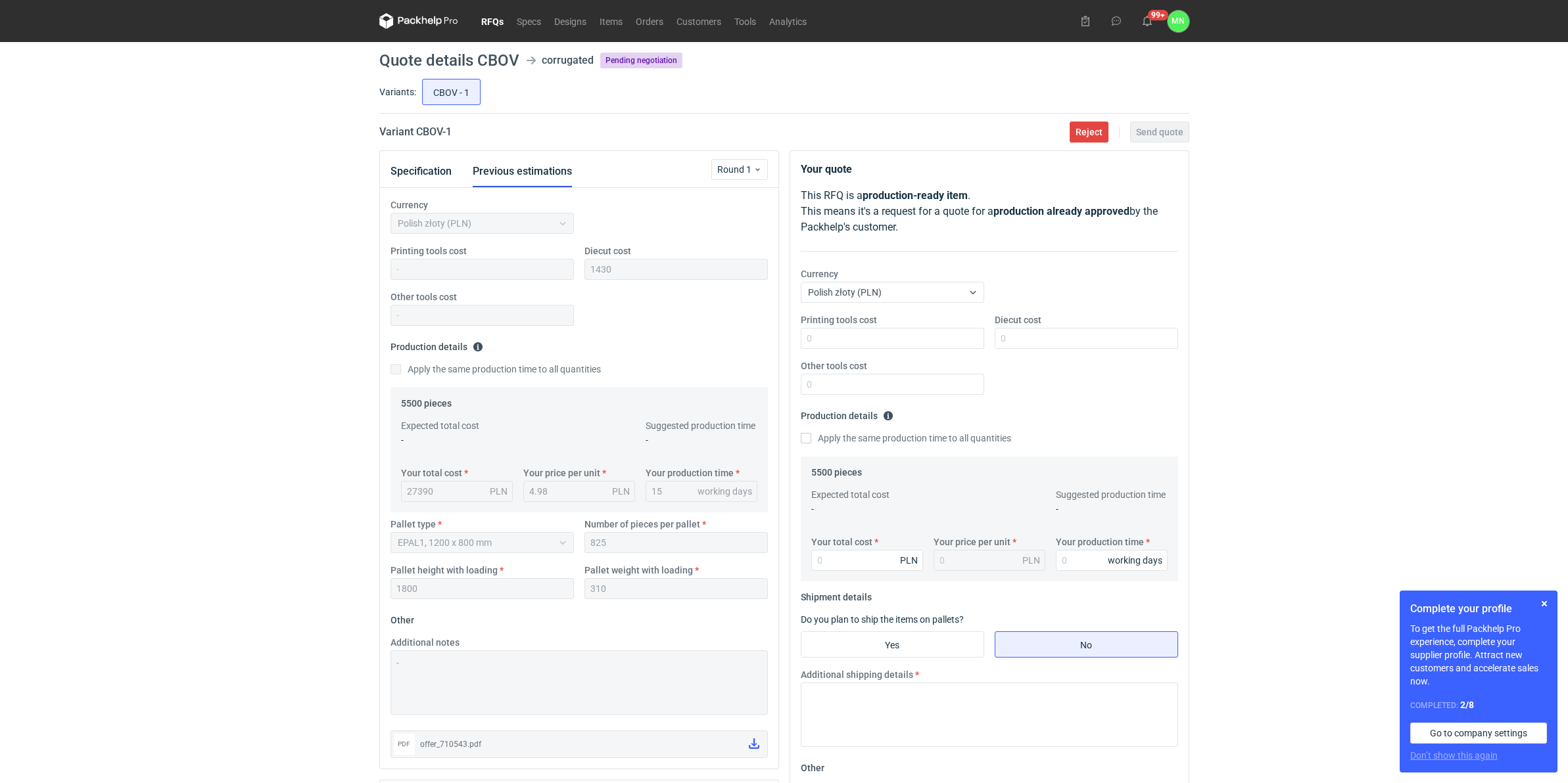
scroll to position [186, 0]
click at [443, 169] on button "Specification" at bounding box center [421, 171] width 61 height 32
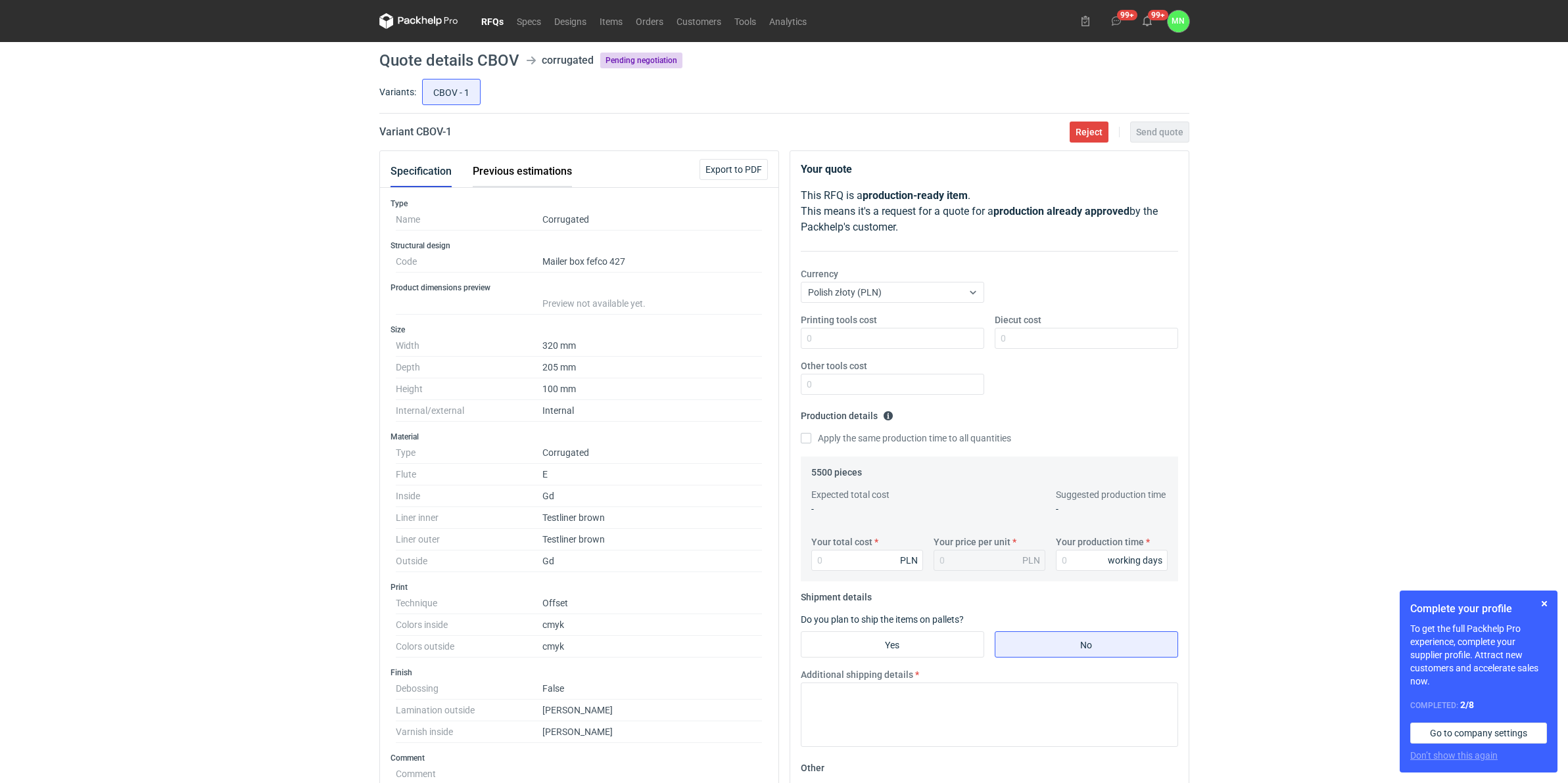
drag, startPoint x: 534, startPoint y: 169, endPoint x: 534, endPoint y: 186, distance: 17.0
click at [534, 173] on button "Previous estimations" at bounding box center [522, 171] width 99 height 32
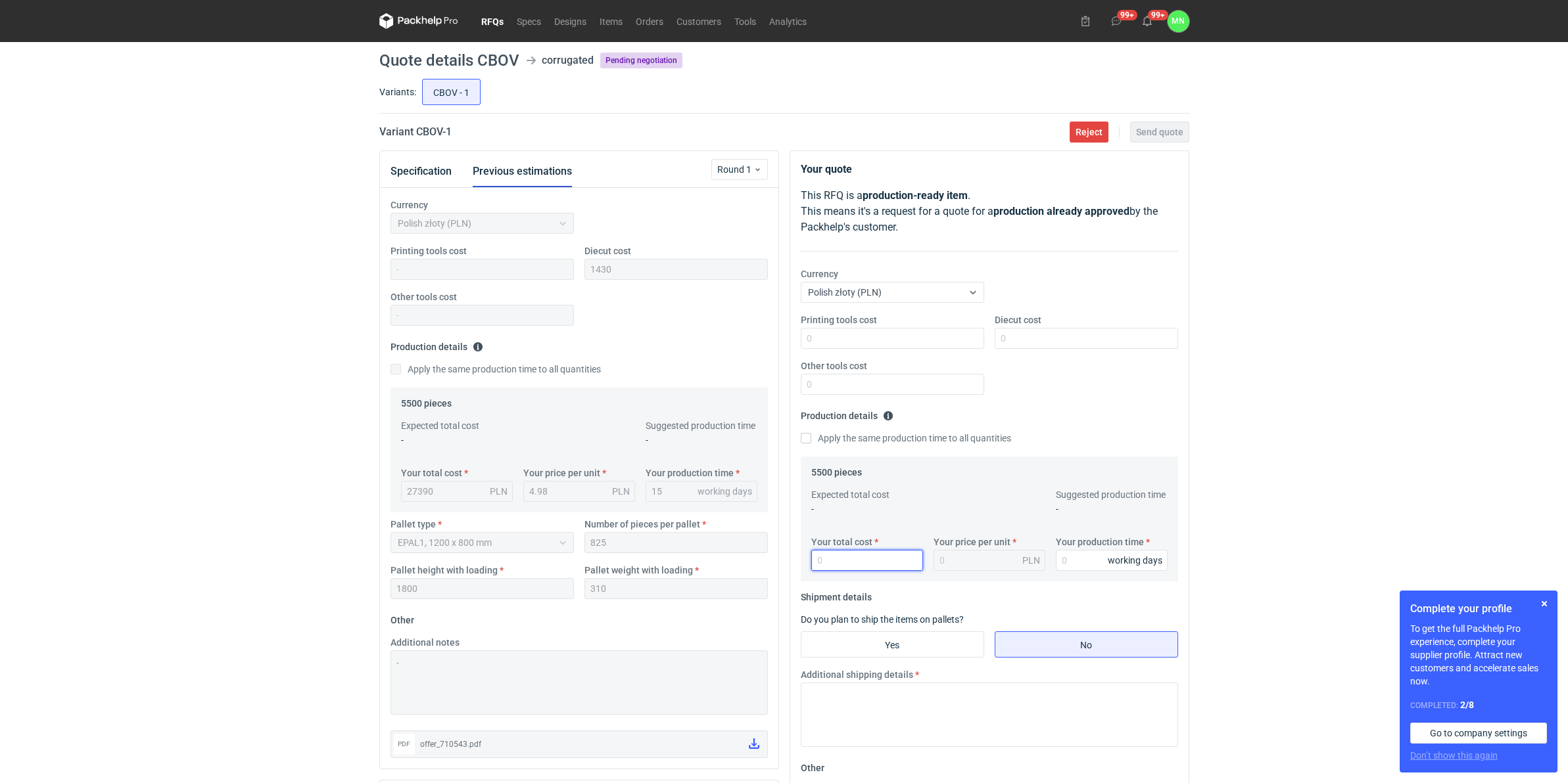
click at [864, 564] on input "Your total cost" at bounding box center [867, 560] width 111 height 21
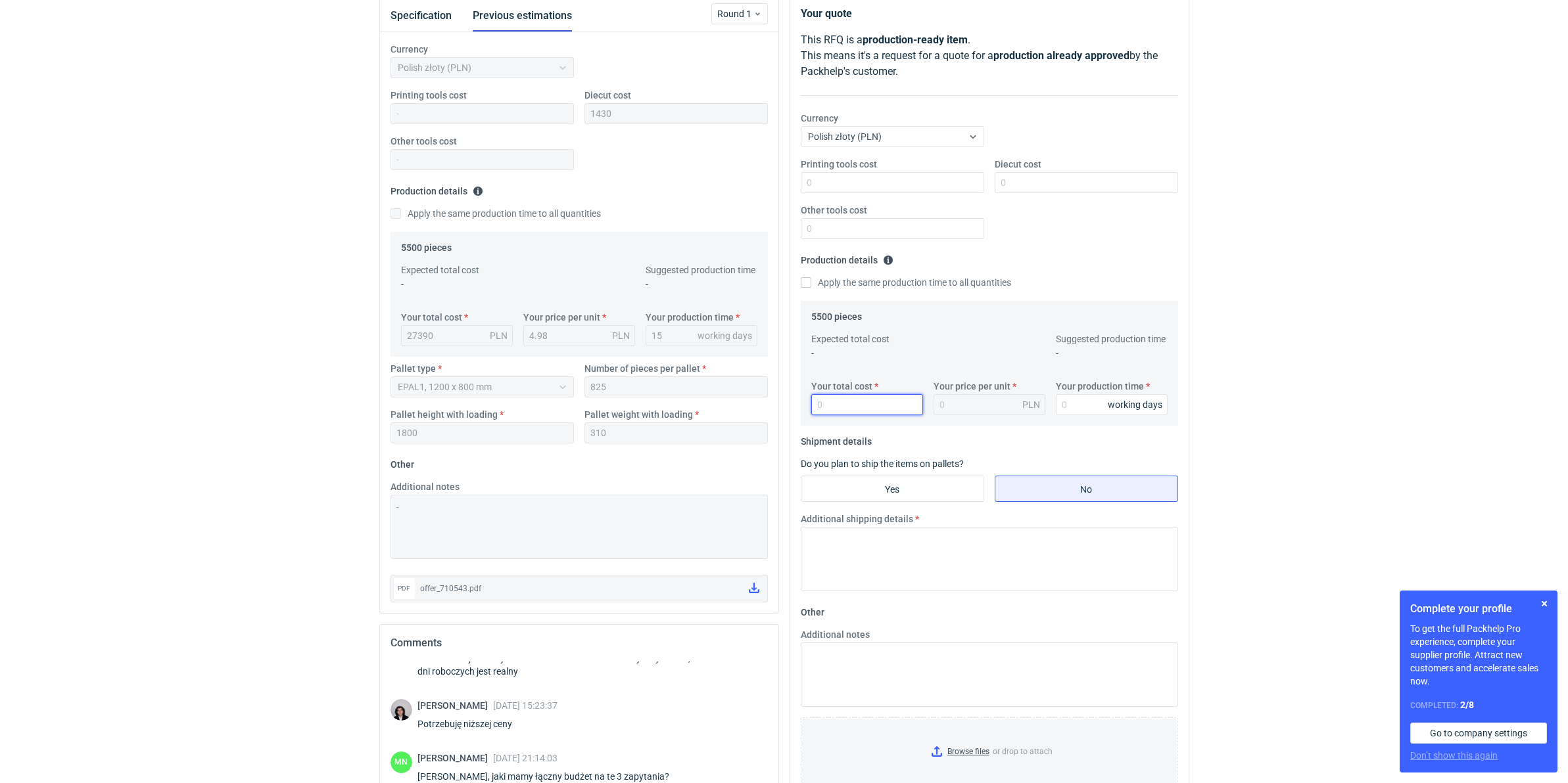
scroll to position [164, 0]
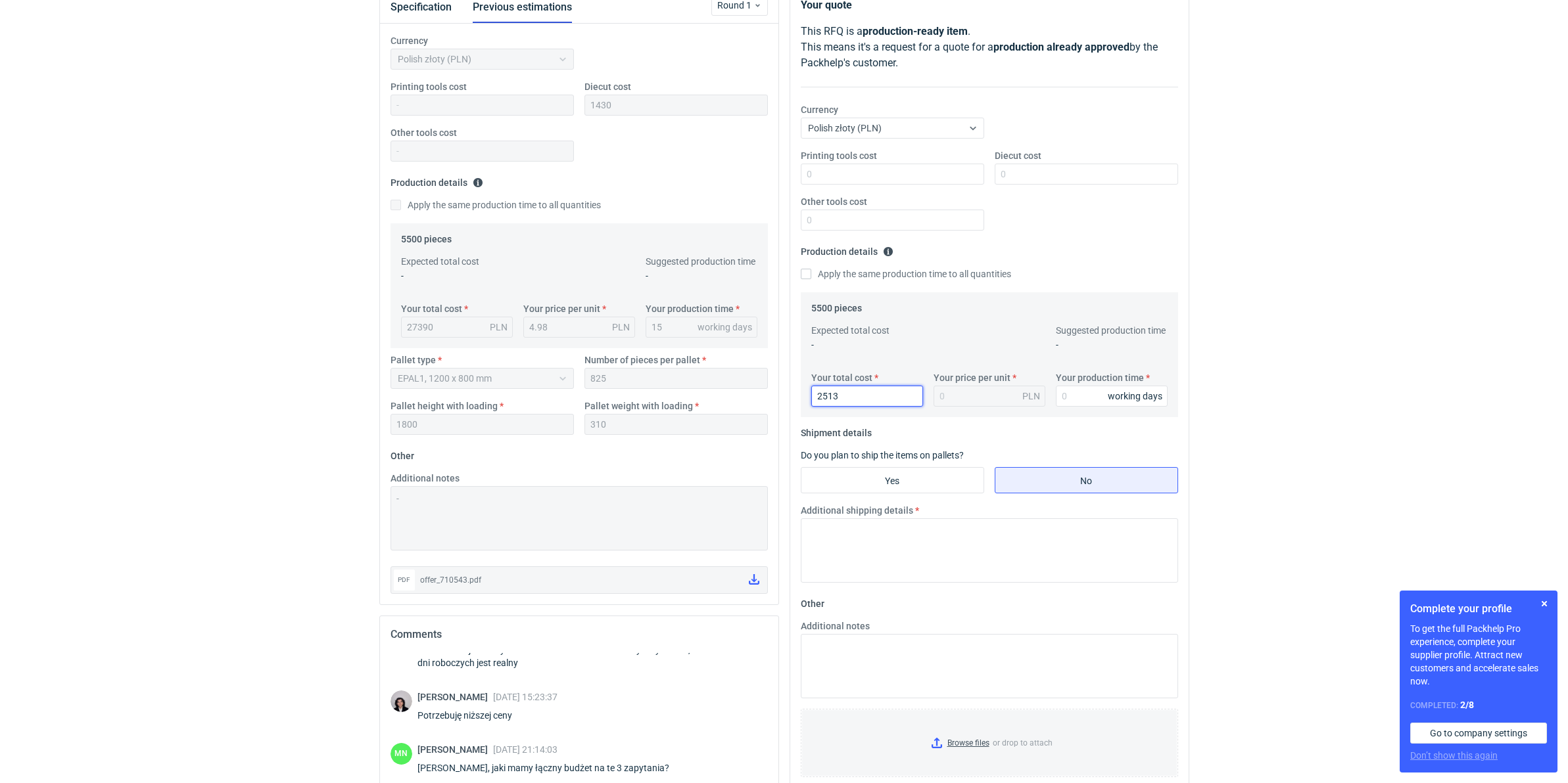
type input "25135"
type input "4.57"
type input "25135"
click at [1083, 399] on input "Your production time" at bounding box center [1111, 396] width 111 height 21
type input "15"
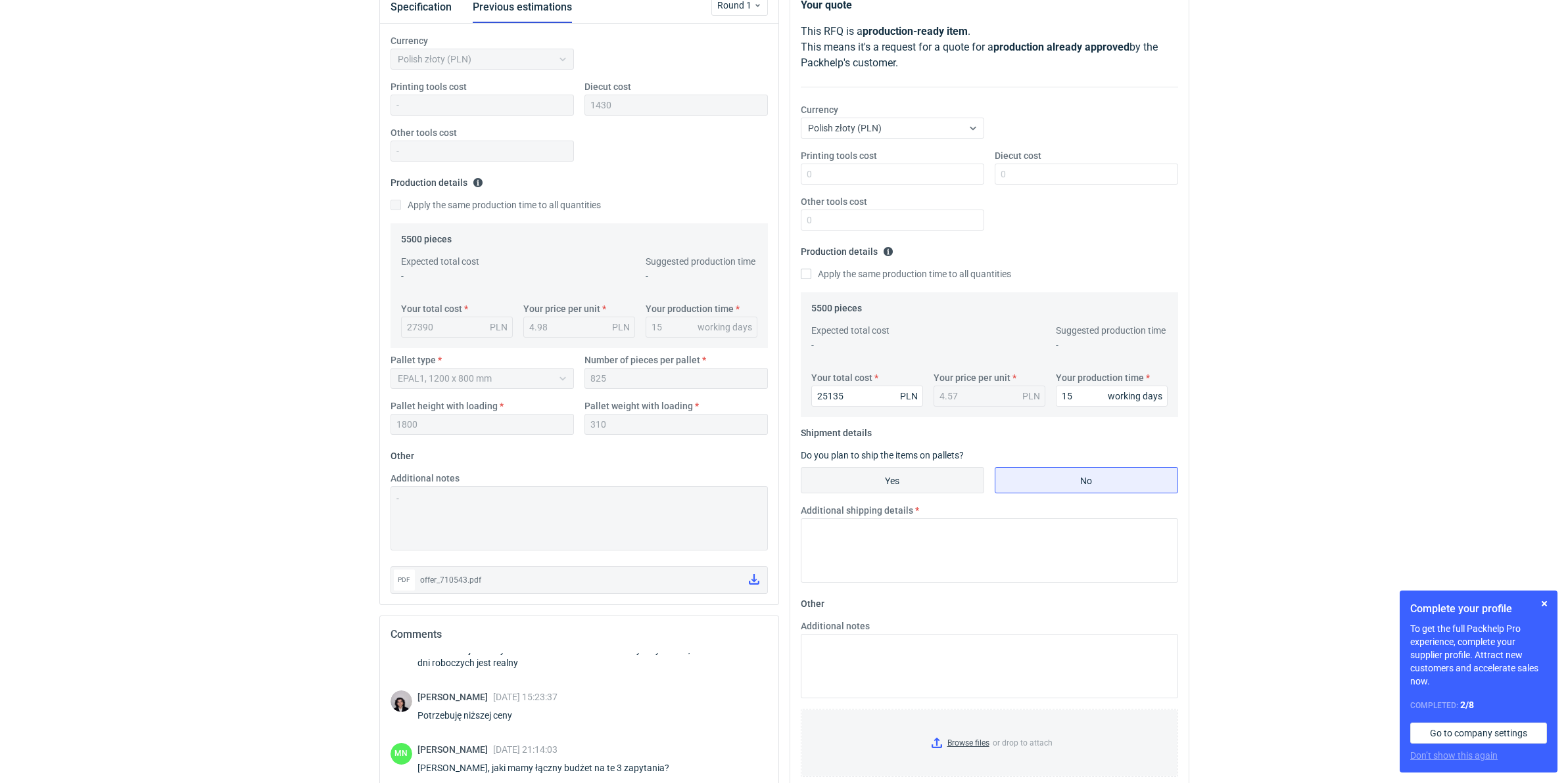
click at [875, 468] on input "Yes" at bounding box center [892, 480] width 182 height 25
radio input "true"
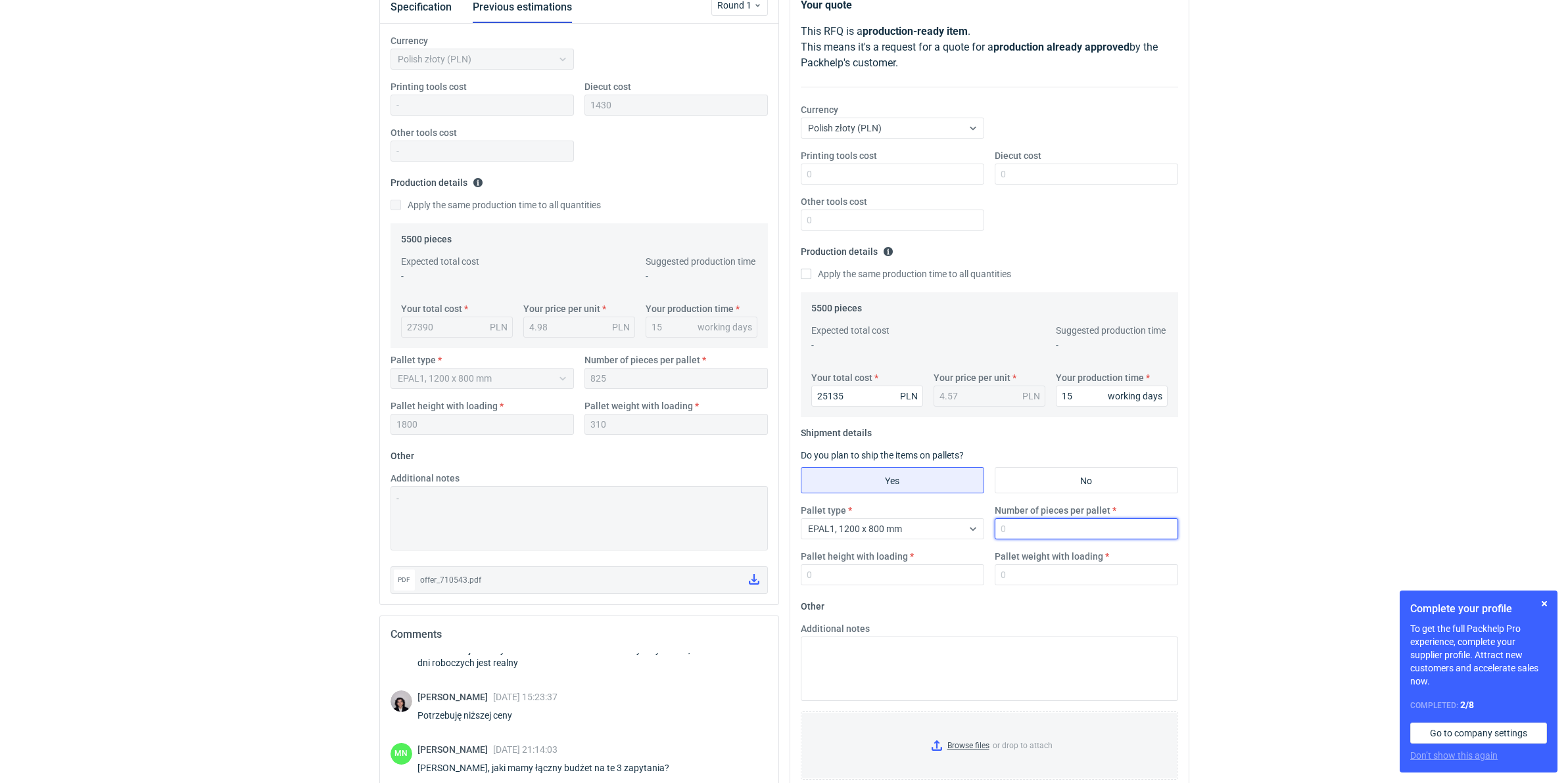
click at [1052, 527] on input "Number of pieces per pallet" at bounding box center [1086, 528] width 183 height 21
type input "825"
type input "1800"
type input "310"
click at [1023, 168] on input "Diecut cost" at bounding box center [1086, 173] width 183 height 21
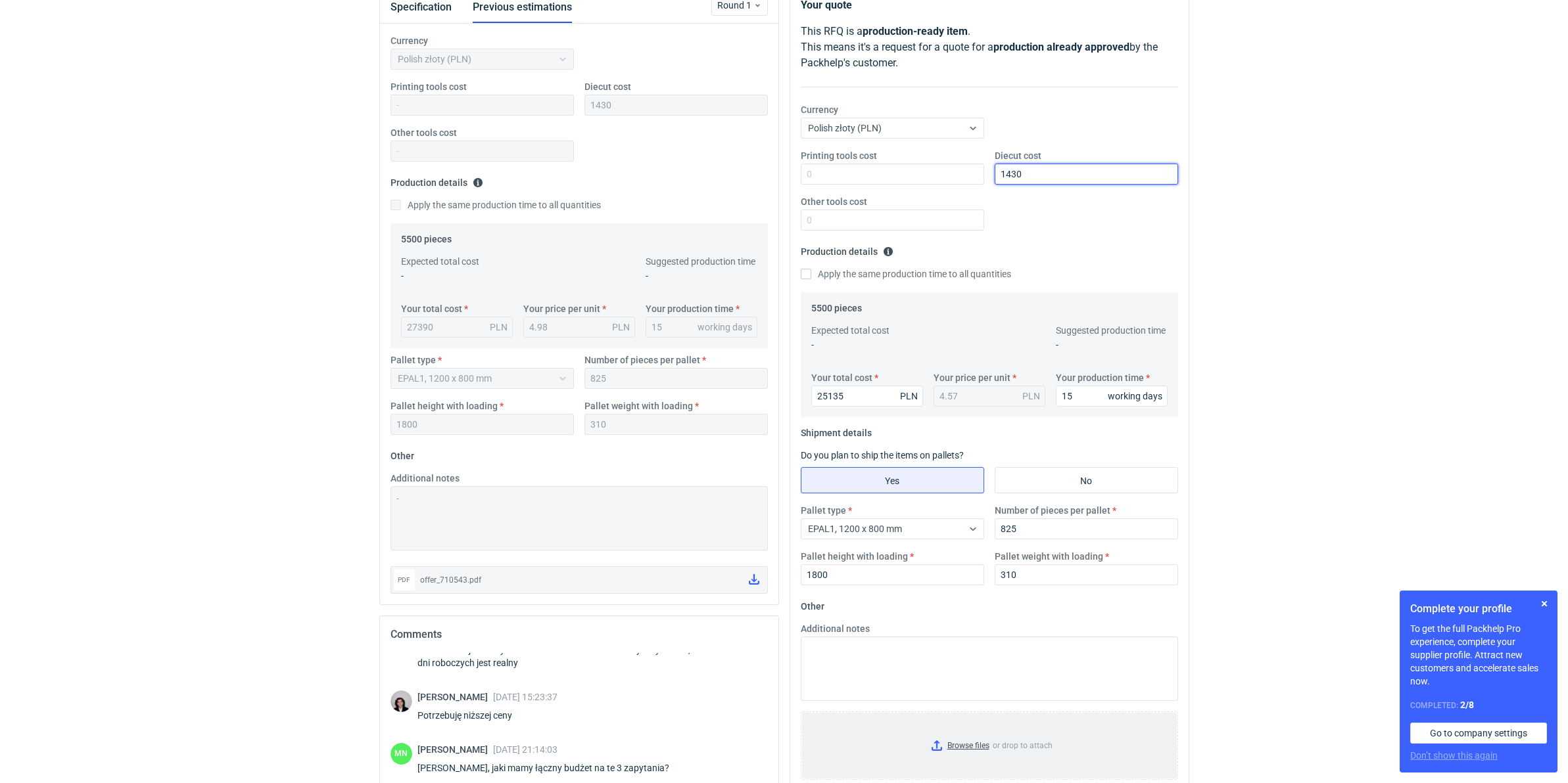
type input "1430"
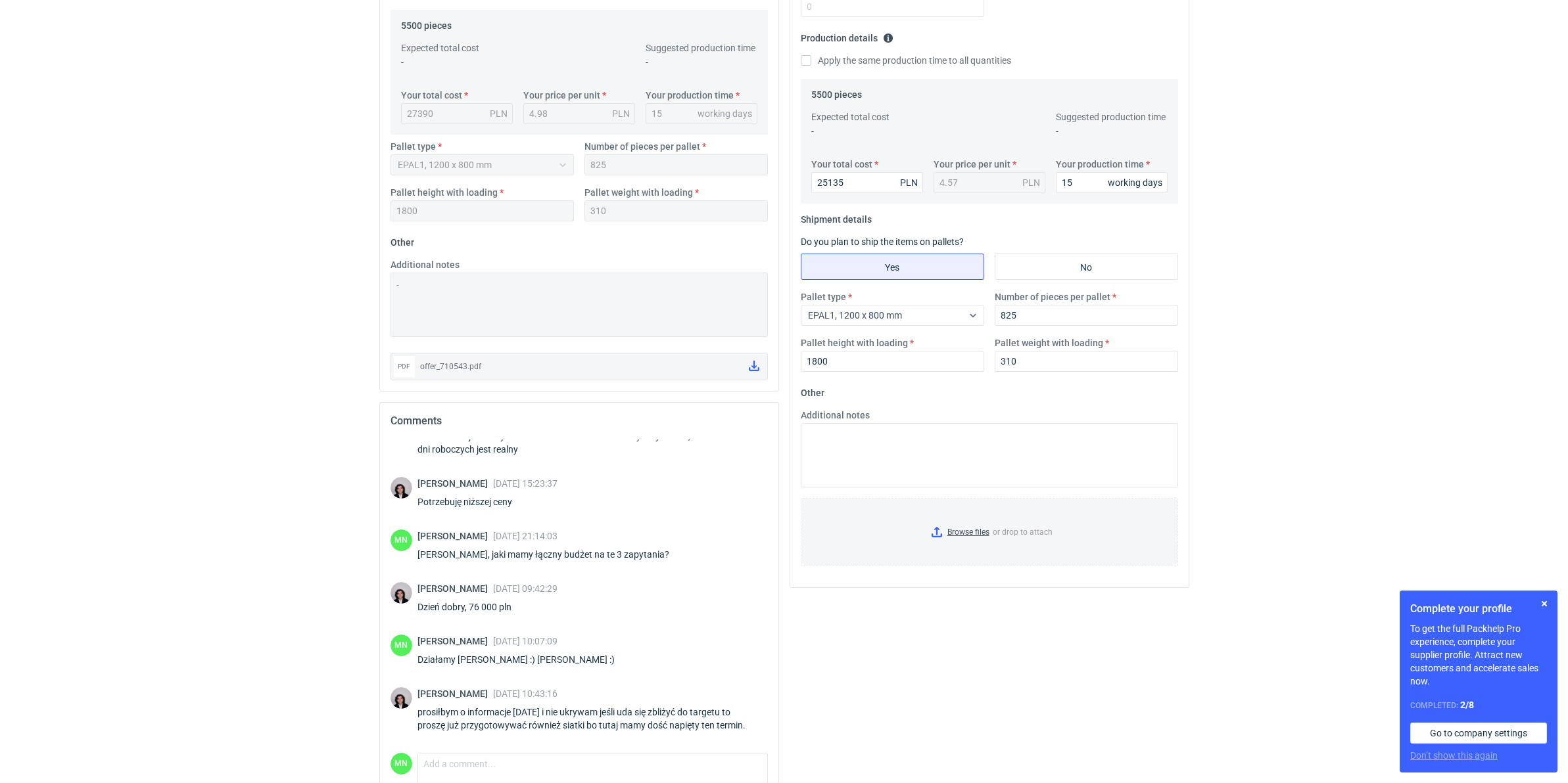
scroll to position [411, 0]
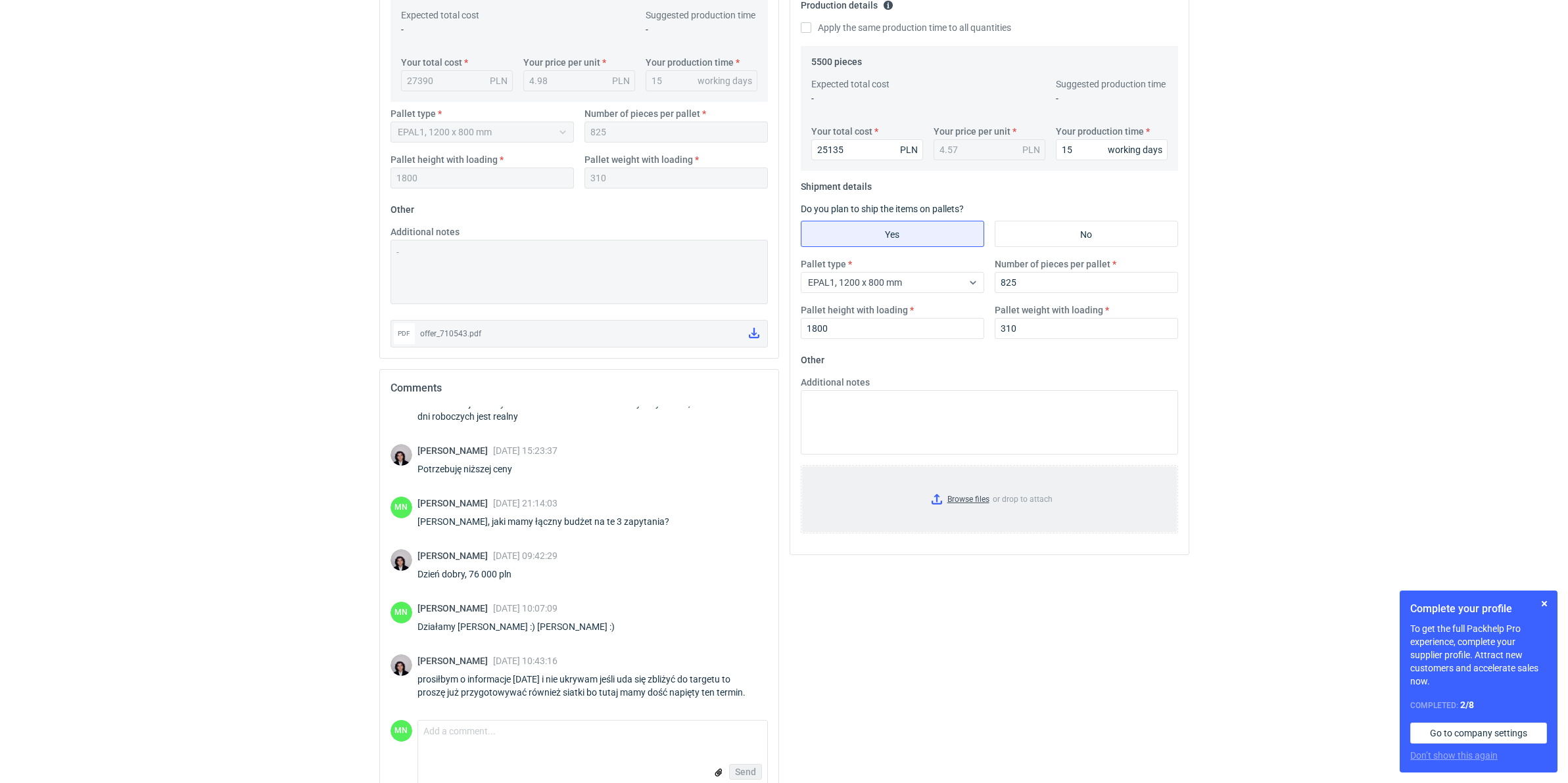
click at [960, 494] on input "Browse files or drop to attach" at bounding box center [989, 499] width 375 height 66
drag, startPoint x: 1546, startPoint y: 603, endPoint x: 1059, endPoint y: 19, distance: 760.4
click at [1545, 597] on button "button" at bounding box center [1544, 603] width 15 height 15
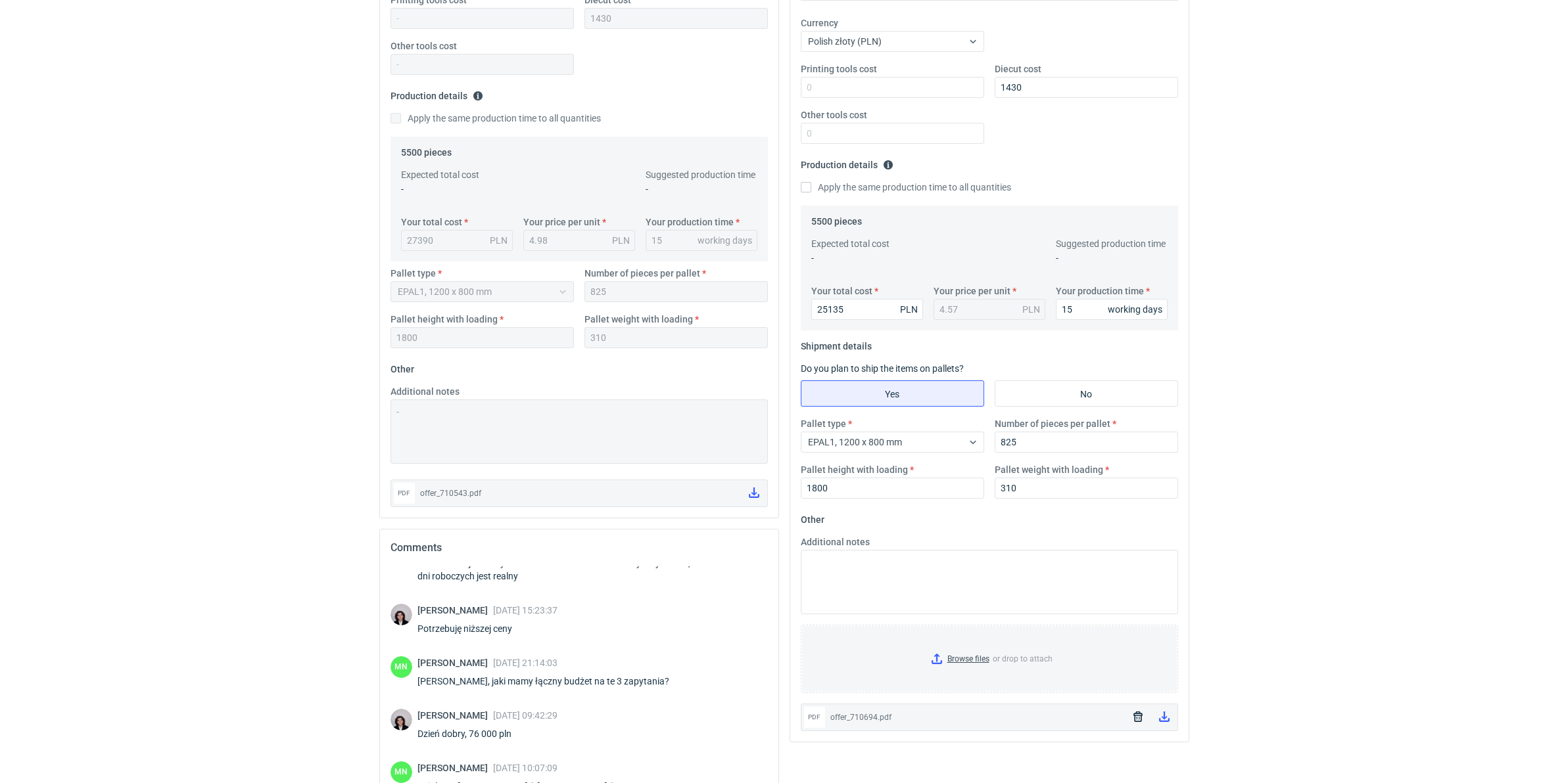
scroll to position [0, 0]
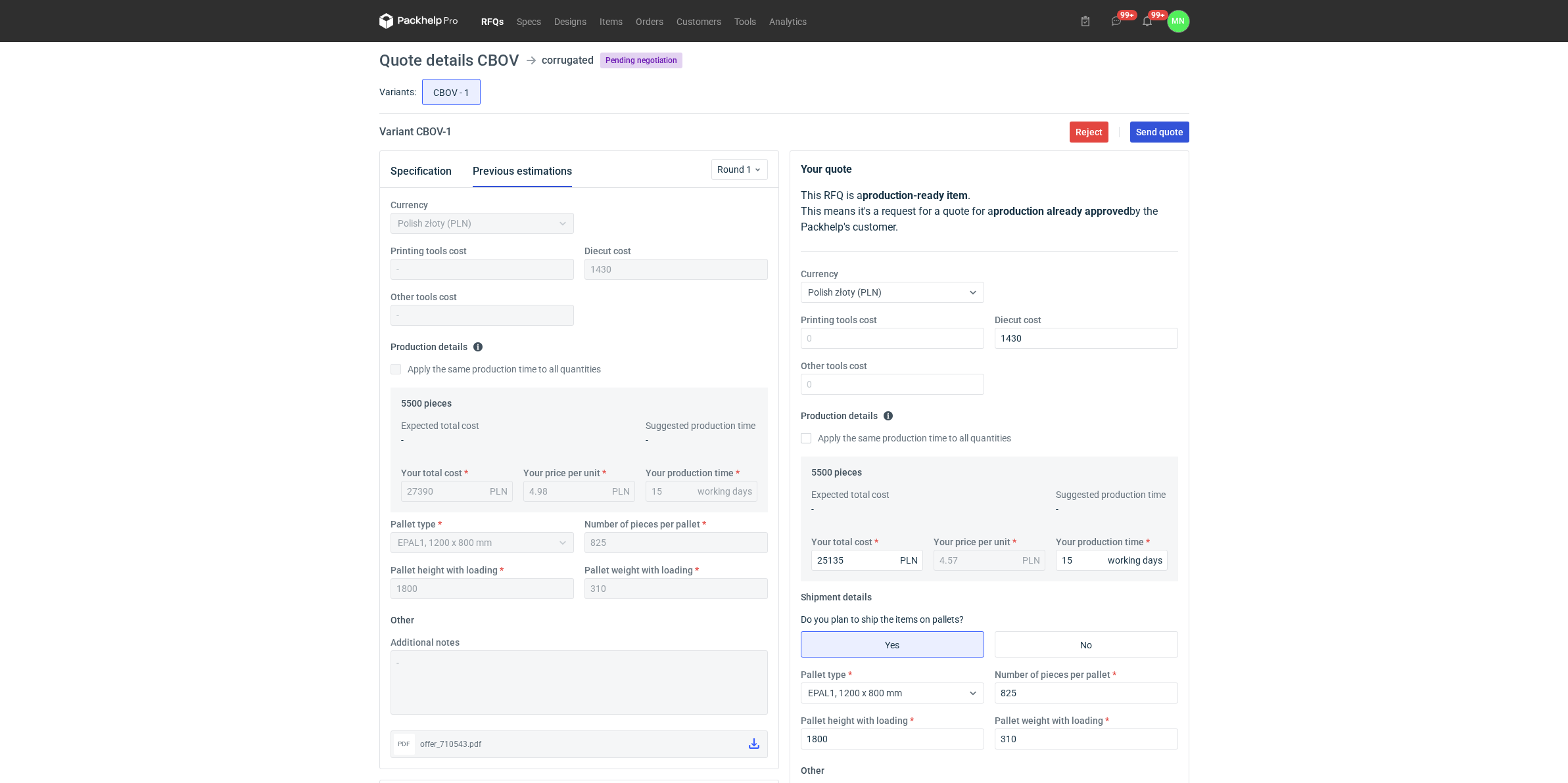
click at [1149, 132] on span "Send quote" at bounding box center [1159, 132] width 47 height 9
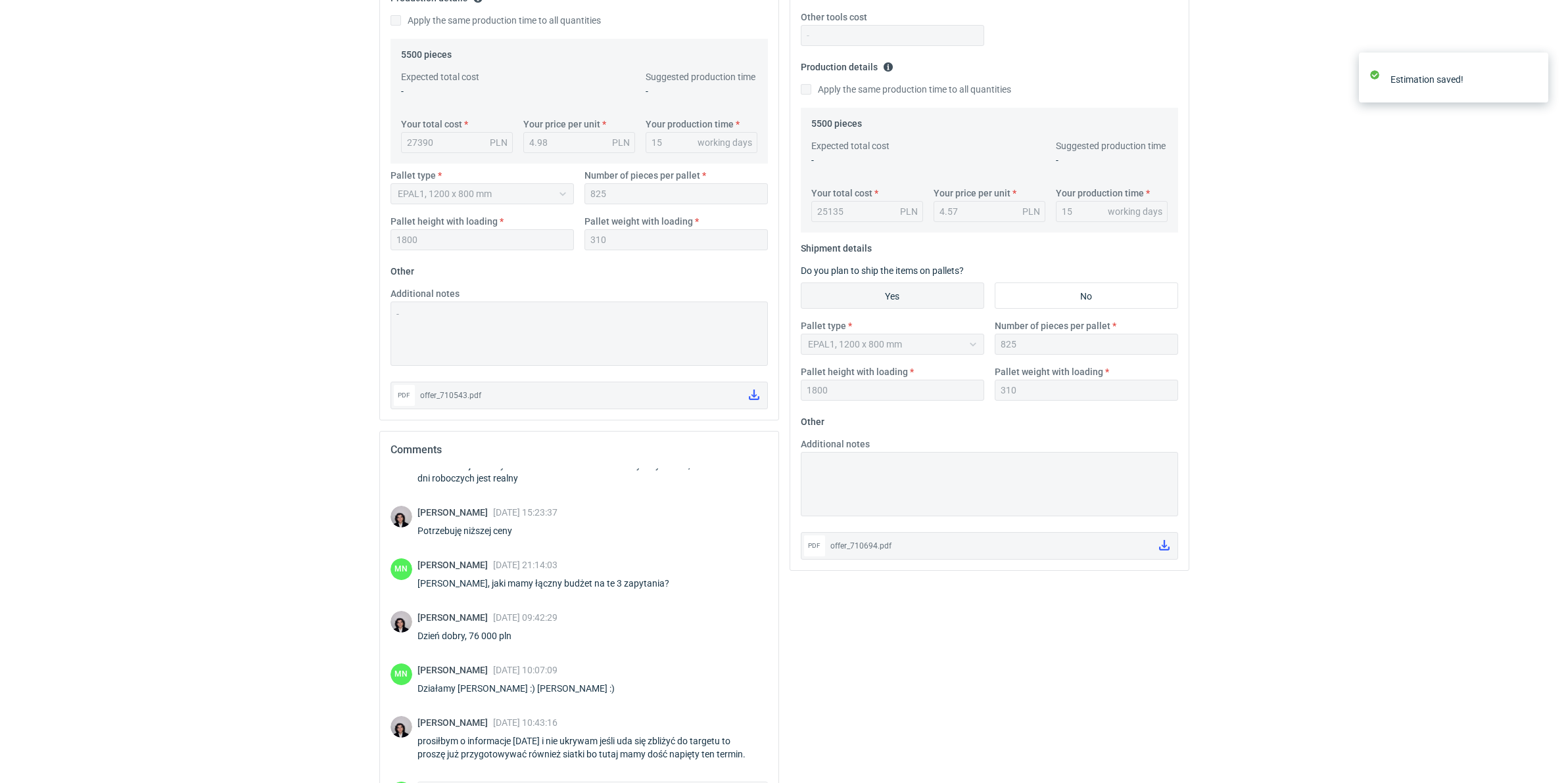
scroll to position [436, 0]
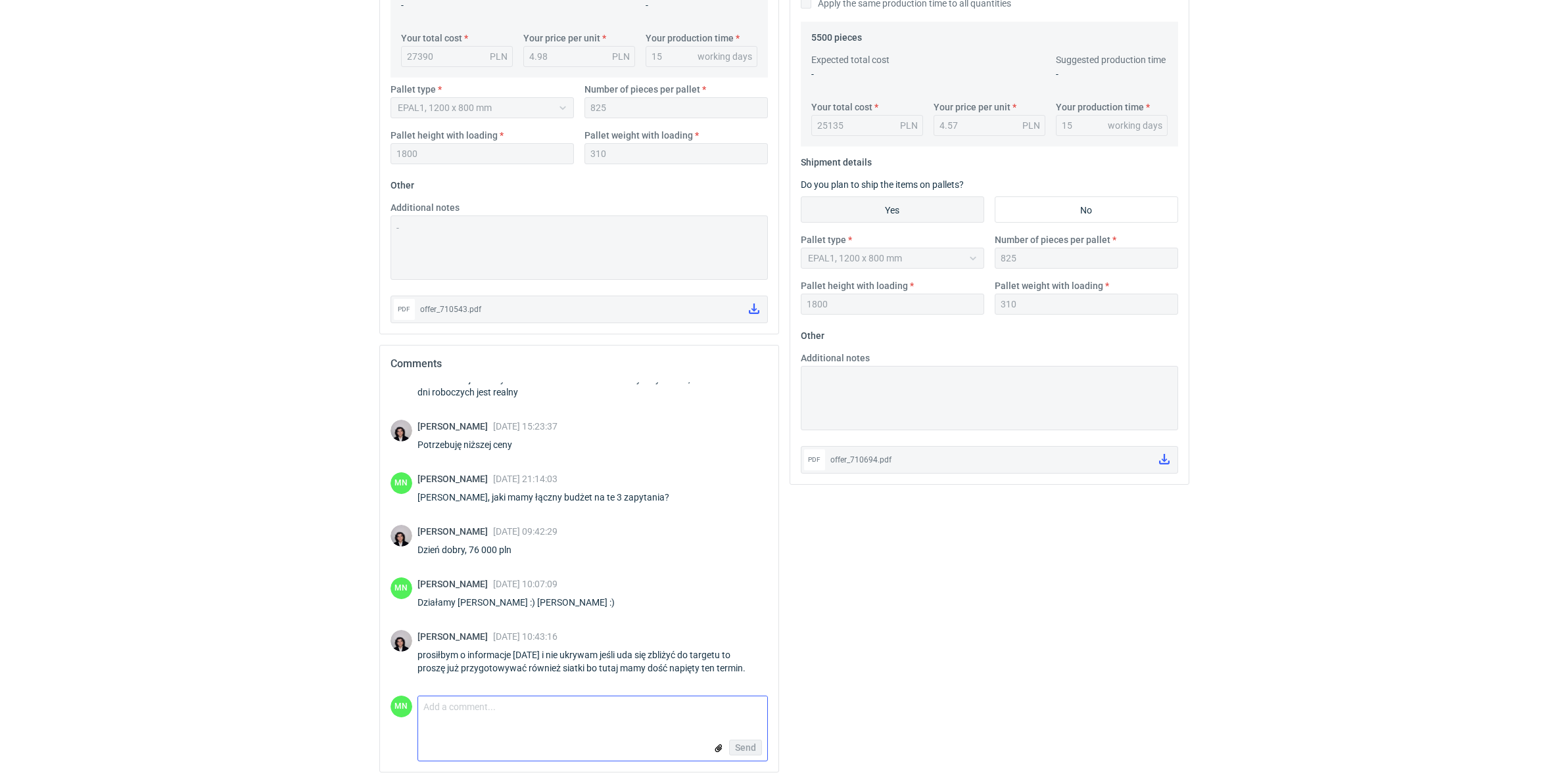
click at [487, 707] on textarea "Comment message" at bounding box center [592, 710] width 349 height 28
type textarea "Panie Sebastianie, udało się :) dział projektowy walczy z plikami :)"
click at [741, 753] on button "Send" at bounding box center [745, 747] width 33 height 15
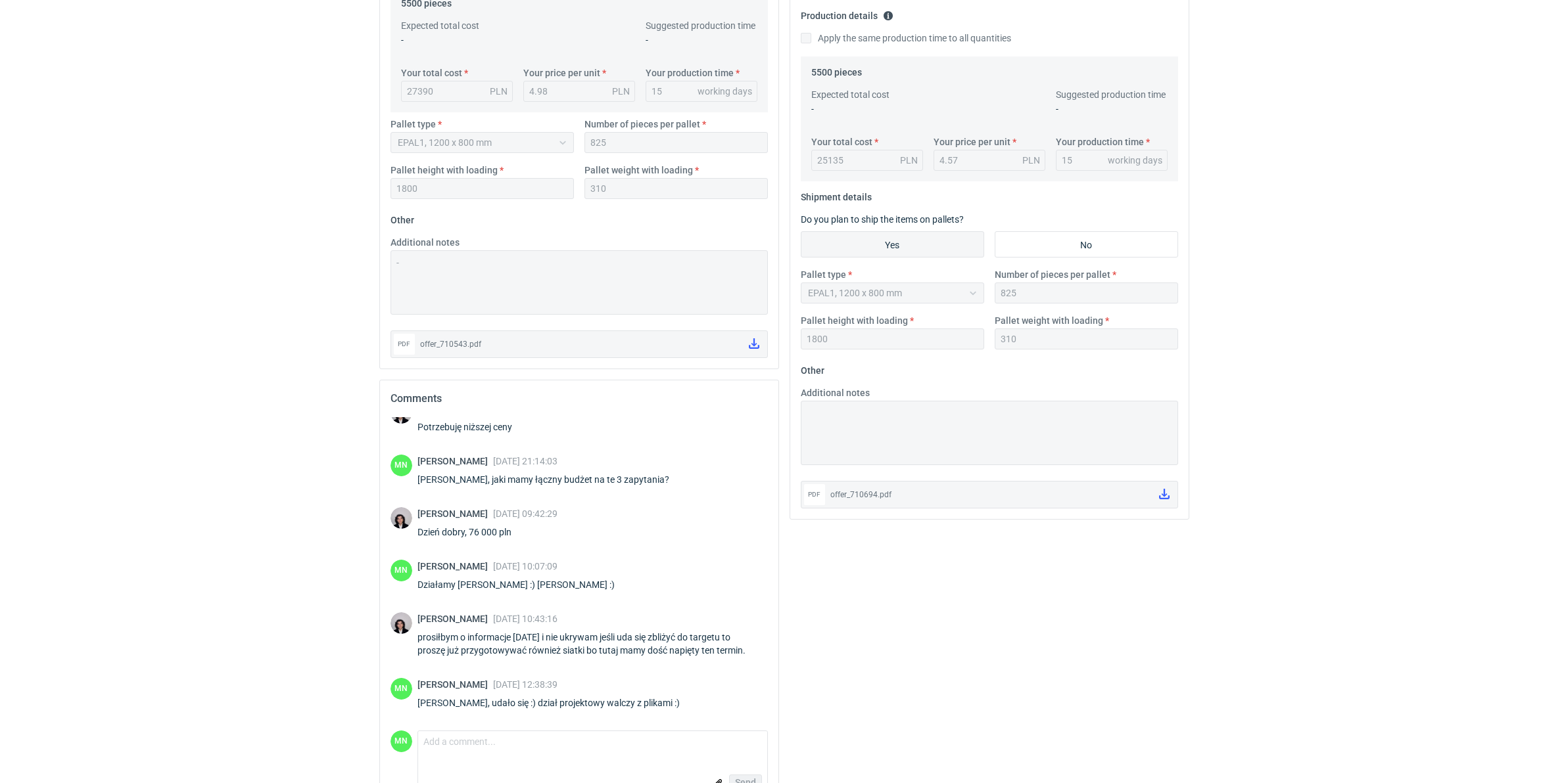
scroll to position [472, 0]
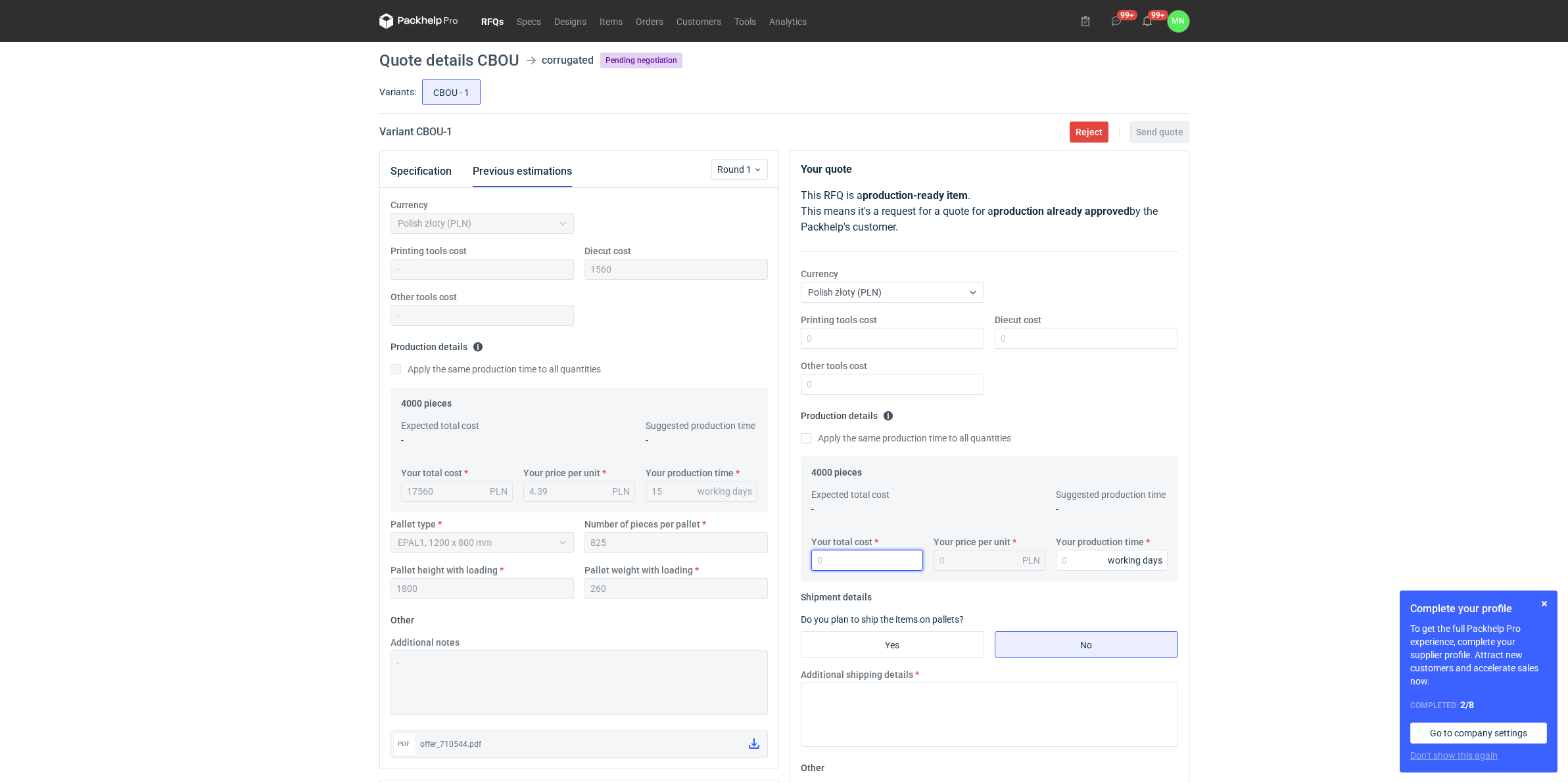
click at [853, 553] on input "Your total cost" at bounding box center [867, 560] width 111 height 21
type input "172"
type input "0.04"
type input "17280"
type input "4.32"
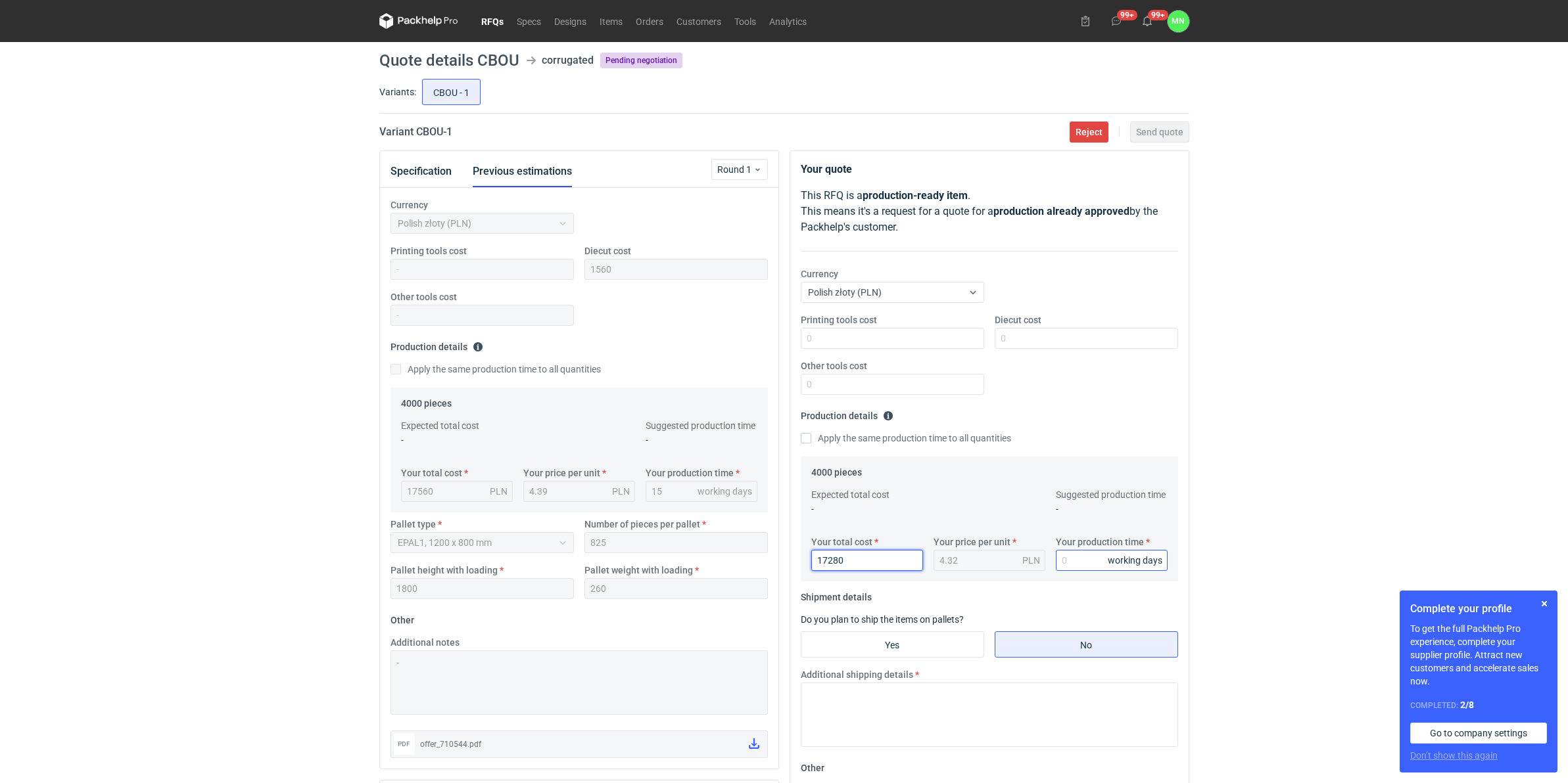
type input "17280"
click at [1083, 556] on input "Your production time" at bounding box center [1111, 560] width 111 height 21
type input "15"
click at [1037, 333] on input "Diecut cost" at bounding box center [1086, 338] width 183 height 21
type input "1560"
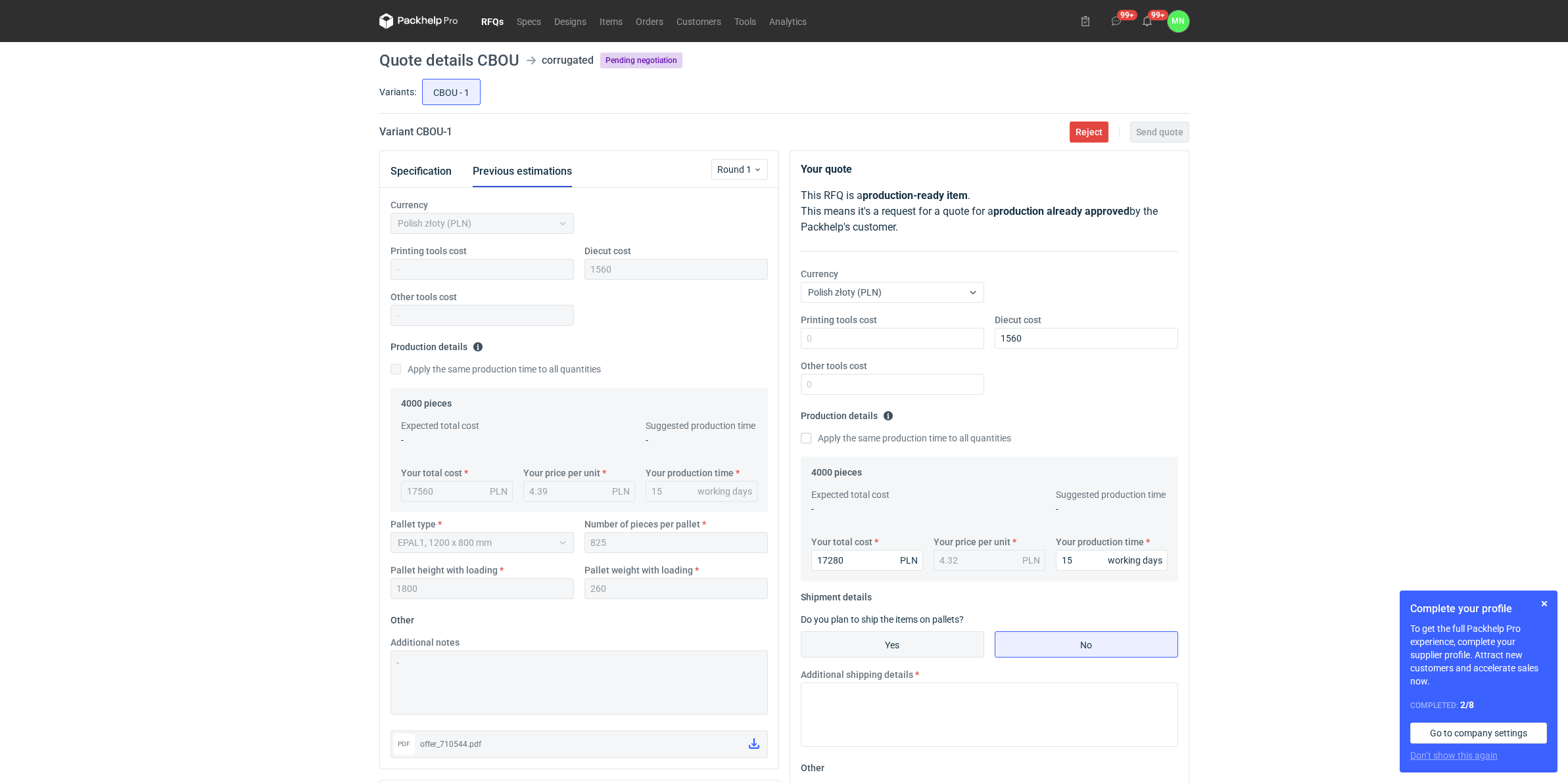
click at [918, 639] on input "Yes" at bounding box center [892, 645] width 182 height 25
radio input "true"
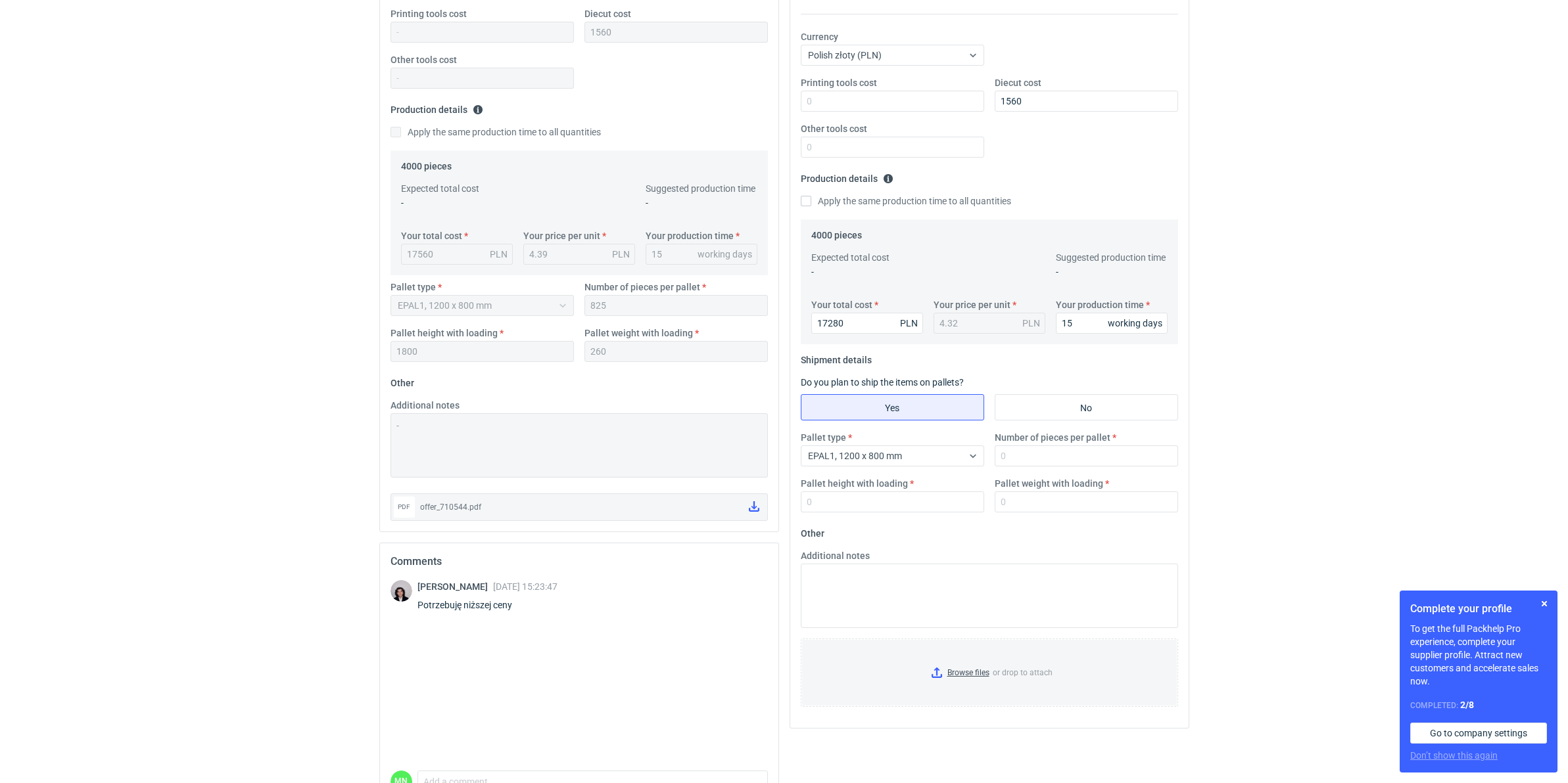
scroll to position [247, 0]
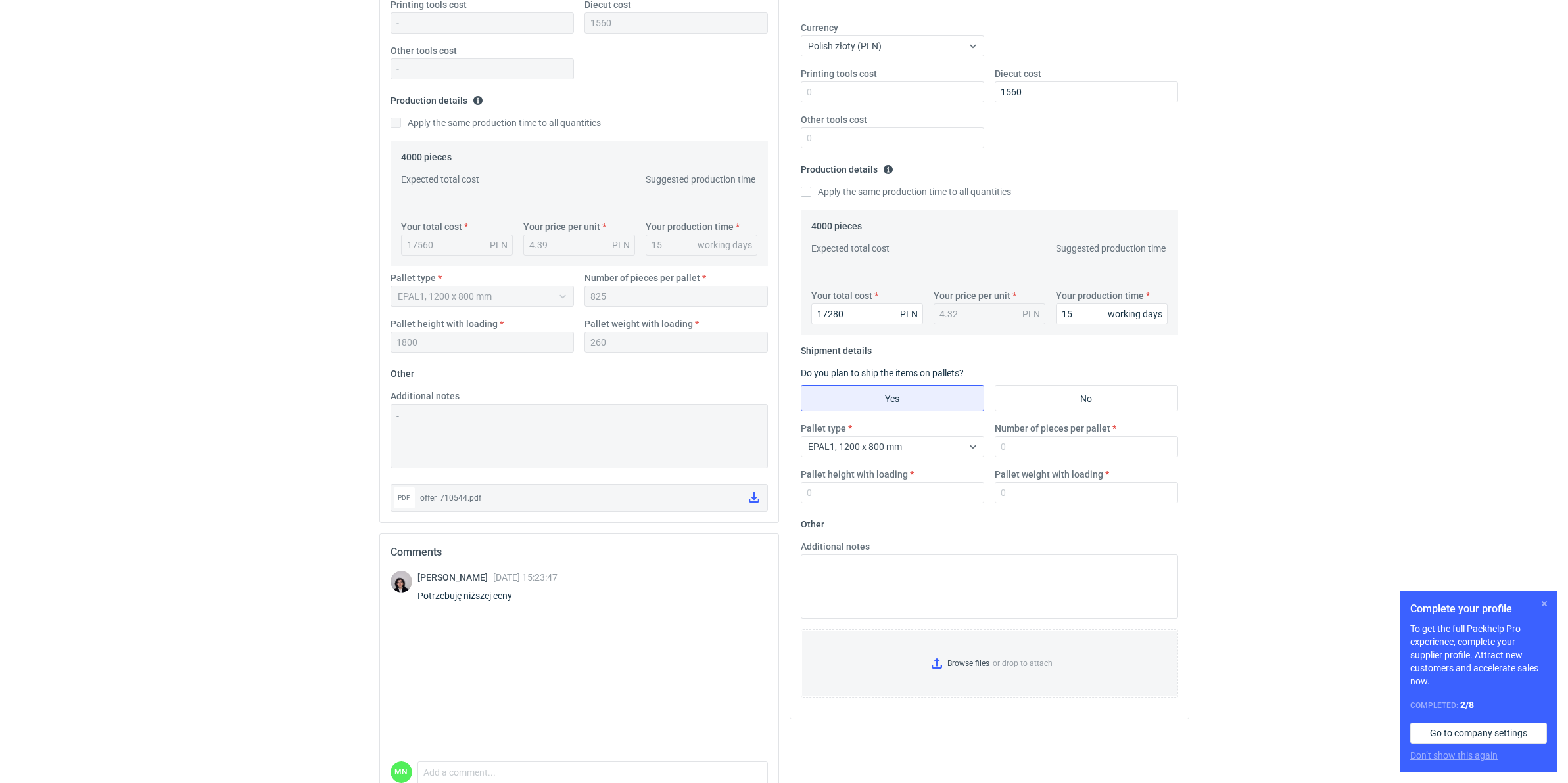
click at [1546, 601] on button "button" at bounding box center [1544, 603] width 15 height 15
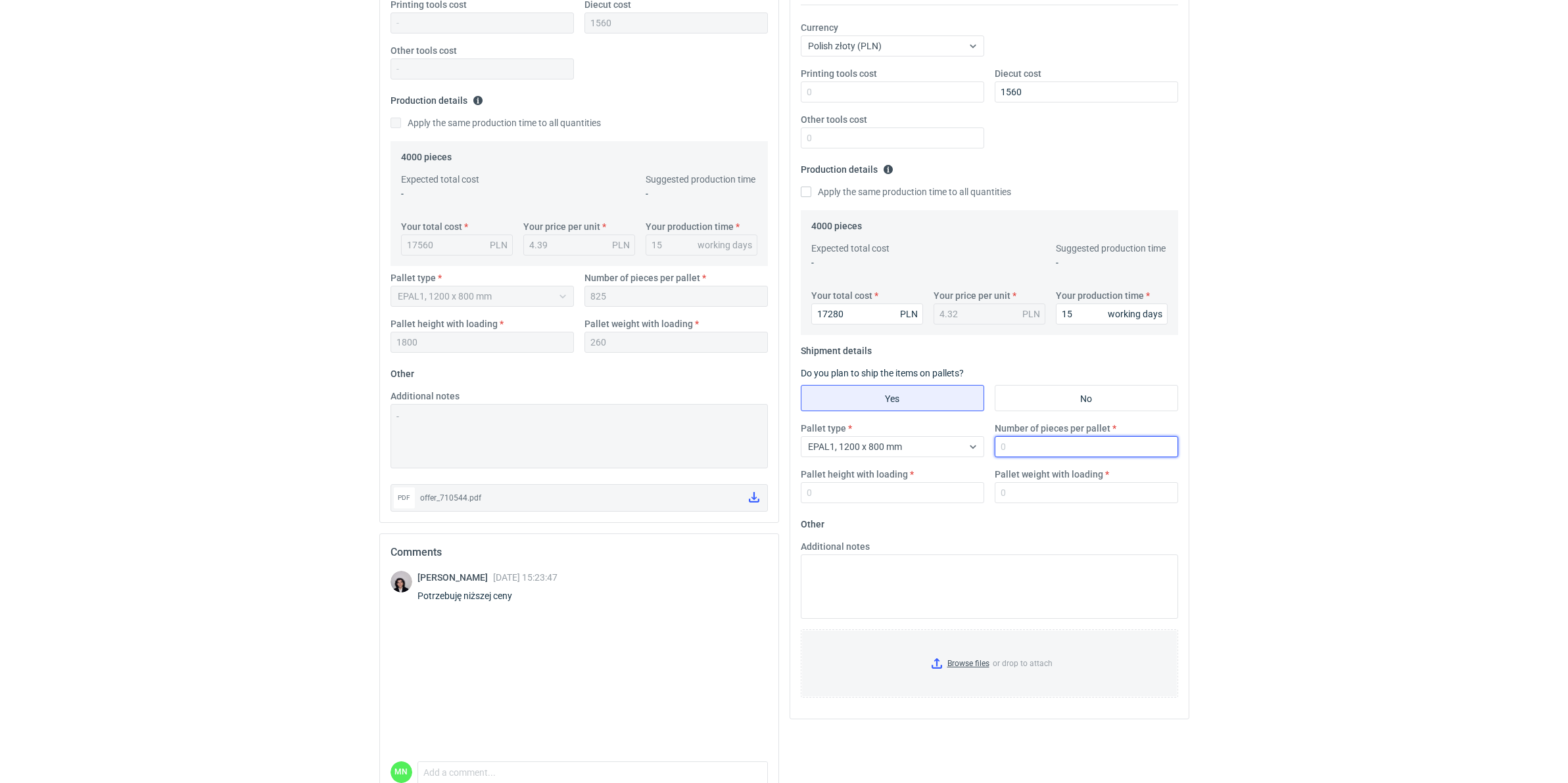
click at [1019, 448] on input "Number of pieces per pallet" at bounding box center [1086, 446] width 183 height 21
type input "825"
click at [866, 487] on input "Pallet height with loading" at bounding box center [892, 492] width 183 height 21
type input "1800"
click at [1101, 491] on input "Pallet weight with loading" at bounding box center [1086, 492] width 183 height 21
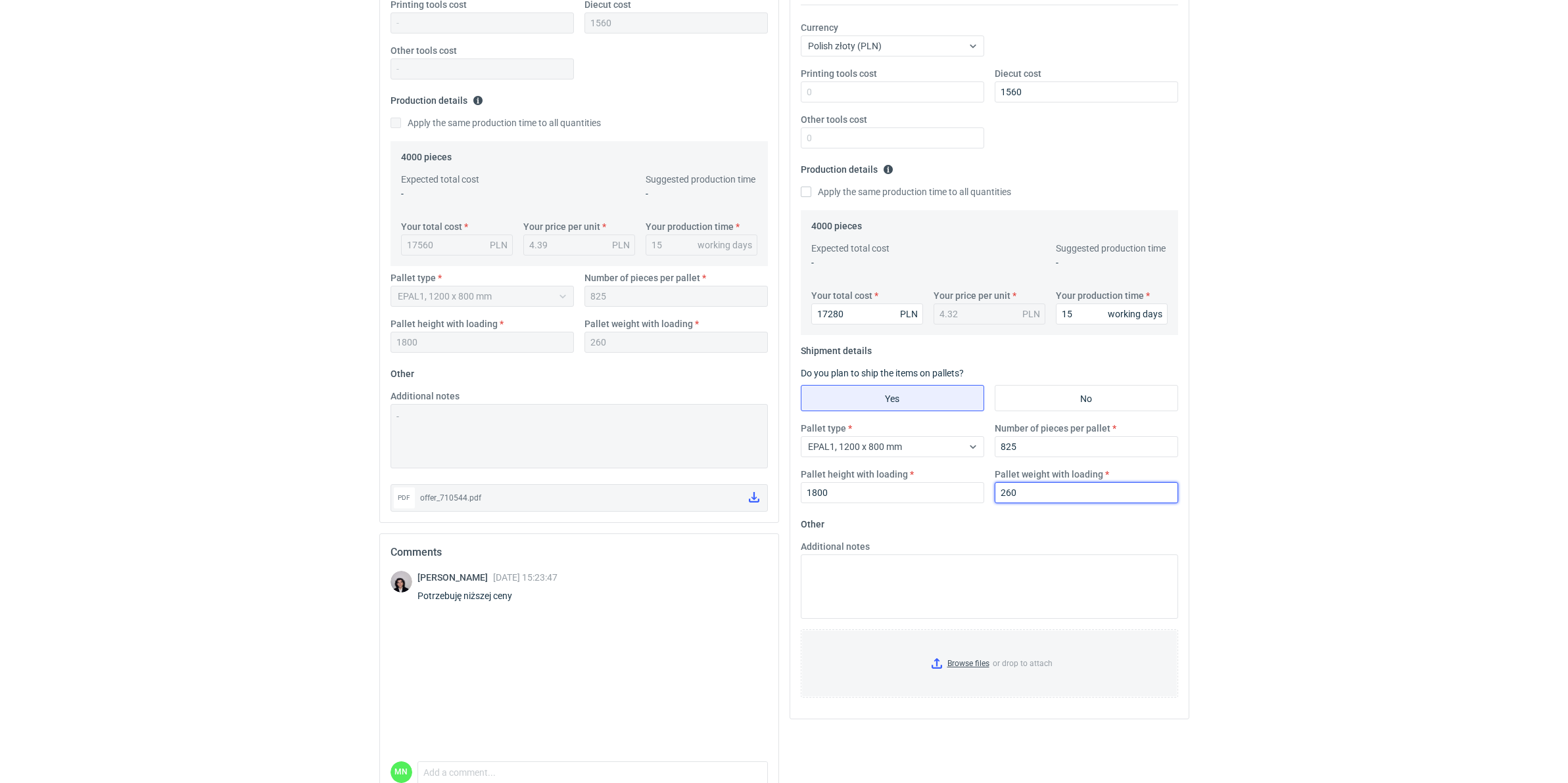
type input "260"
click at [1350, 496] on div "RFQs Specs Designs Items Orders Customers Tools Analytics 99+ 99+ MN Małgorzata…" at bounding box center [784, 145] width 1568 height 783
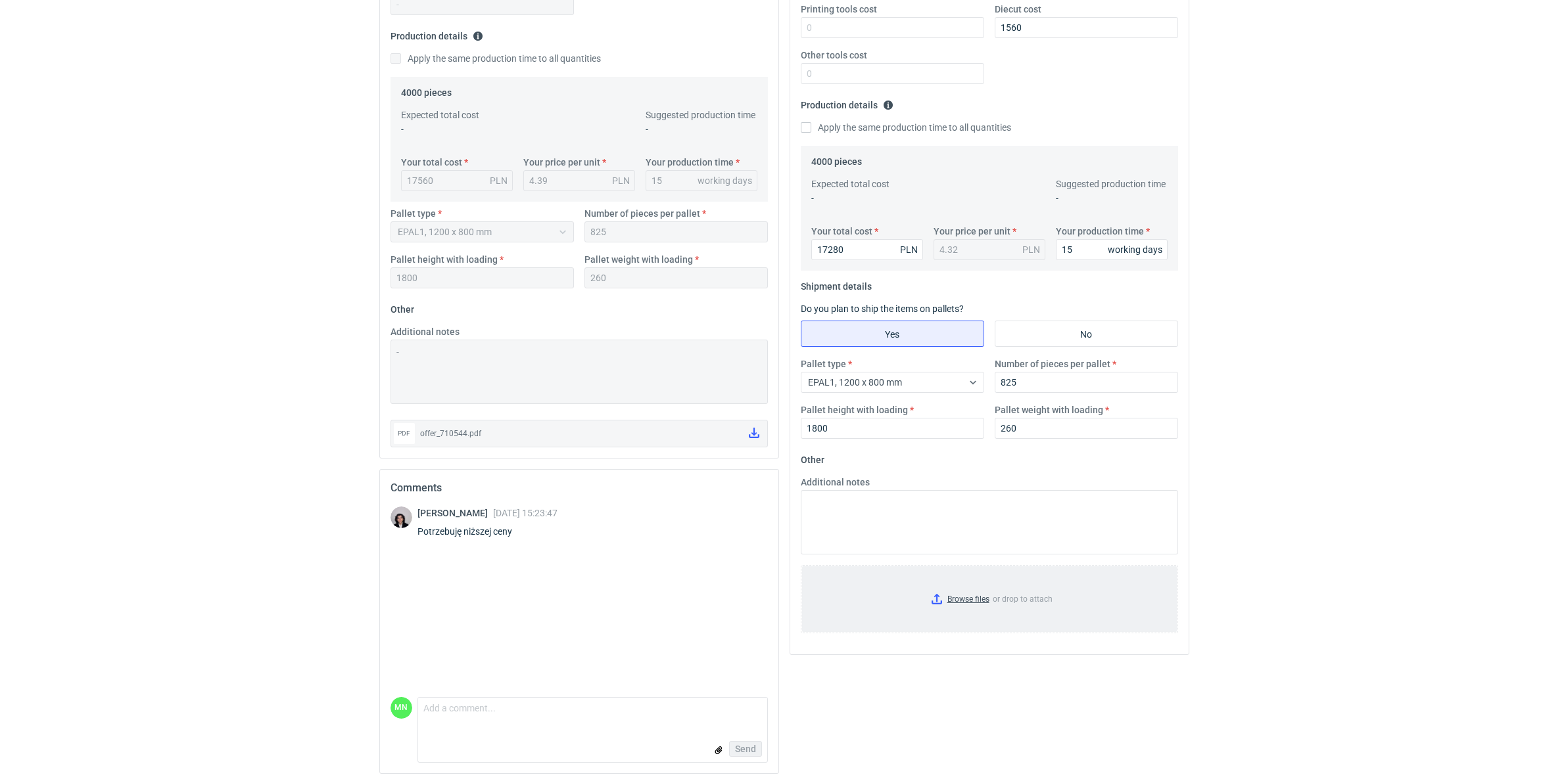
scroll to position [313, 0]
click at [964, 597] on input "Browse files or drop to attach" at bounding box center [989, 597] width 375 height 66
click at [1295, 460] on div "RFQs Specs Designs Items Orders Customers Tools Analytics 99+ 99+ MN Małgorzata…" at bounding box center [784, 80] width 1568 height 783
click at [950, 601] on input "Browse files or drop to attach" at bounding box center [989, 597] width 375 height 66
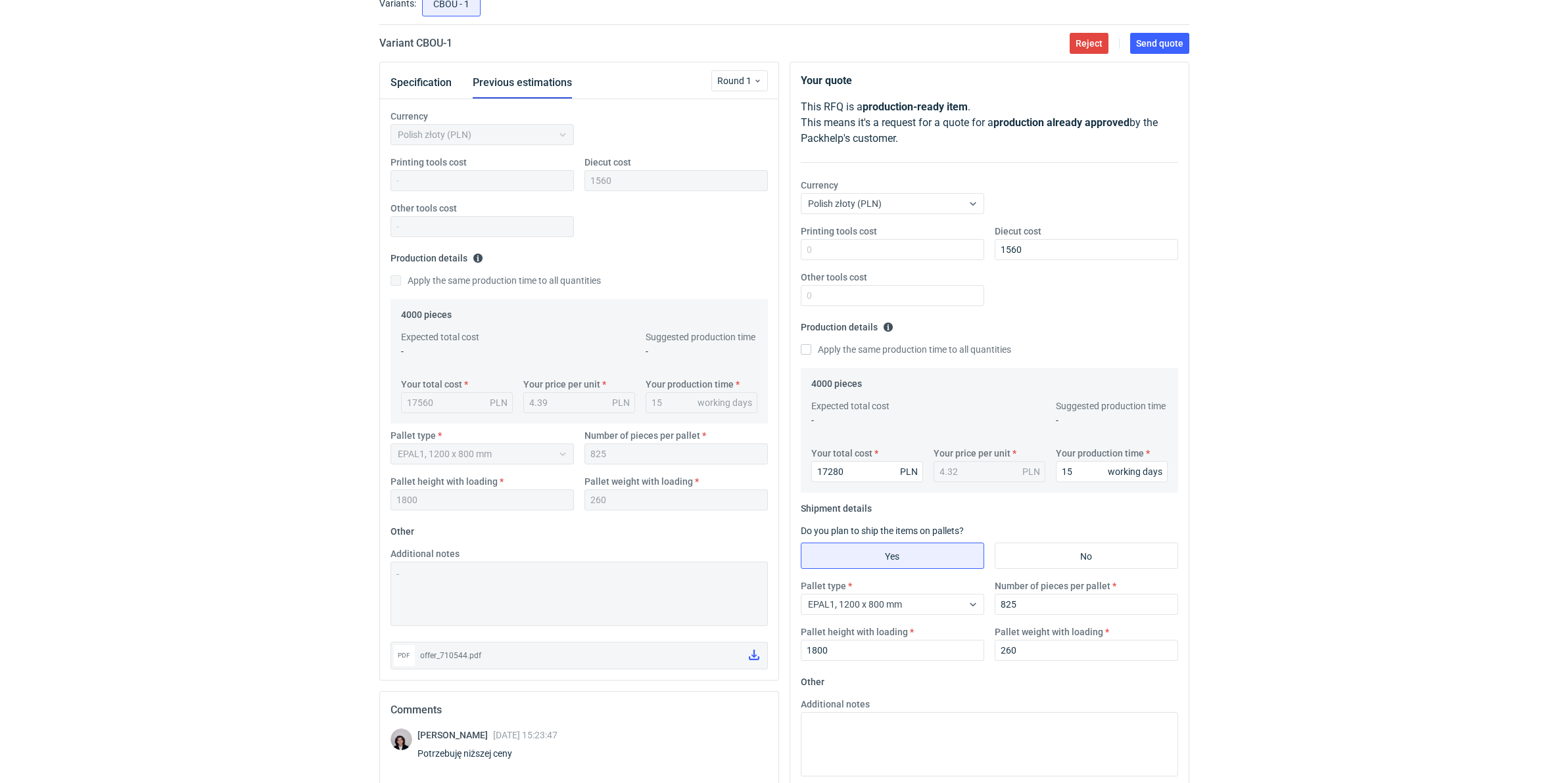
scroll to position [67, 0]
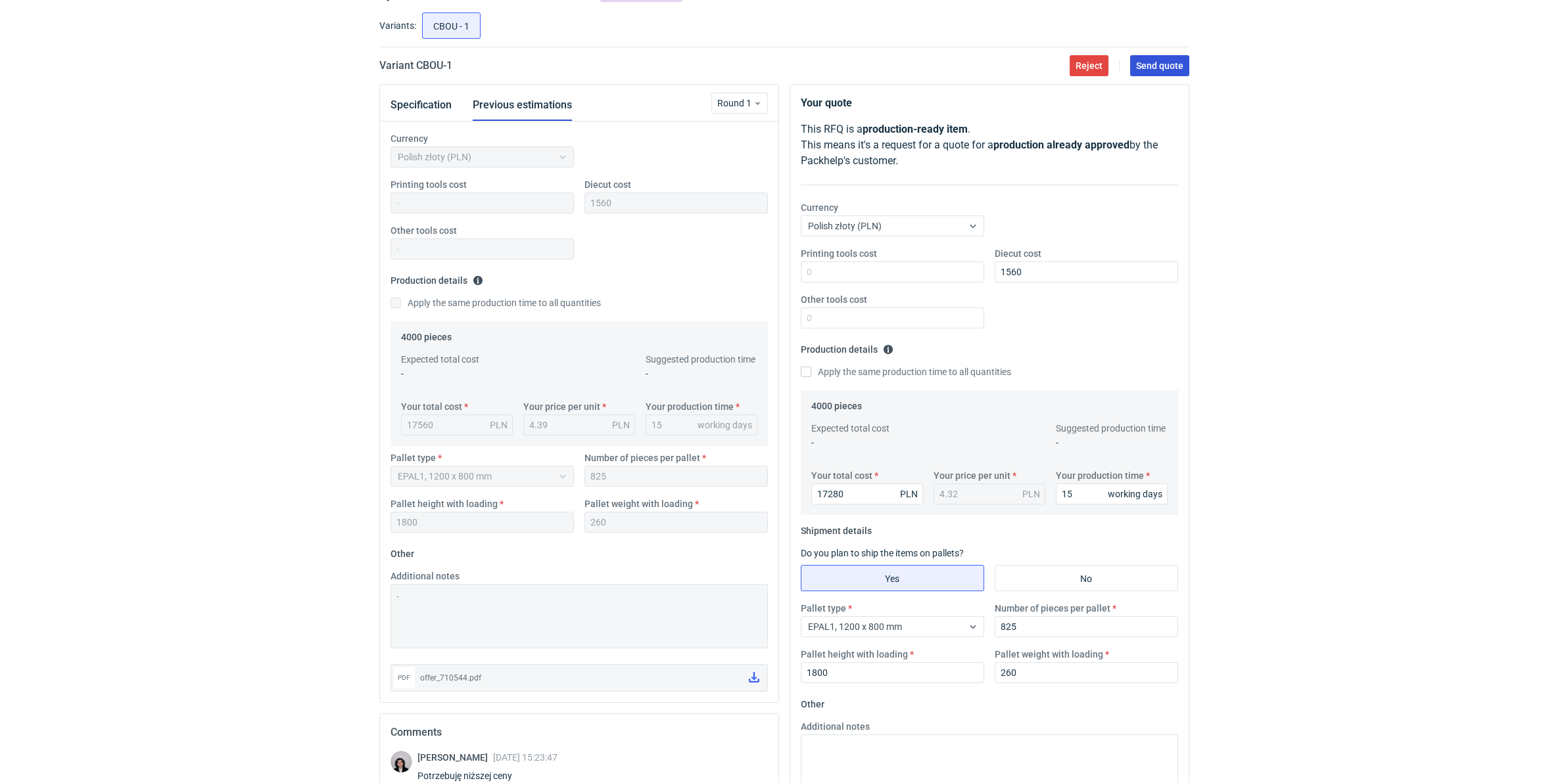
click at [1167, 61] on span "Send quote" at bounding box center [1159, 66] width 47 height 9
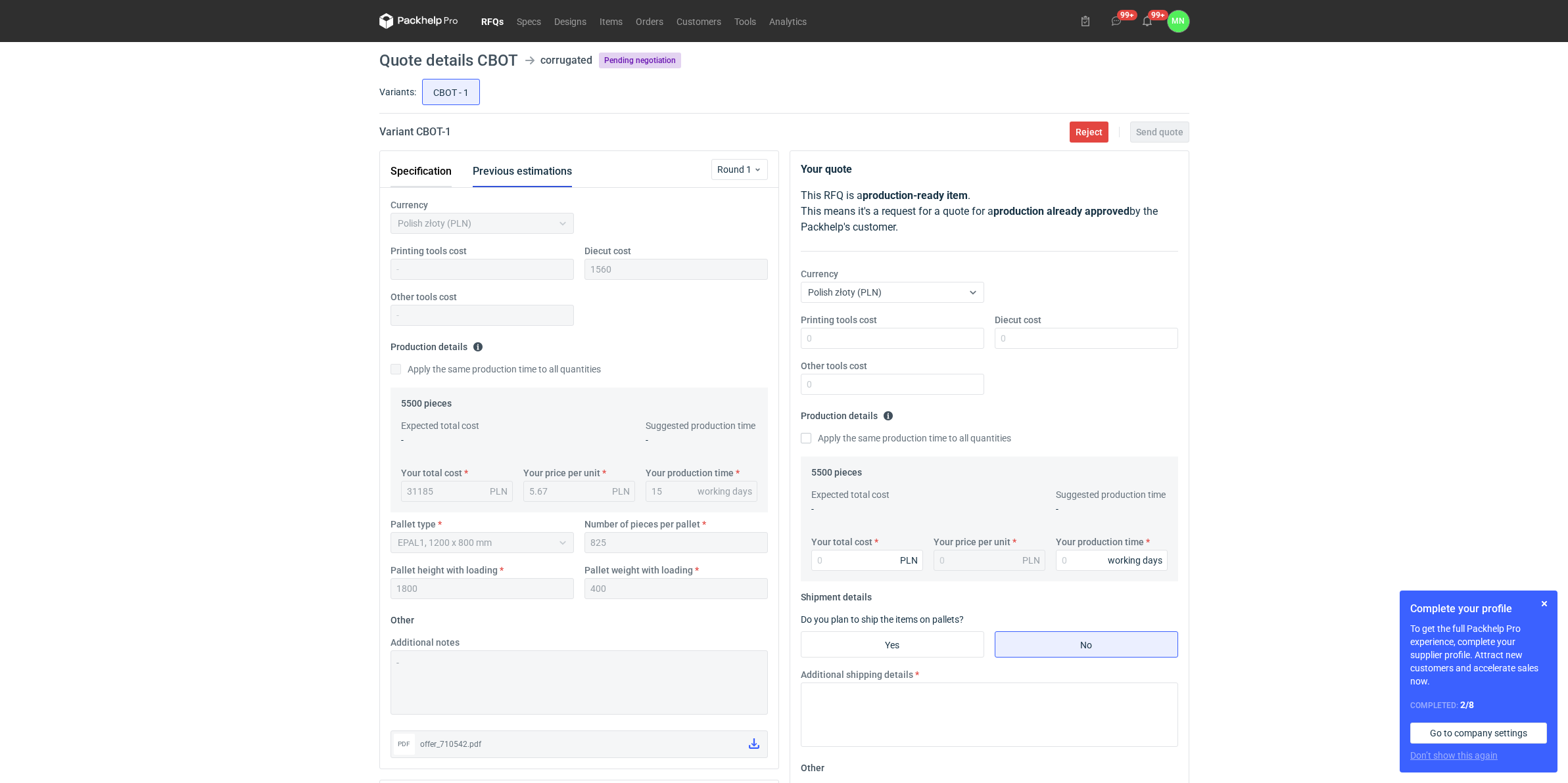
click at [413, 175] on button "Specification" at bounding box center [421, 171] width 61 height 32
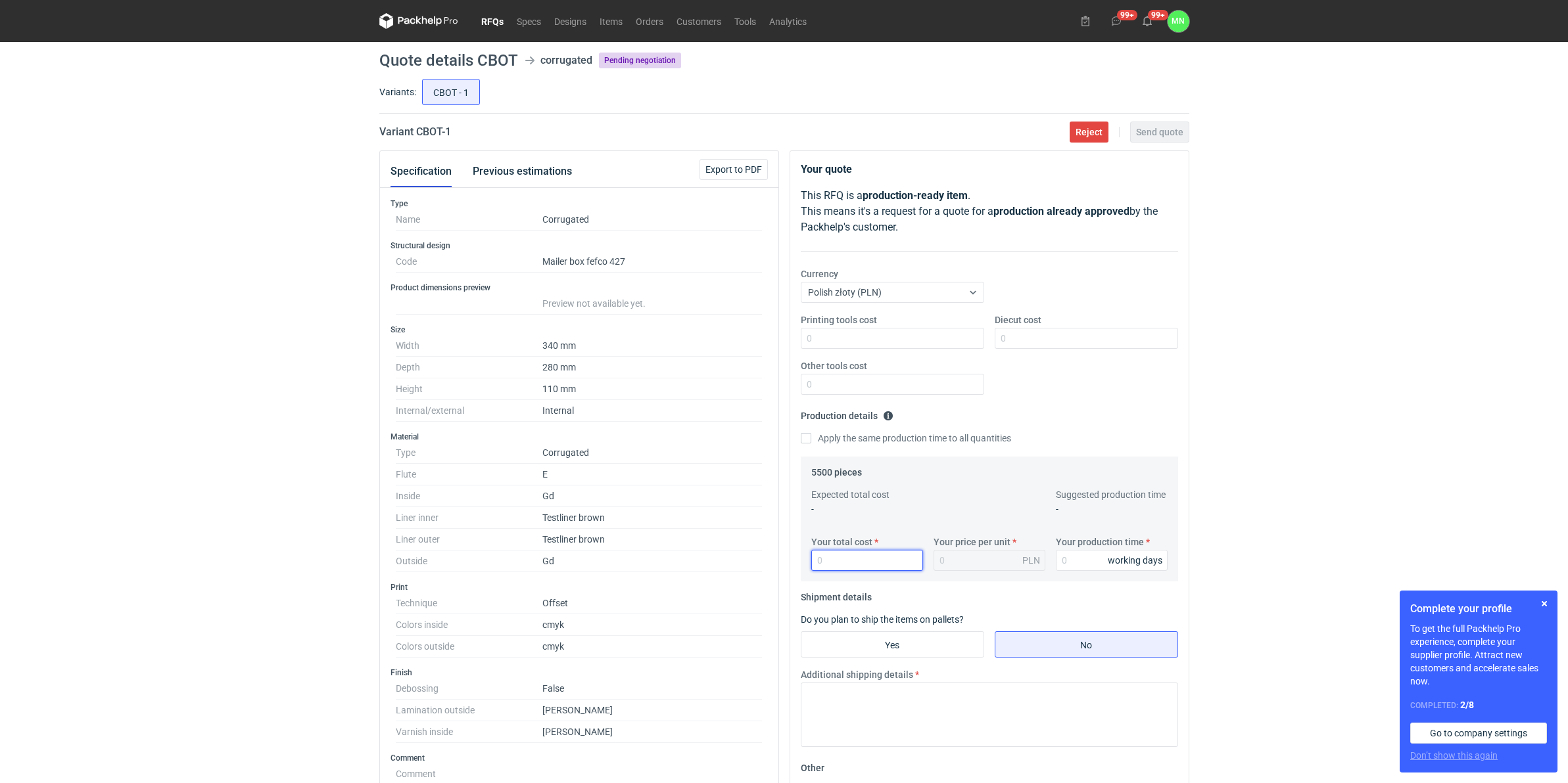
click at [851, 569] on input "Your total cost" at bounding box center [867, 560] width 111 height 21
type input "29040"
type input "5.28"
click at [529, 181] on button "Previous estimations" at bounding box center [522, 171] width 99 height 32
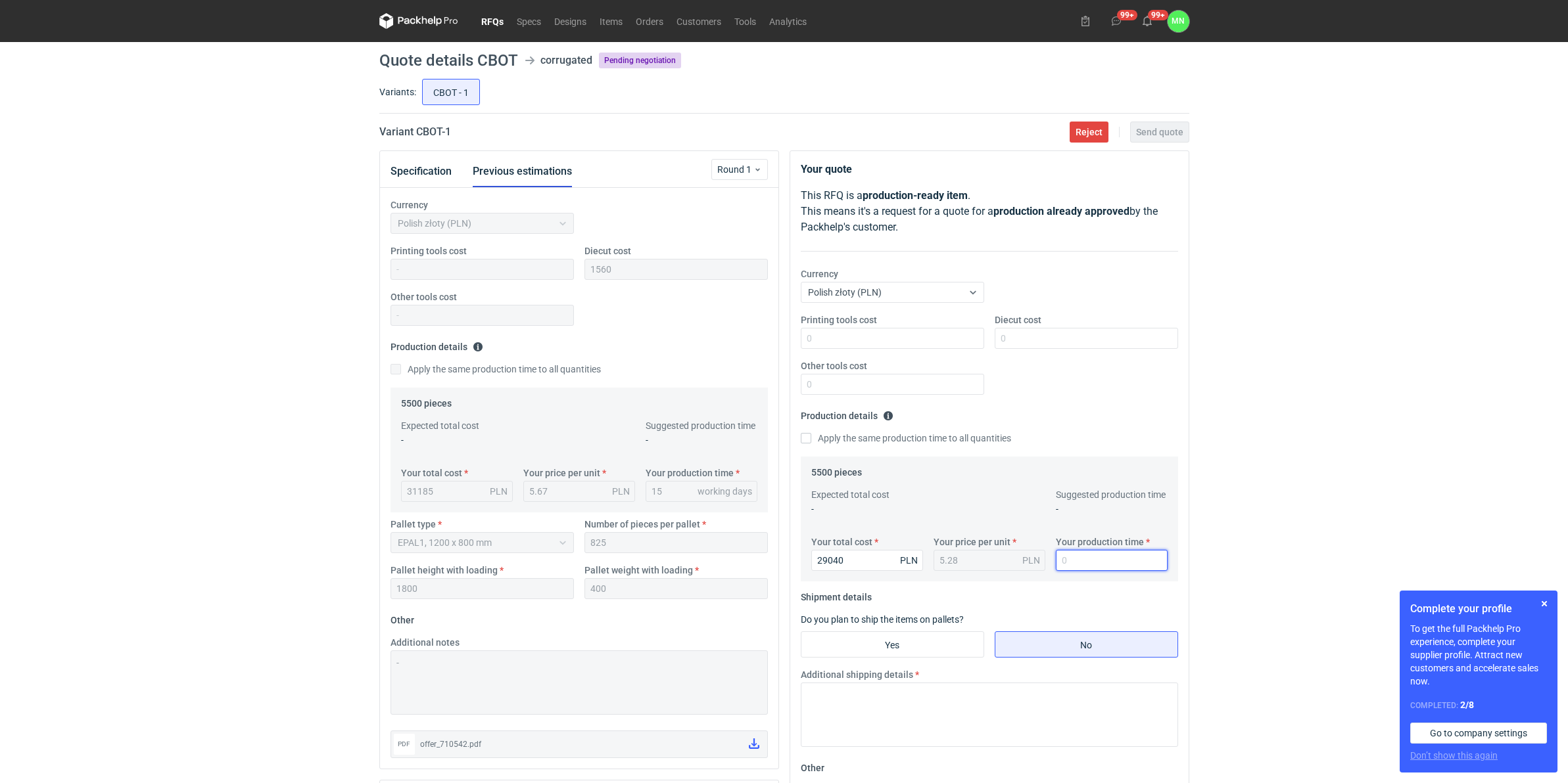
click at [1068, 565] on input "Your production time" at bounding box center [1111, 560] width 111 height 21
type input "15"
click at [924, 643] on input "Yes" at bounding box center [892, 645] width 182 height 25
radio input "true"
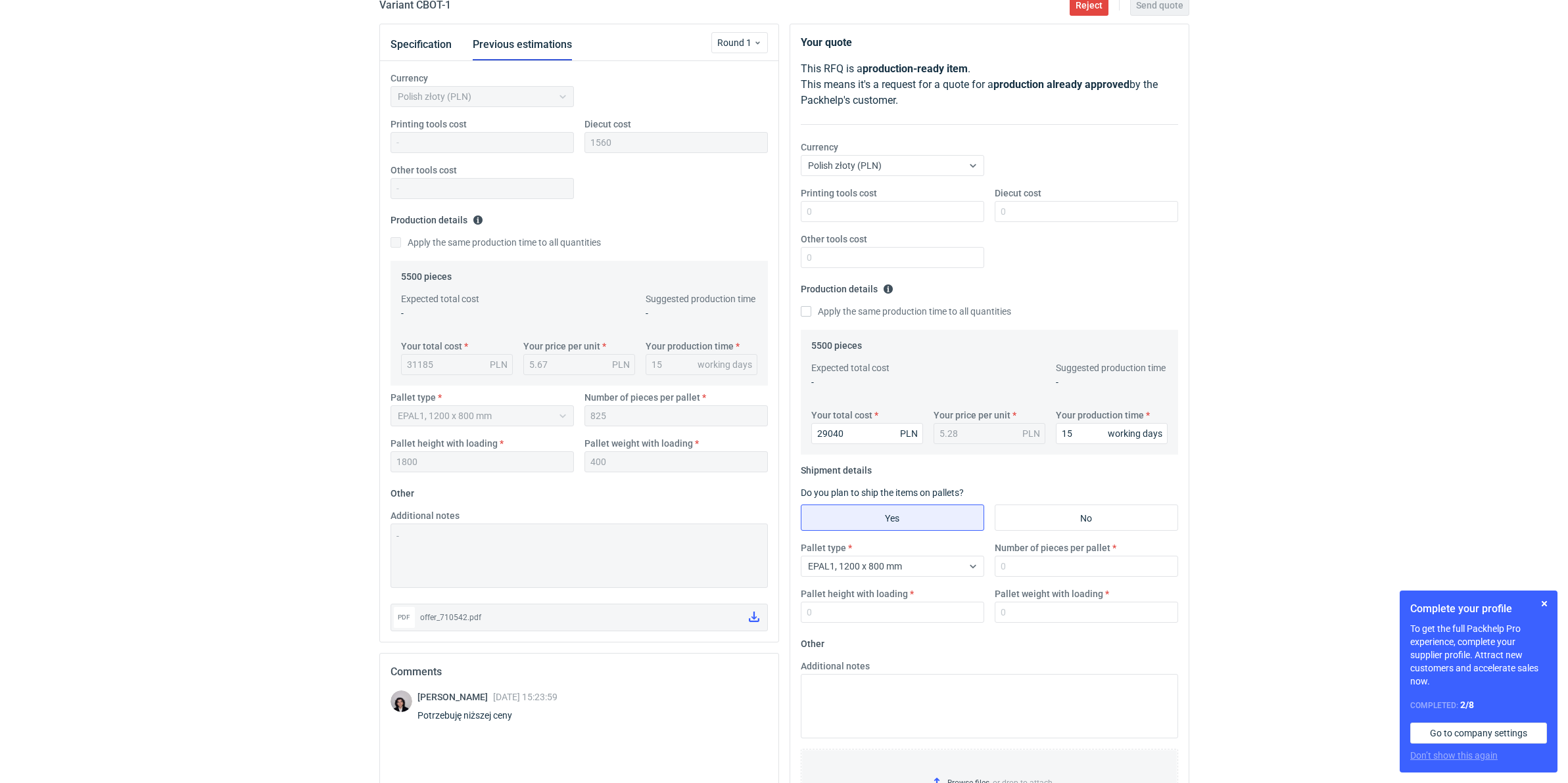
scroll to position [164, 0]
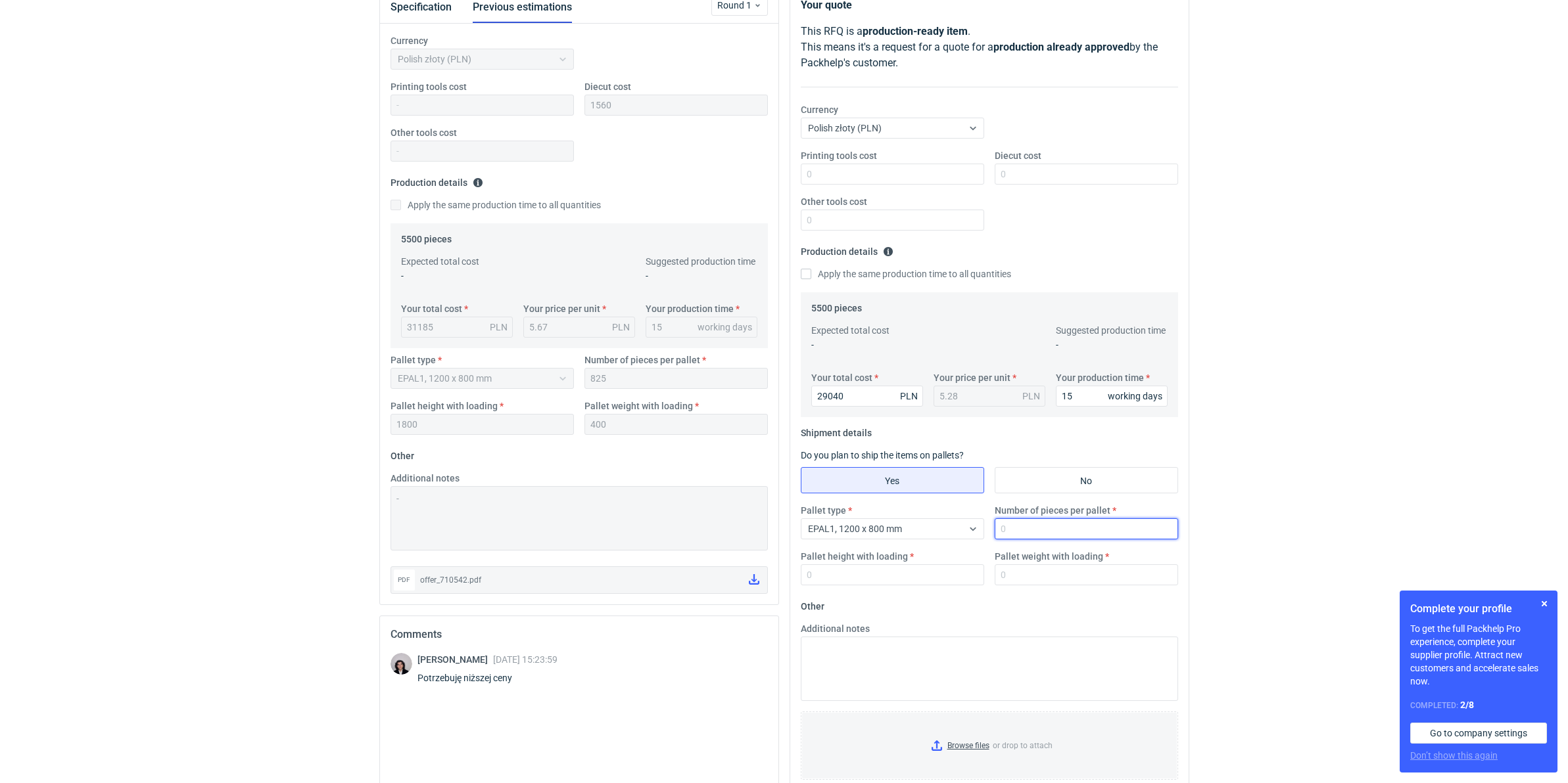
click at [1056, 529] on input "Number of pieces per pallet" at bounding box center [1086, 528] width 183 height 21
type input "8256"
type input "1800"
type input "400"
click at [1077, 172] on input "Diecut cost" at bounding box center [1086, 173] width 183 height 21
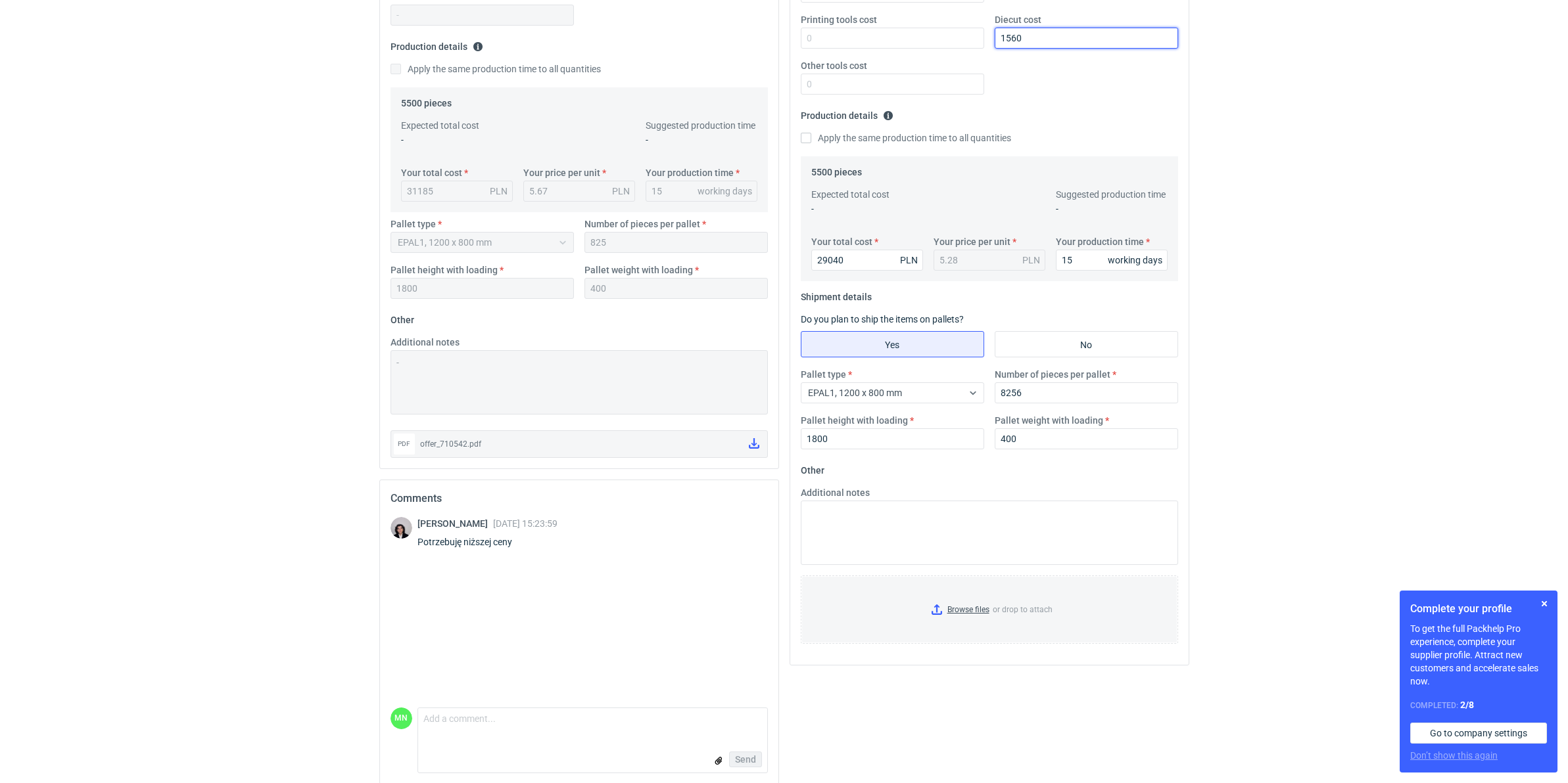
scroll to position [313, 0]
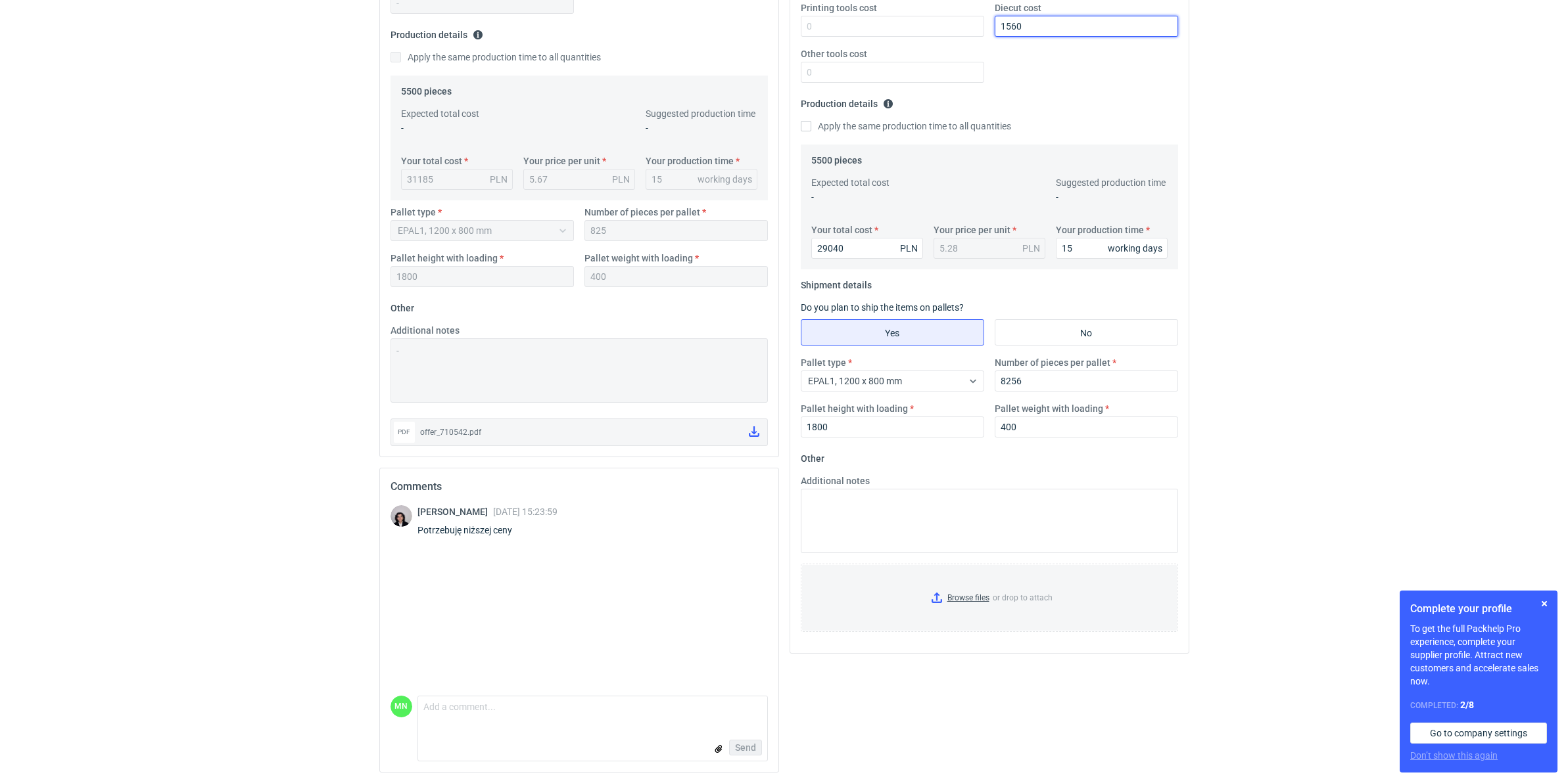
type input "1560"
click at [990, 596] on input "Browse files or drop to attach" at bounding box center [989, 597] width 375 height 66
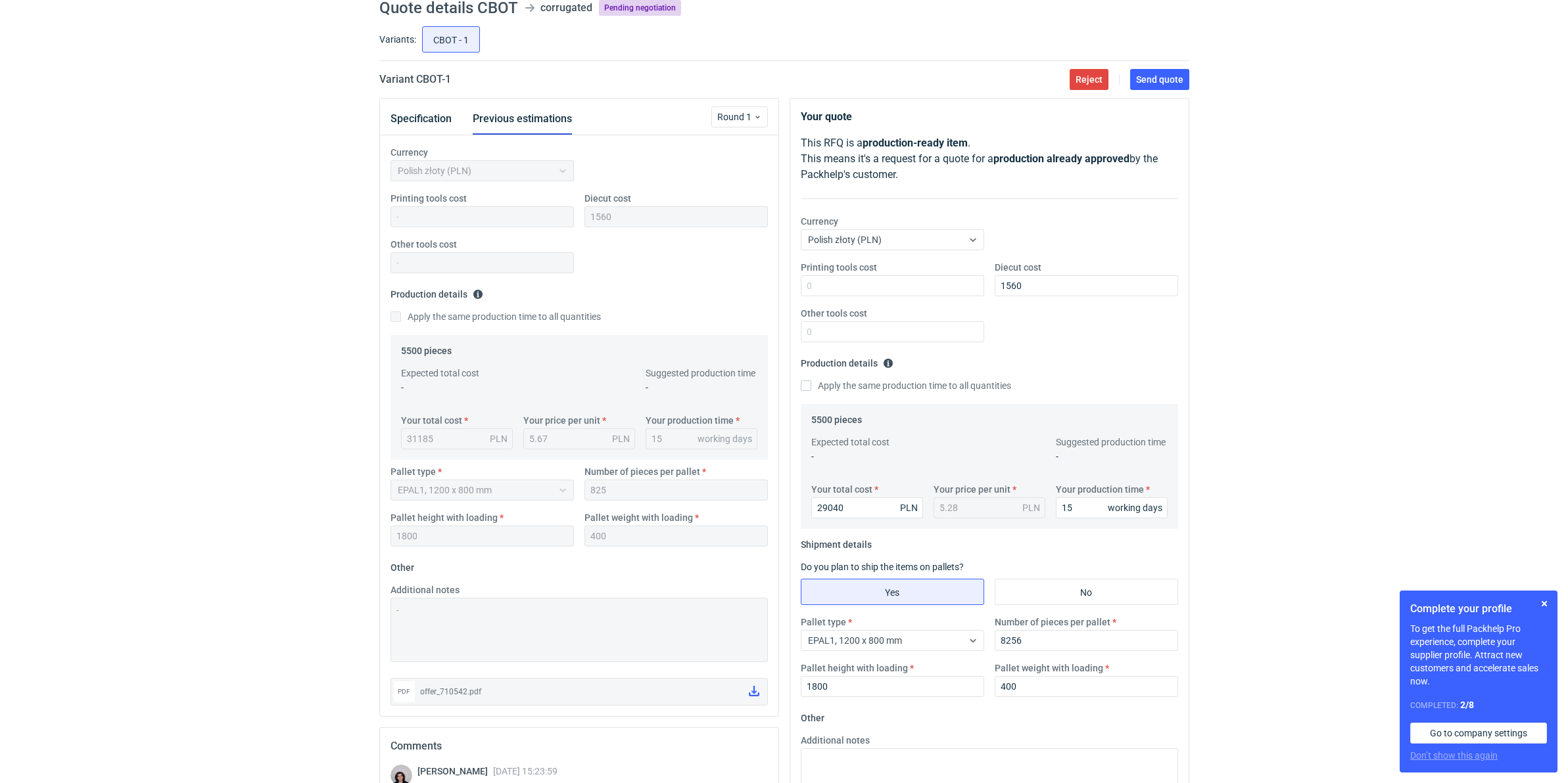
scroll to position [0, 0]
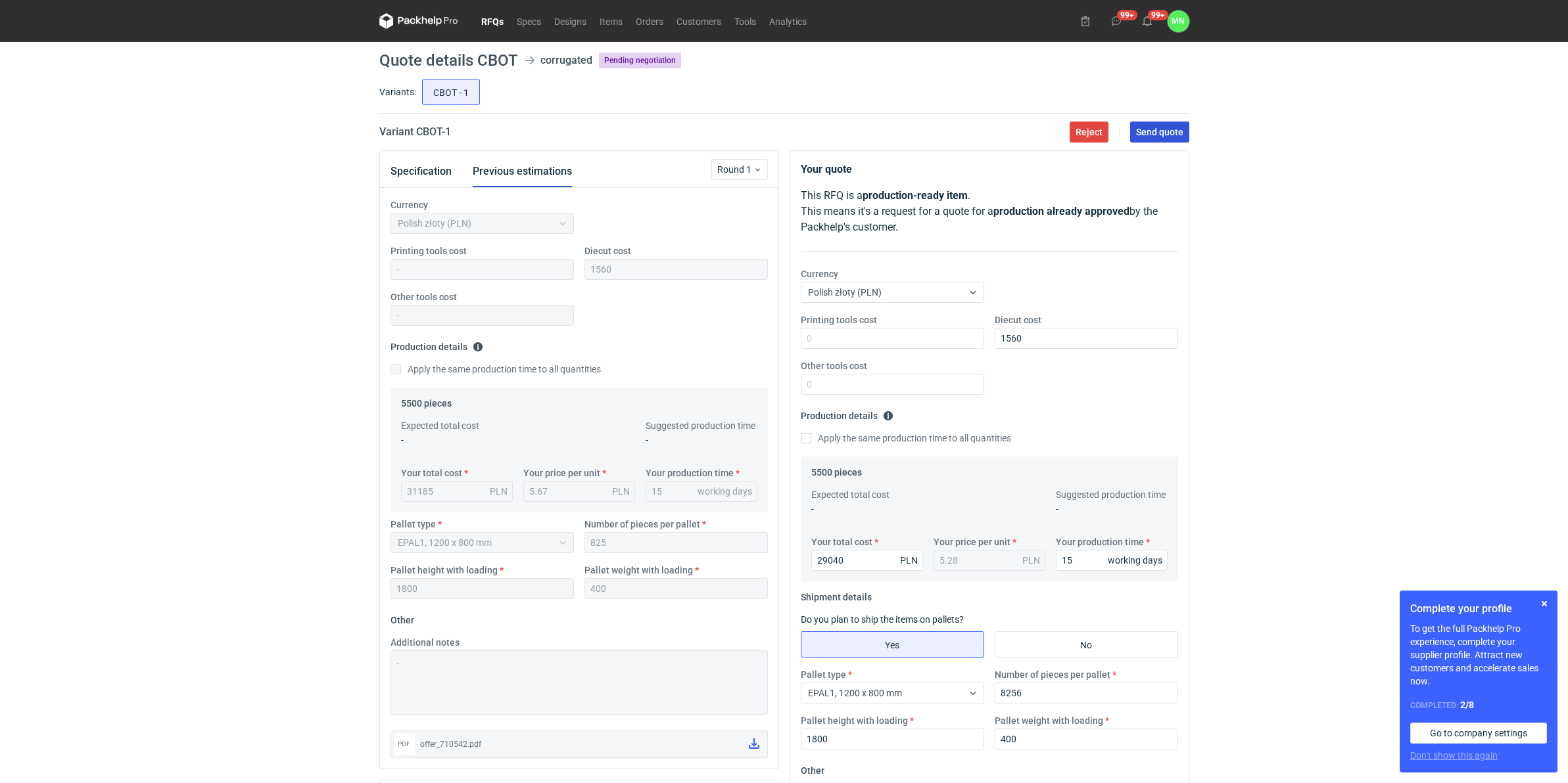
click at [1162, 135] on span "Send quote" at bounding box center [1159, 132] width 47 height 9
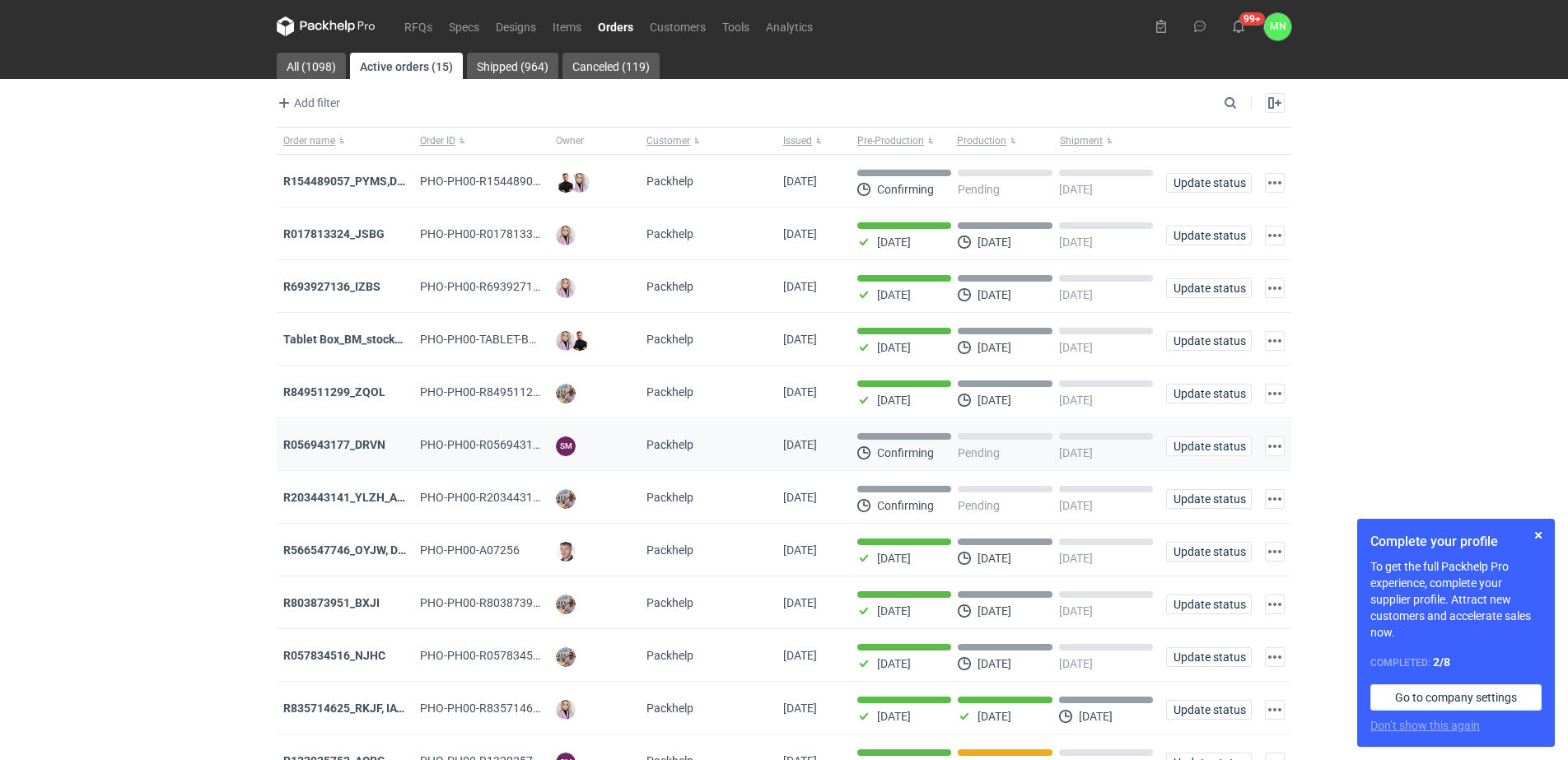
click at [336, 437] on div "R056943177_DRVN" at bounding box center [344, 444] width 137 height 52
click at [366, 446] on strong "R056943177_DRVN" at bounding box center [334, 445] width 102 height 14
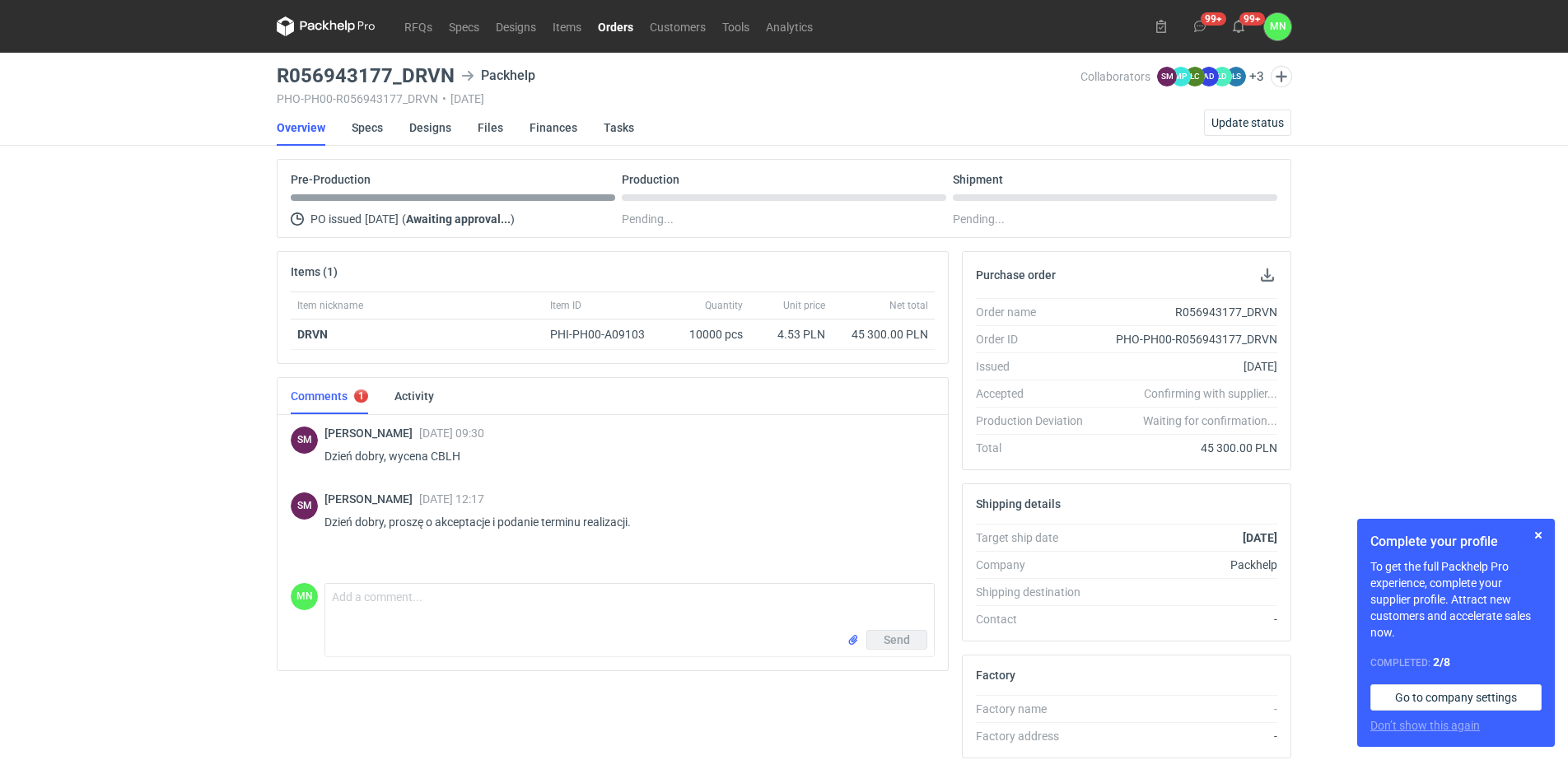
click at [601, 29] on link "Orders" at bounding box center [616, 26] width 52 height 19
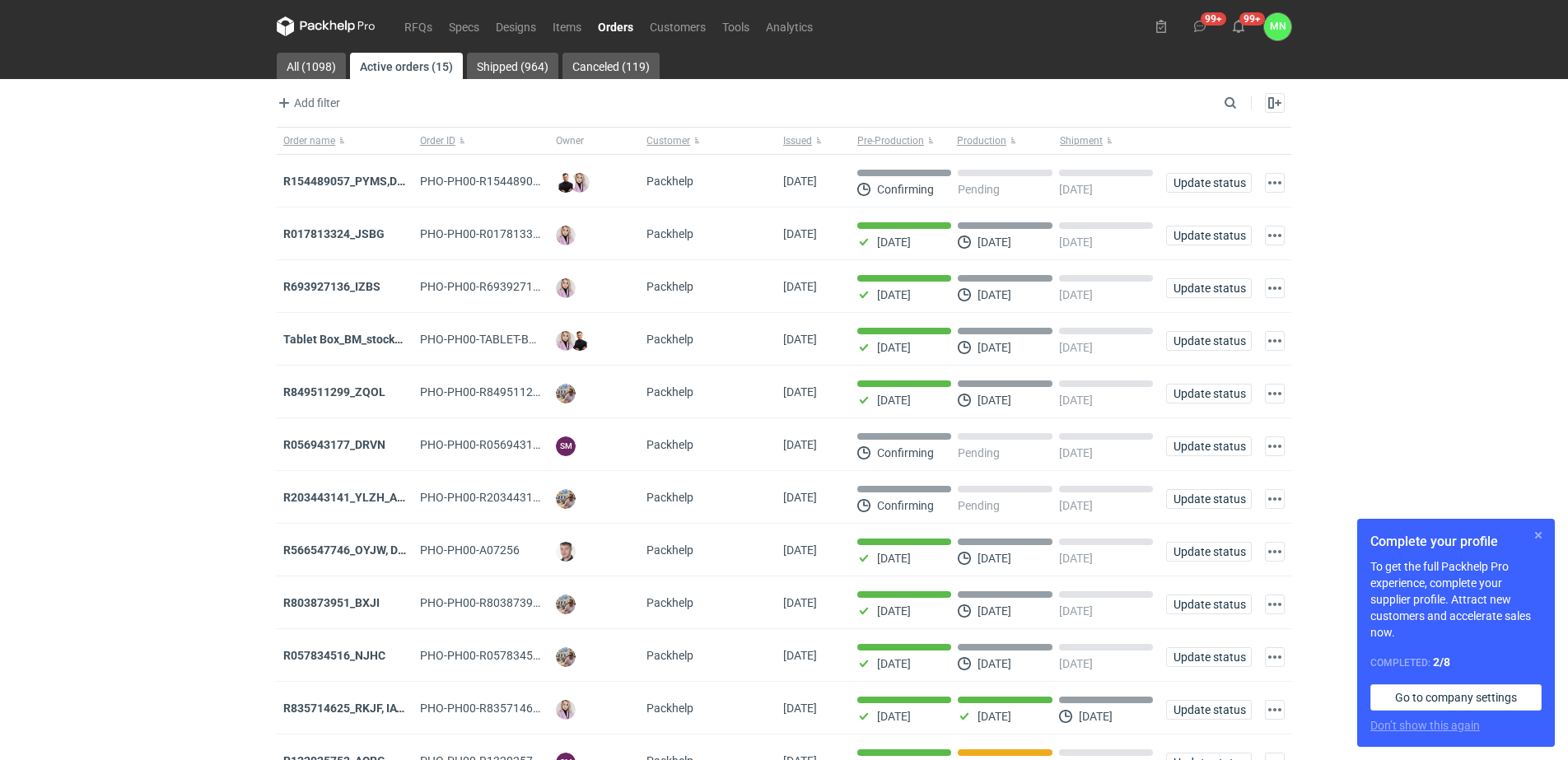
click at [1537, 538] on button "button" at bounding box center [1538, 535] width 19 height 19
